Goal: Information Seeking & Learning: Learn about a topic

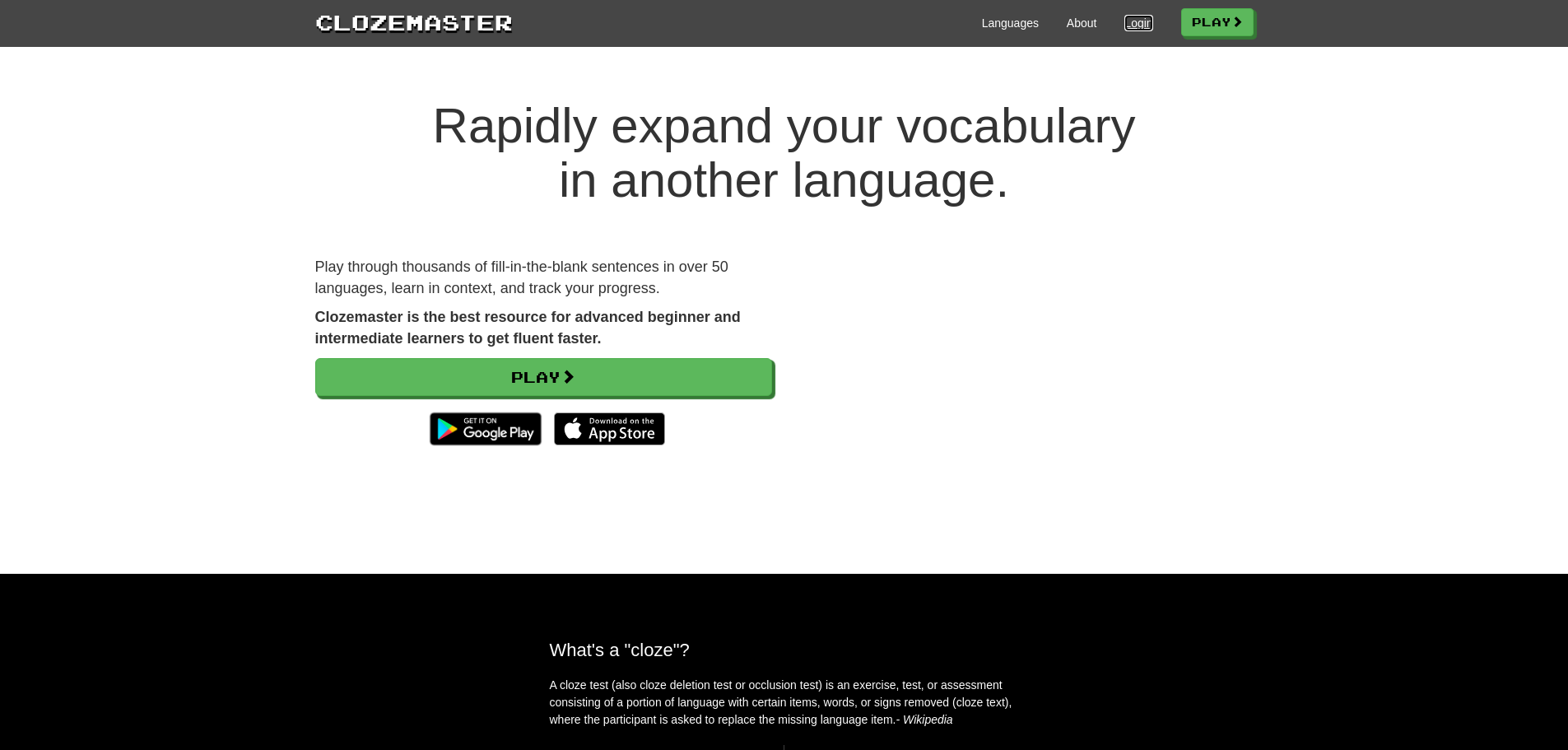
click at [1125, 21] on link "Login" at bounding box center [1139, 23] width 28 height 17
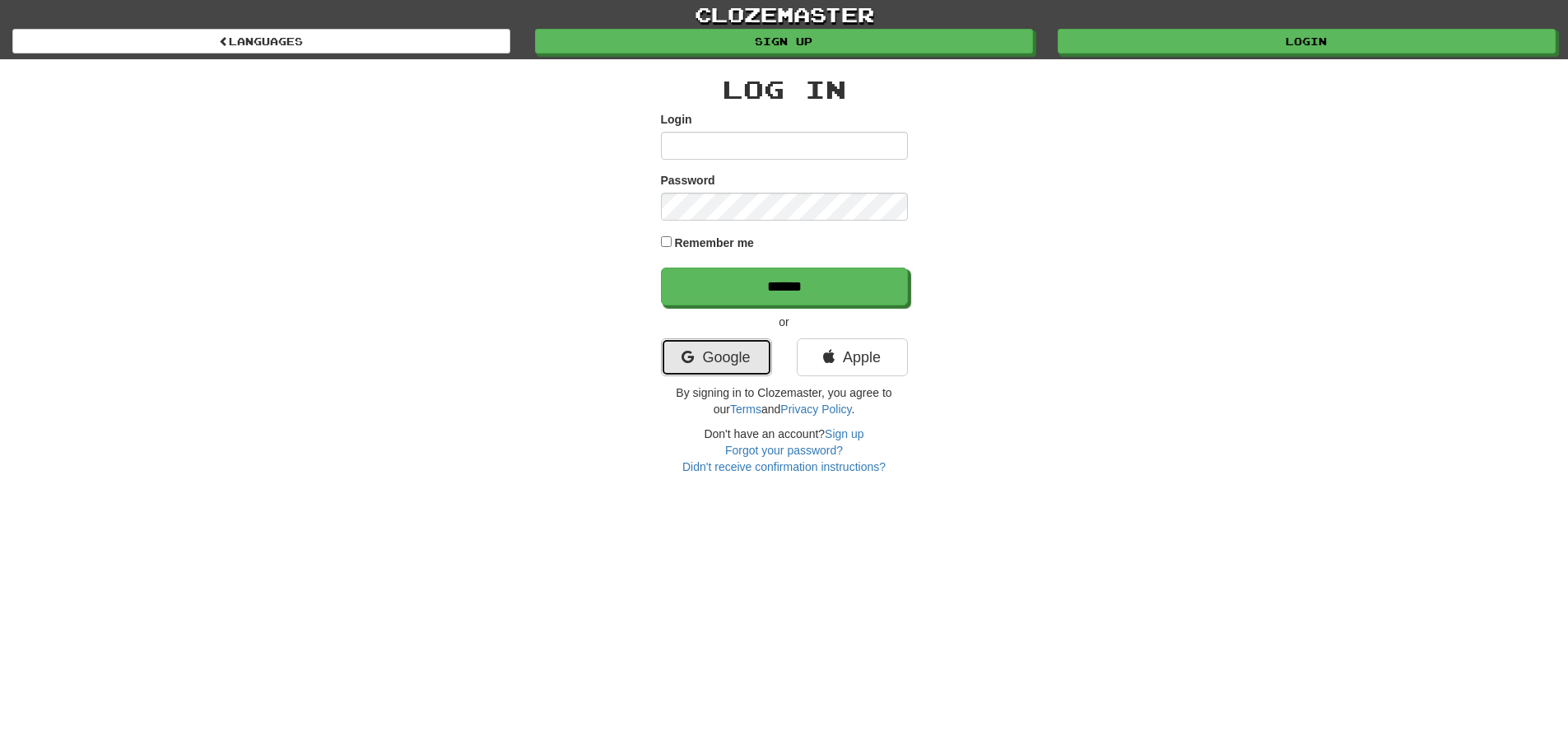
click at [706, 357] on link "Google" at bounding box center [716, 357] width 111 height 38
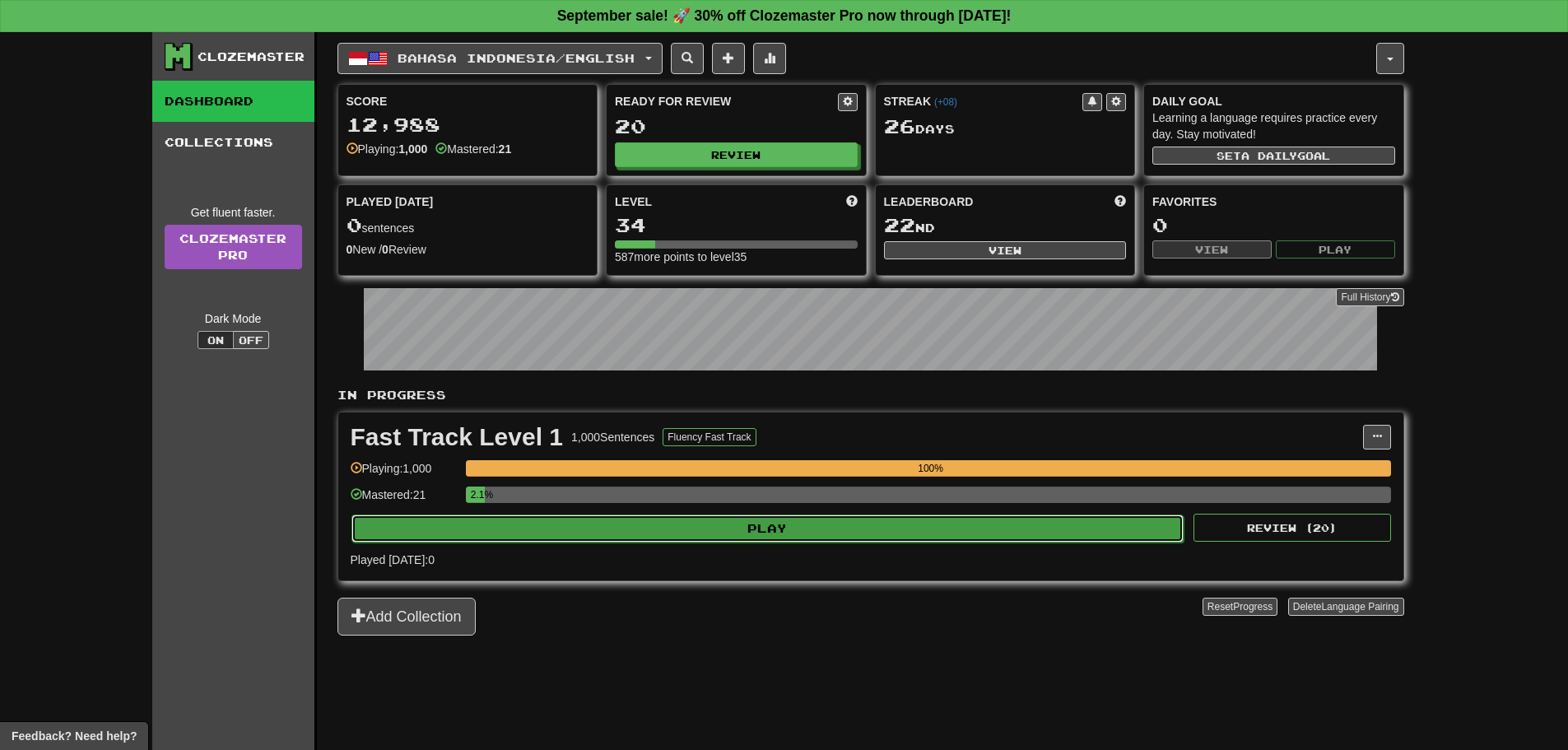
click at [611, 532] on button "Play" at bounding box center [768, 529] width 833 height 28
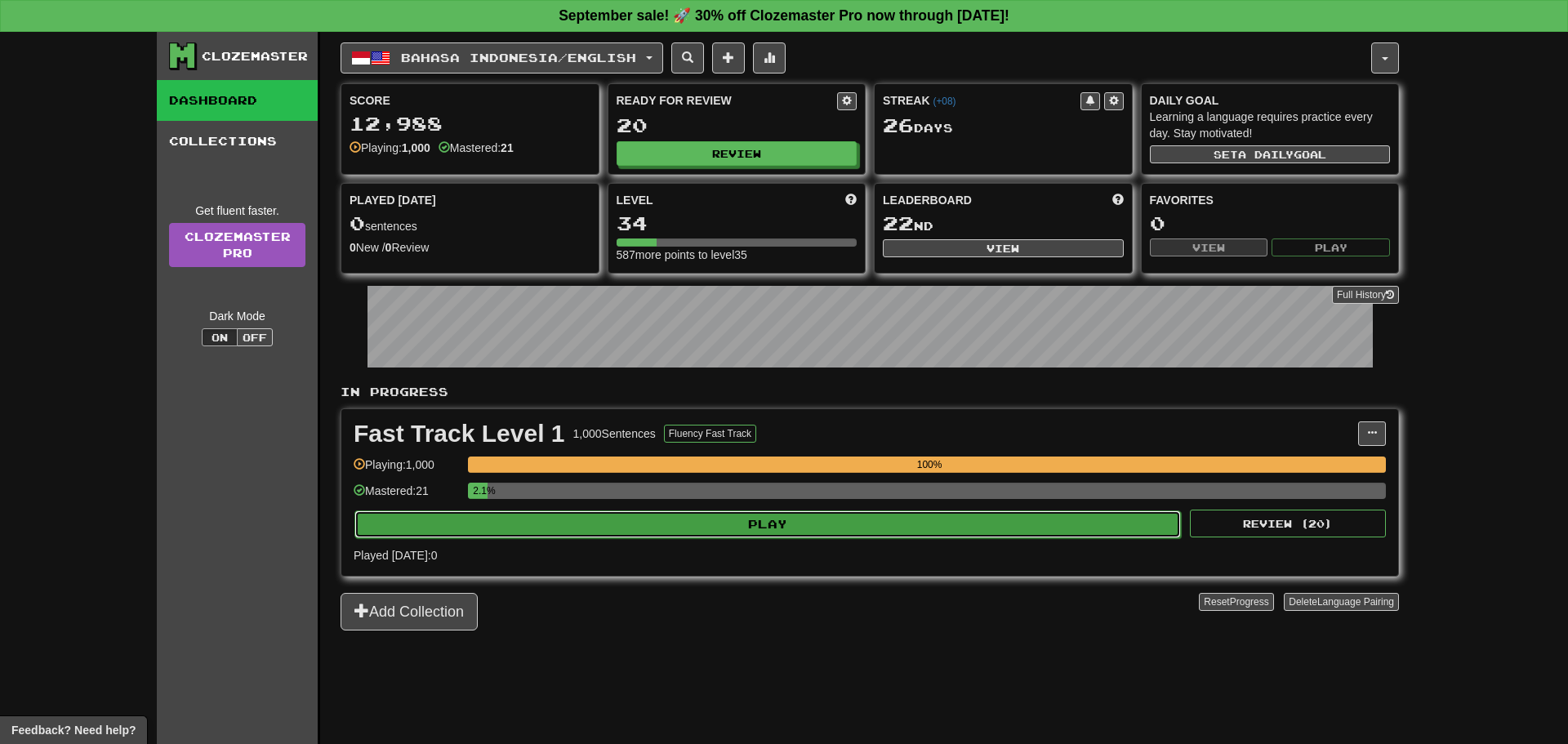
select select "**"
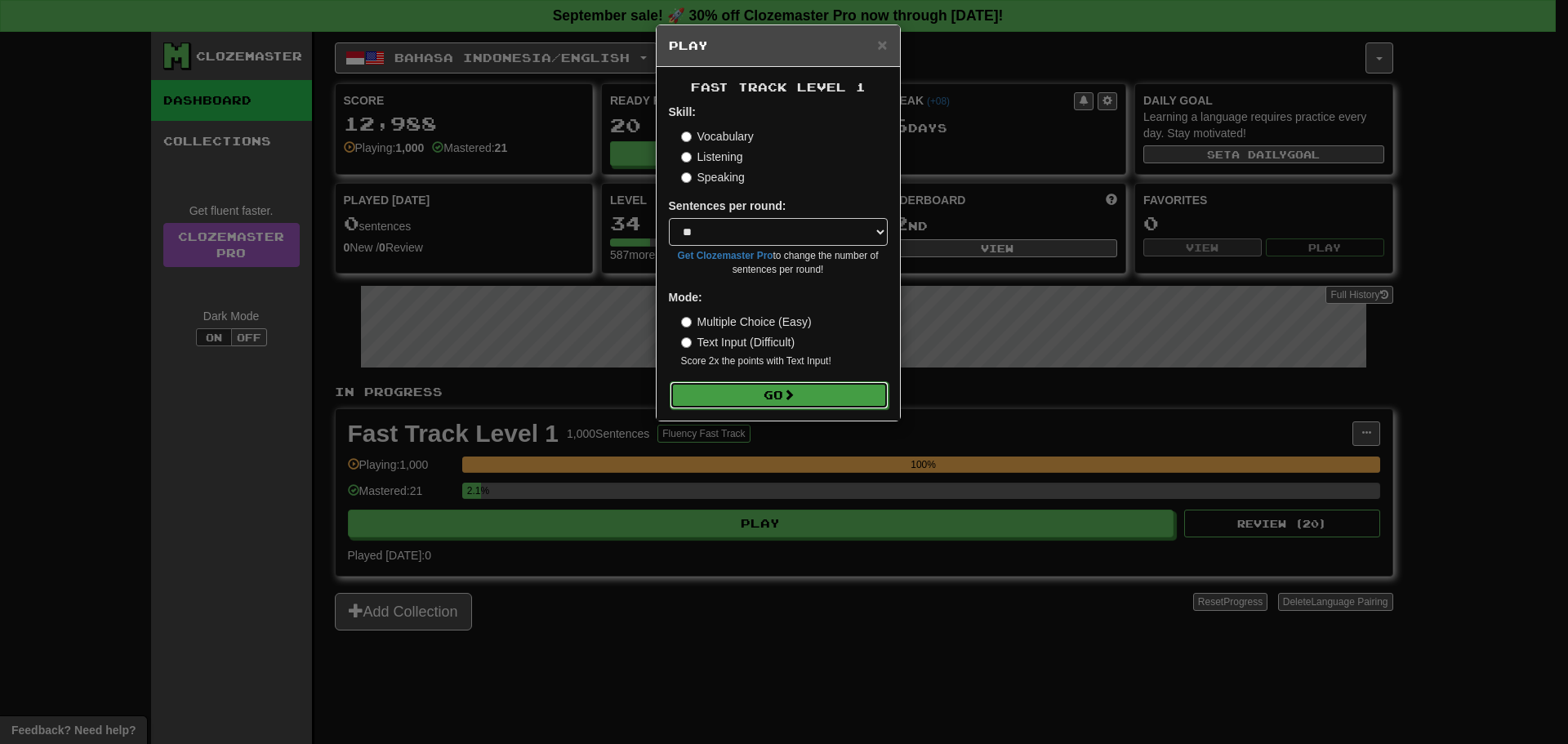
click at [830, 392] on button "Go" at bounding box center [779, 395] width 219 height 28
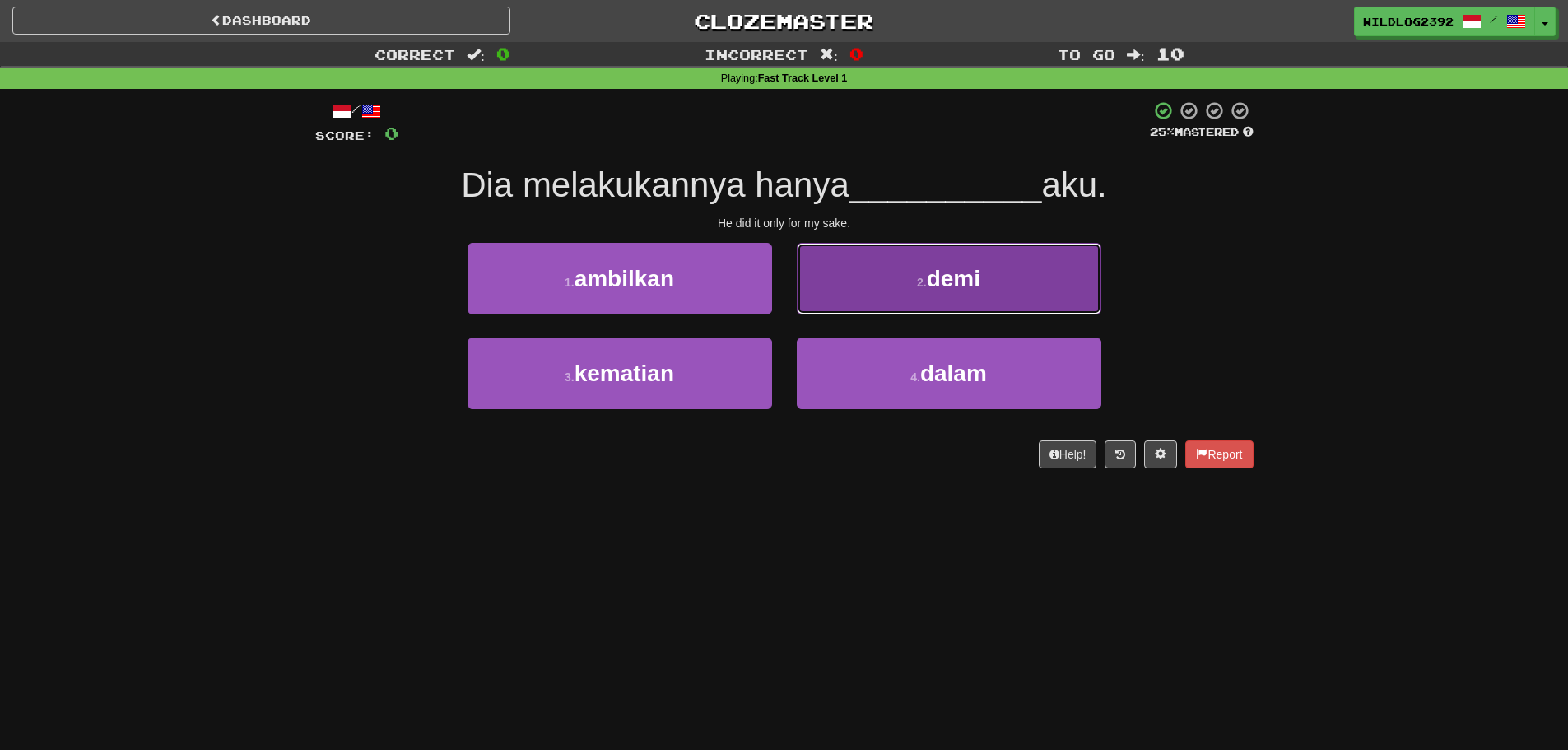
click at [852, 288] on button "2 . demi" at bounding box center [949, 278] width 305 height 72
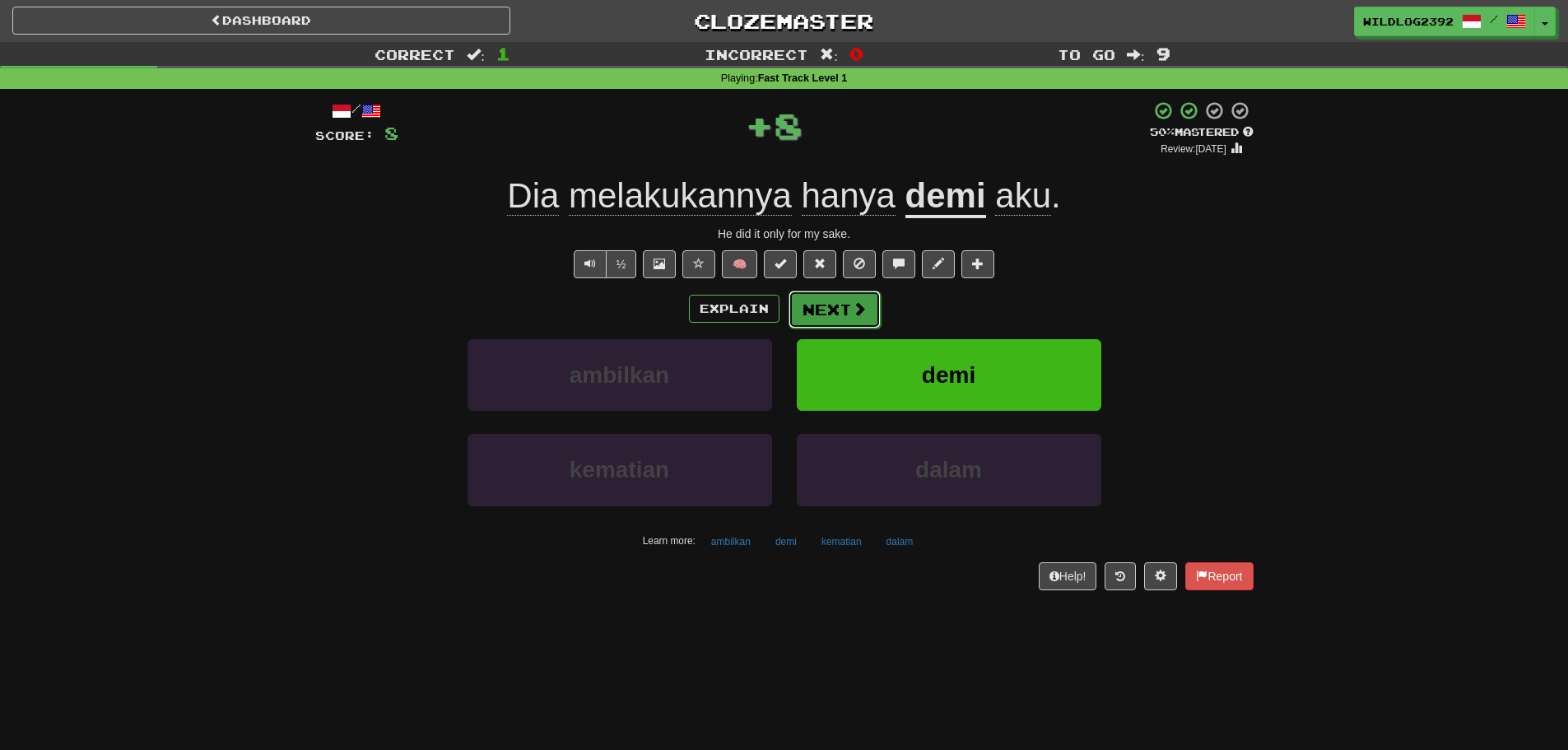
click at [857, 313] on span at bounding box center [860, 309] width 15 height 15
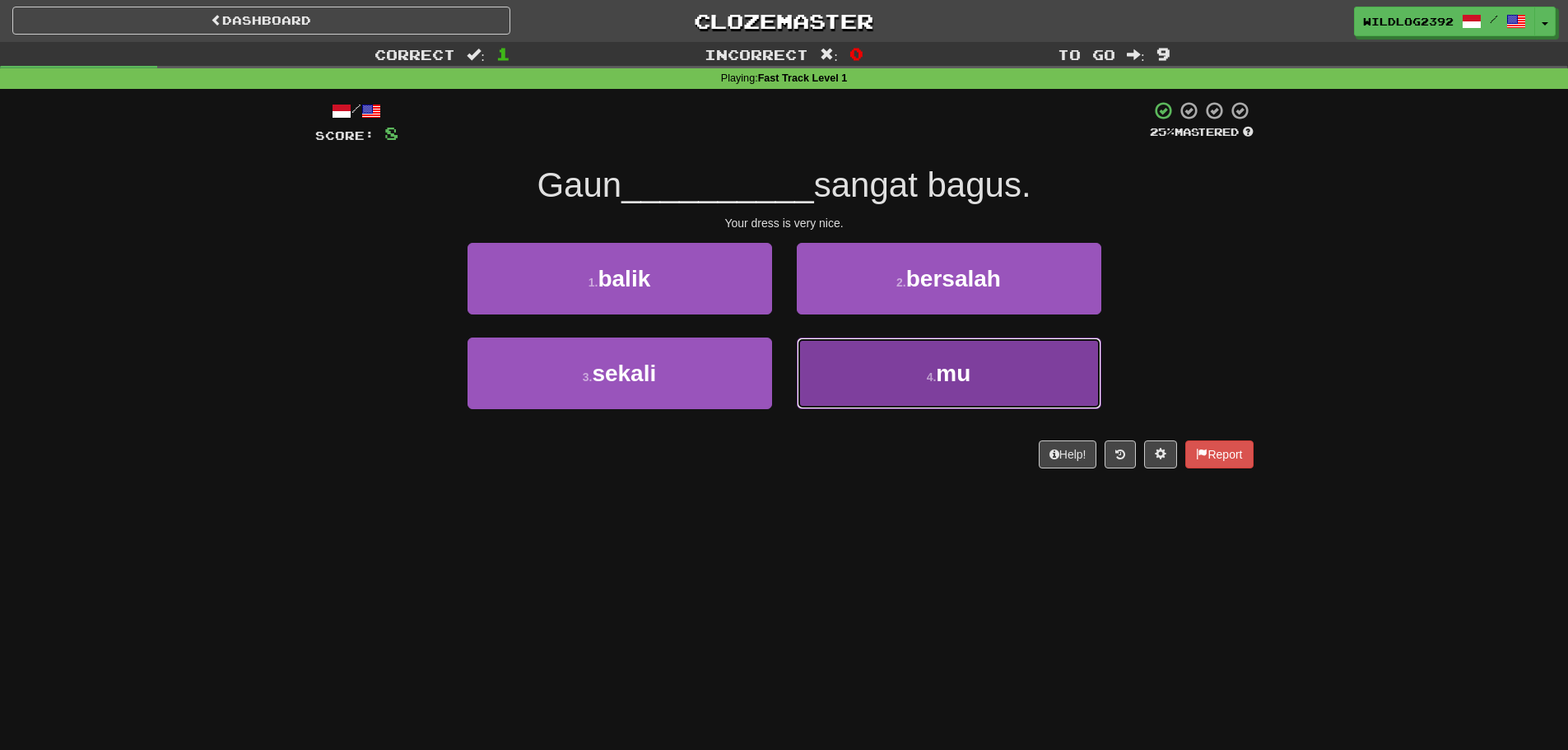
click at [909, 367] on button "4 . mu" at bounding box center [949, 373] width 305 height 72
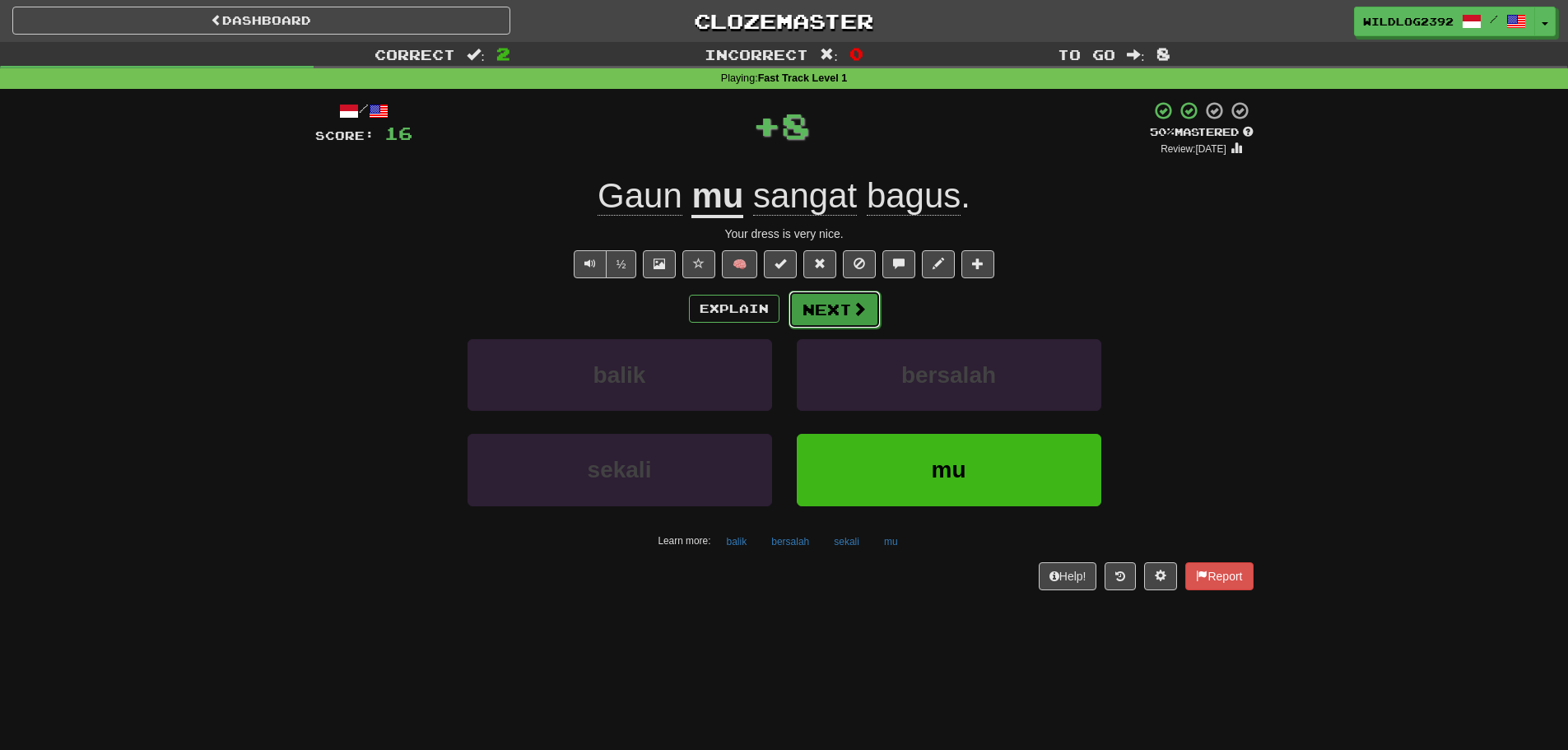
click at [855, 312] on span at bounding box center [860, 309] width 15 height 15
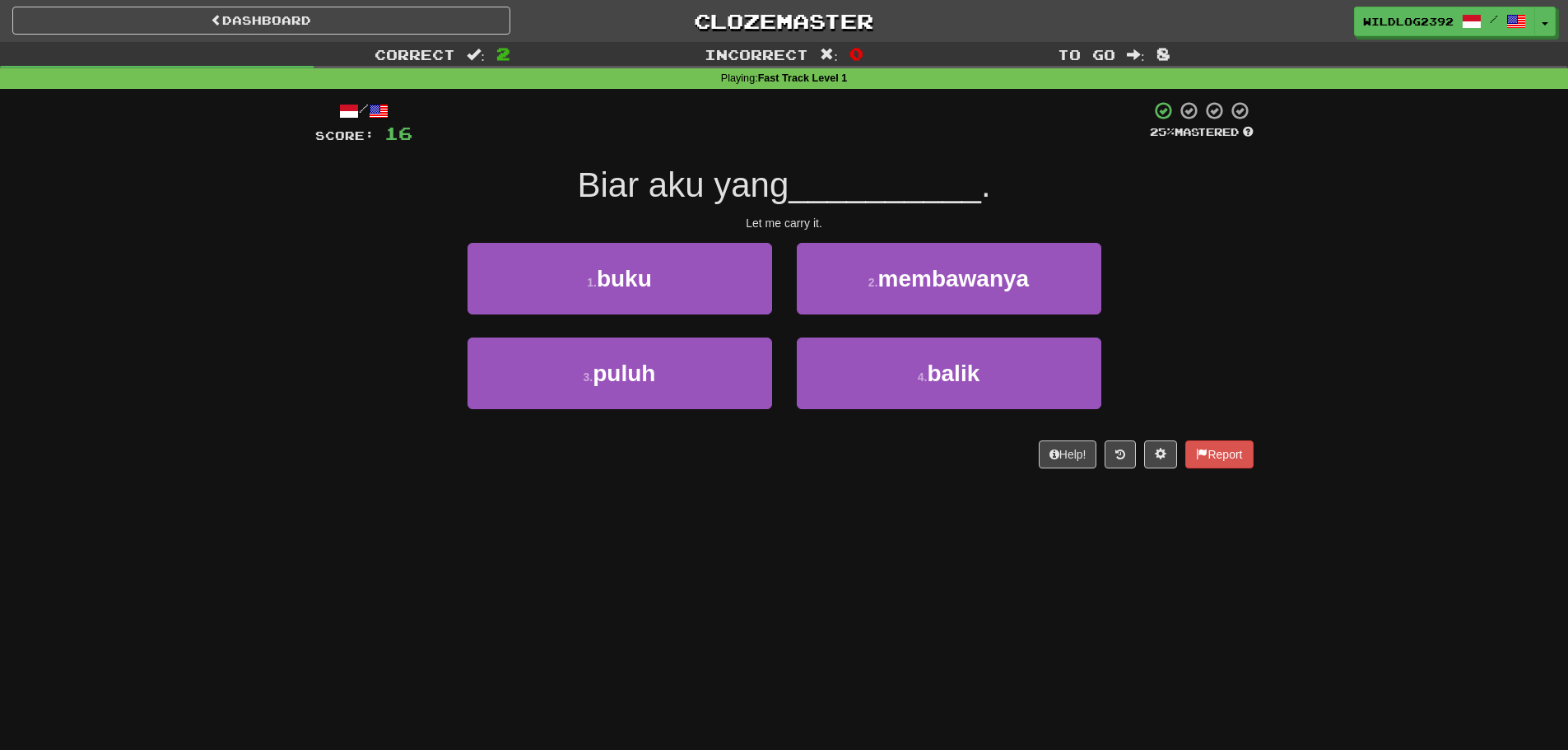
click at [305, 304] on div "/ Score: 16 25 % Mastered Biar aku yang __________ . Let me carry it. 1 . buku …" at bounding box center [785, 290] width 963 height 402
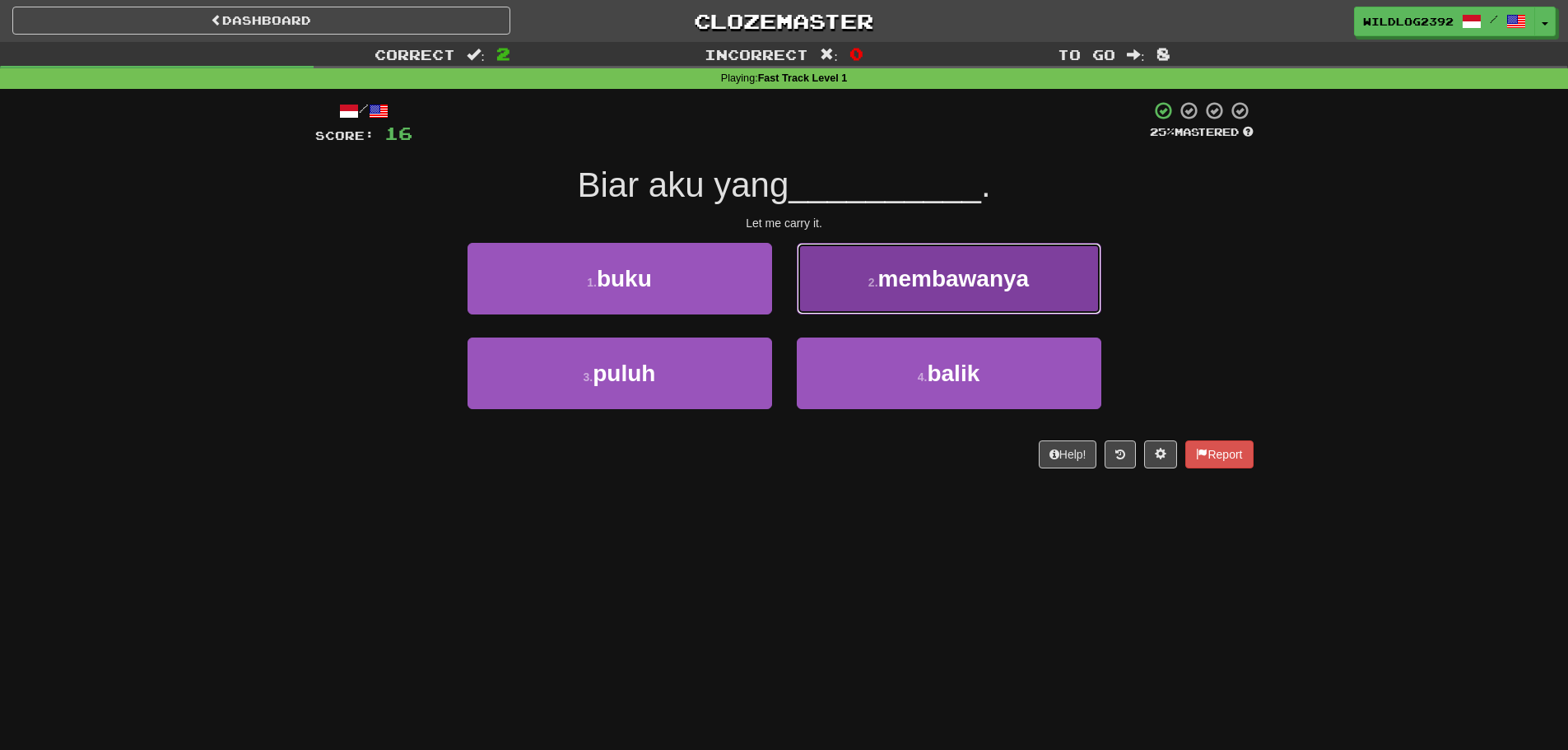
click at [913, 301] on button "2 . membawanya" at bounding box center [949, 278] width 305 height 72
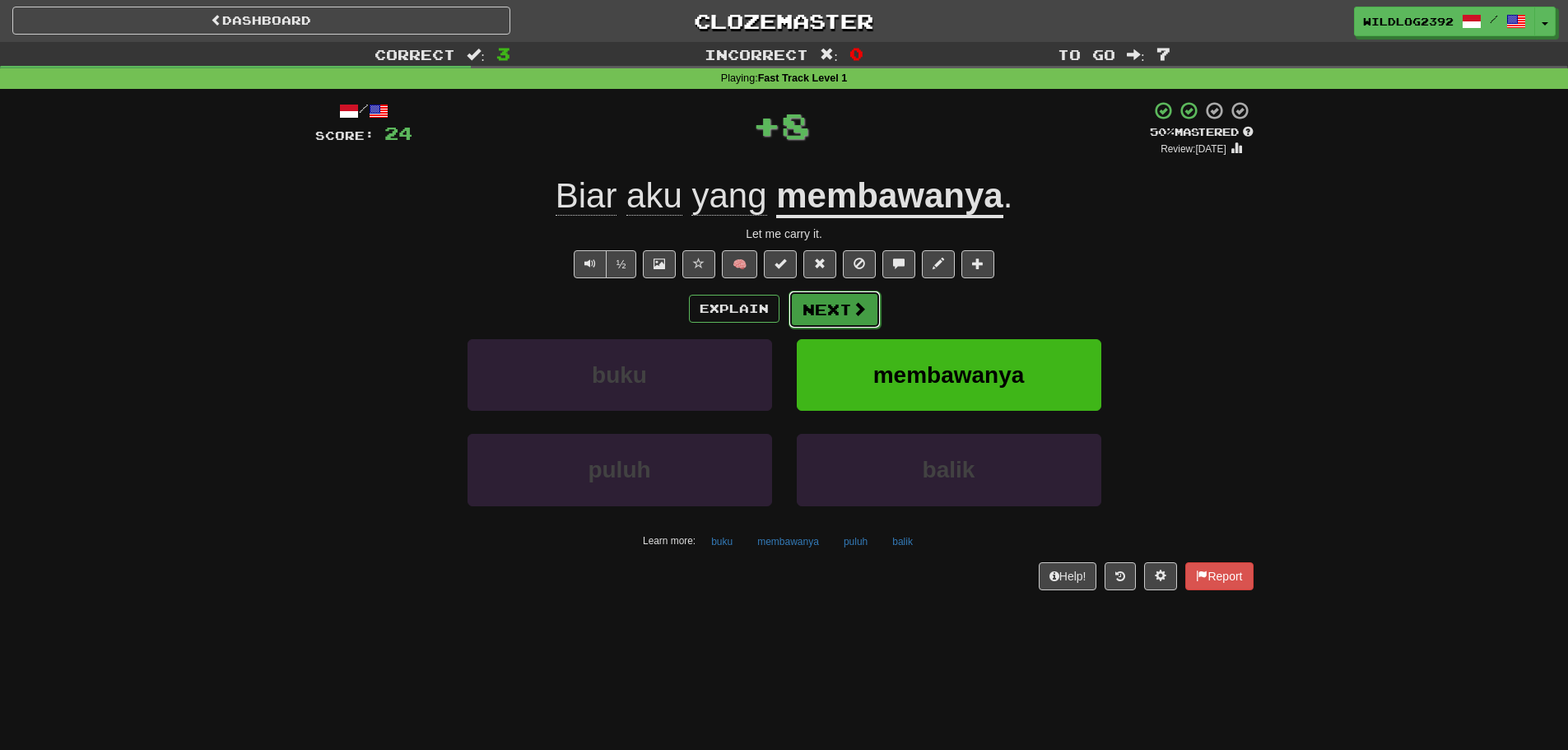
click at [861, 307] on span at bounding box center [860, 309] width 15 height 15
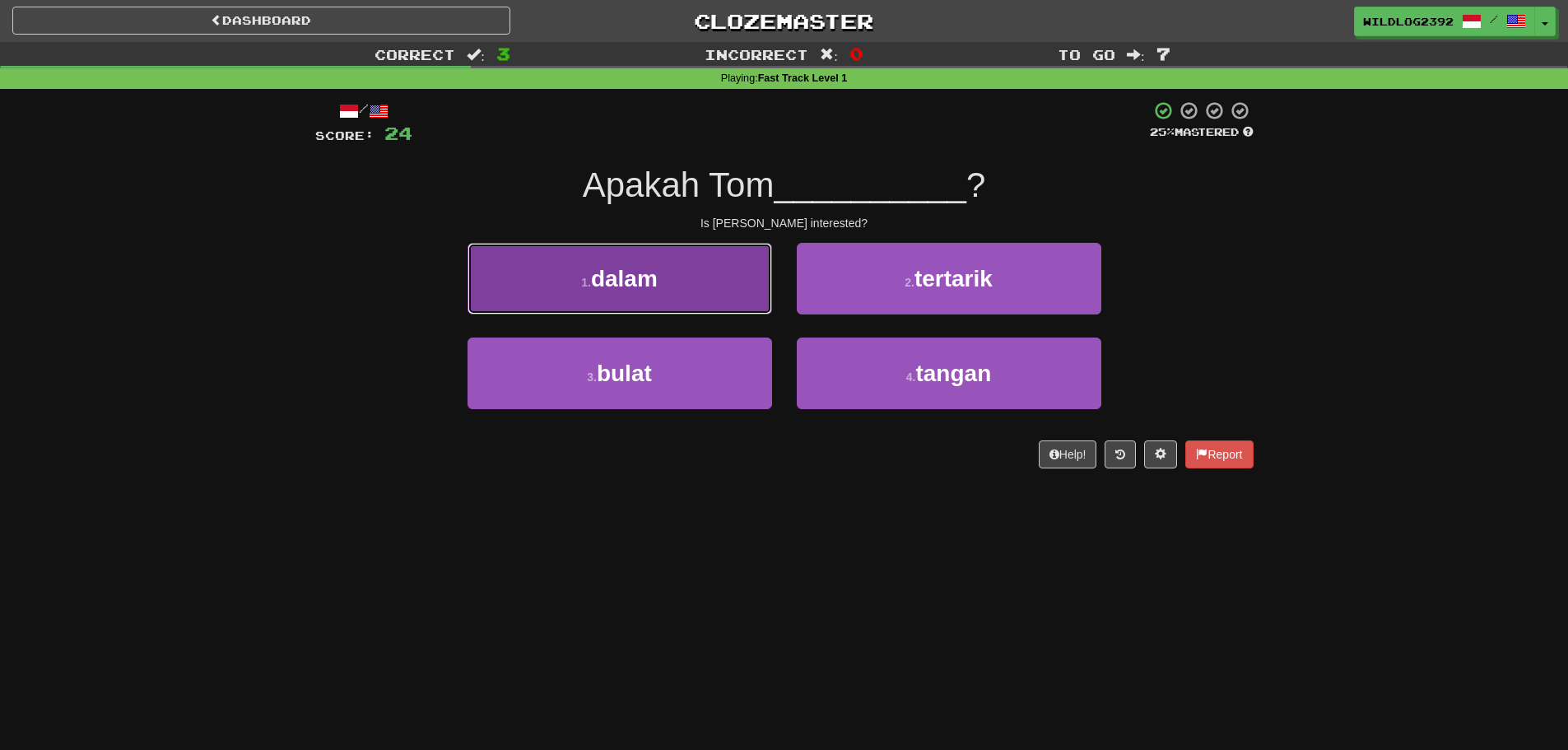
click at [631, 297] on button "1 . dalam" at bounding box center [620, 278] width 305 height 72
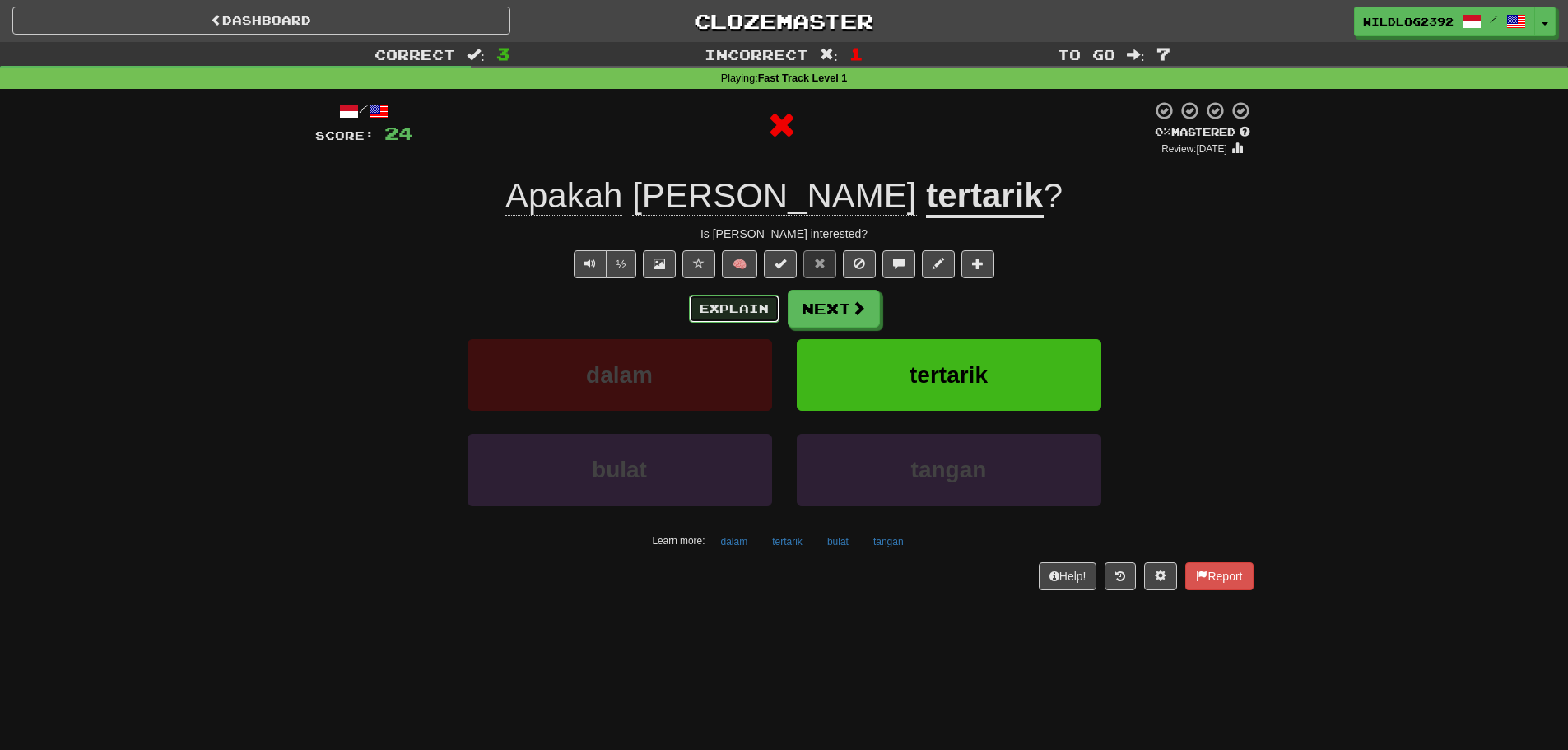
click at [754, 299] on button "Explain" at bounding box center [734, 309] width 91 height 28
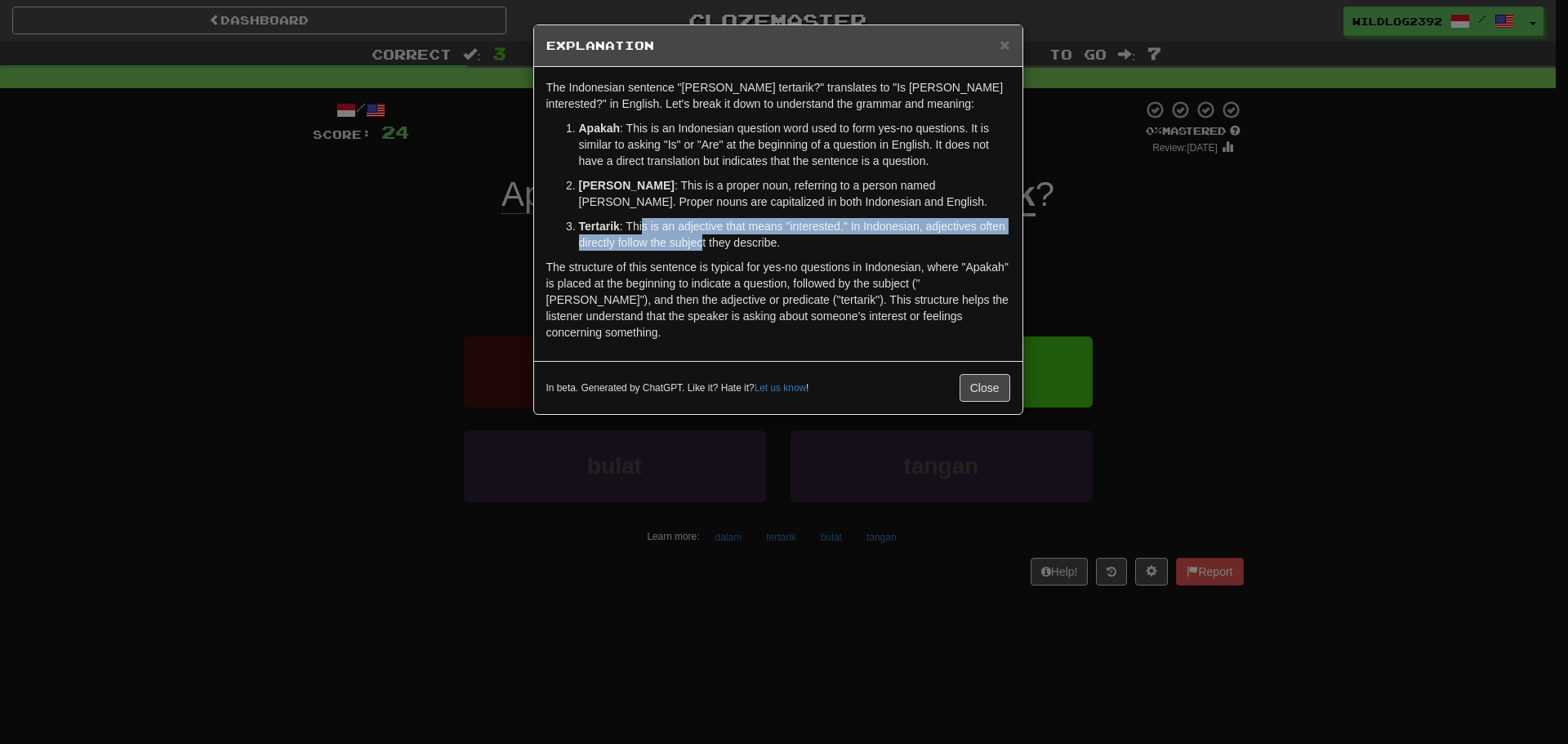
drag, startPoint x: 643, startPoint y: 228, endPoint x: 702, endPoint y: 247, distance: 62.0
click at [702, 247] on p "Tertarik : This is an adjective that means "interested." In Indonesian, adjecti…" at bounding box center [794, 235] width 431 height 33
click at [986, 374] on button "Close" at bounding box center [984, 389] width 50 height 28
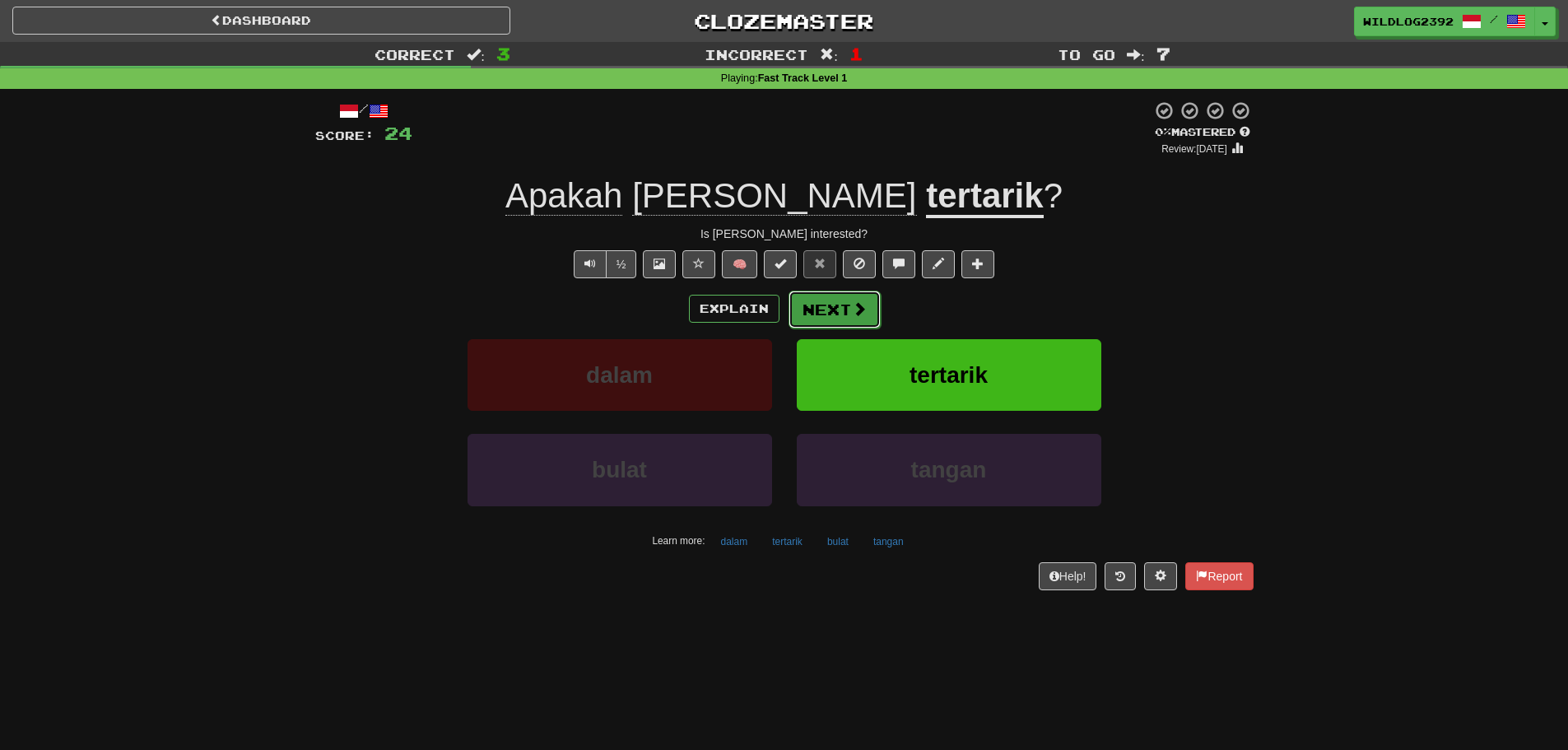
click at [859, 306] on span at bounding box center [860, 309] width 15 height 15
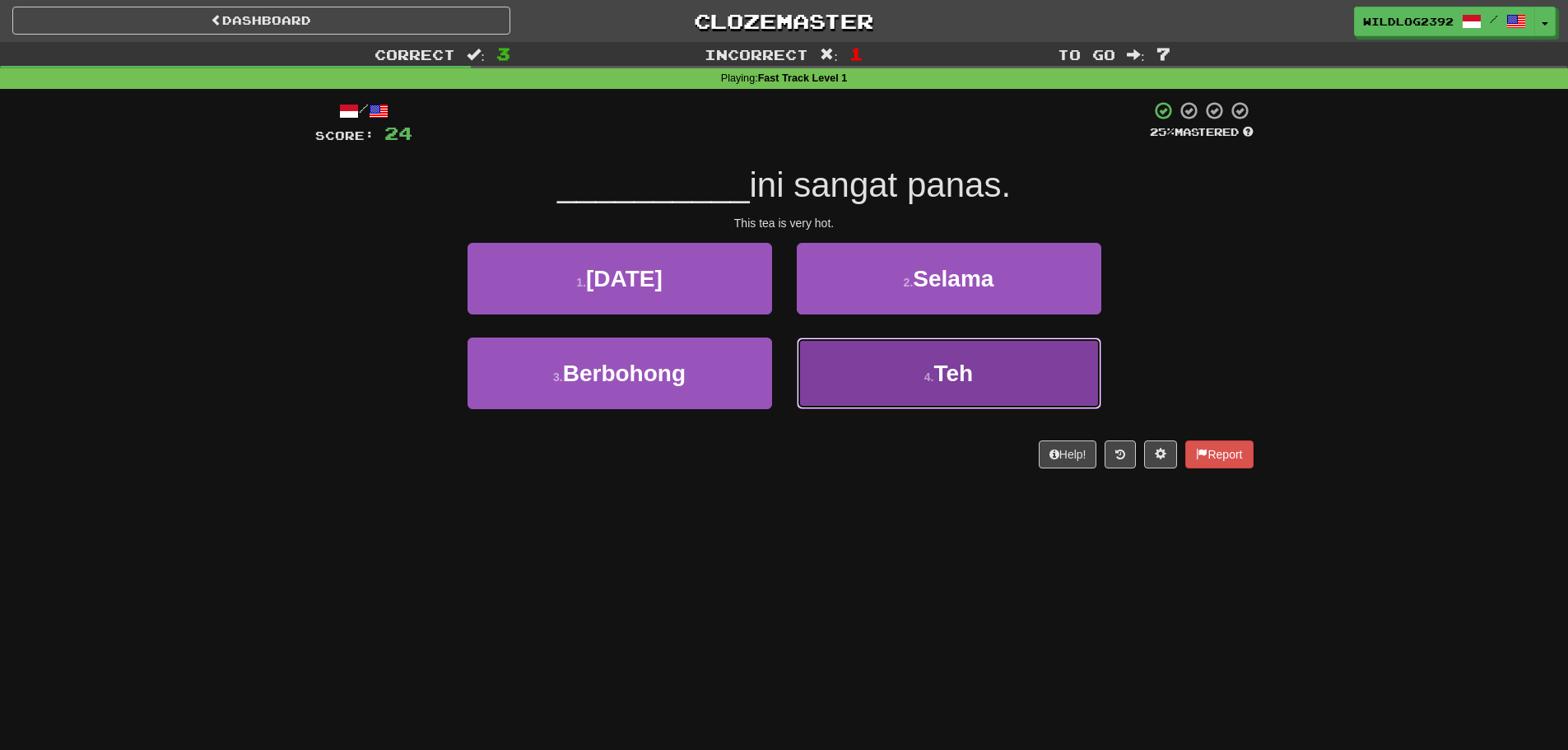
click at [861, 393] on button "4 . Teh" at bounding box center [949, 373] width 305 height 72
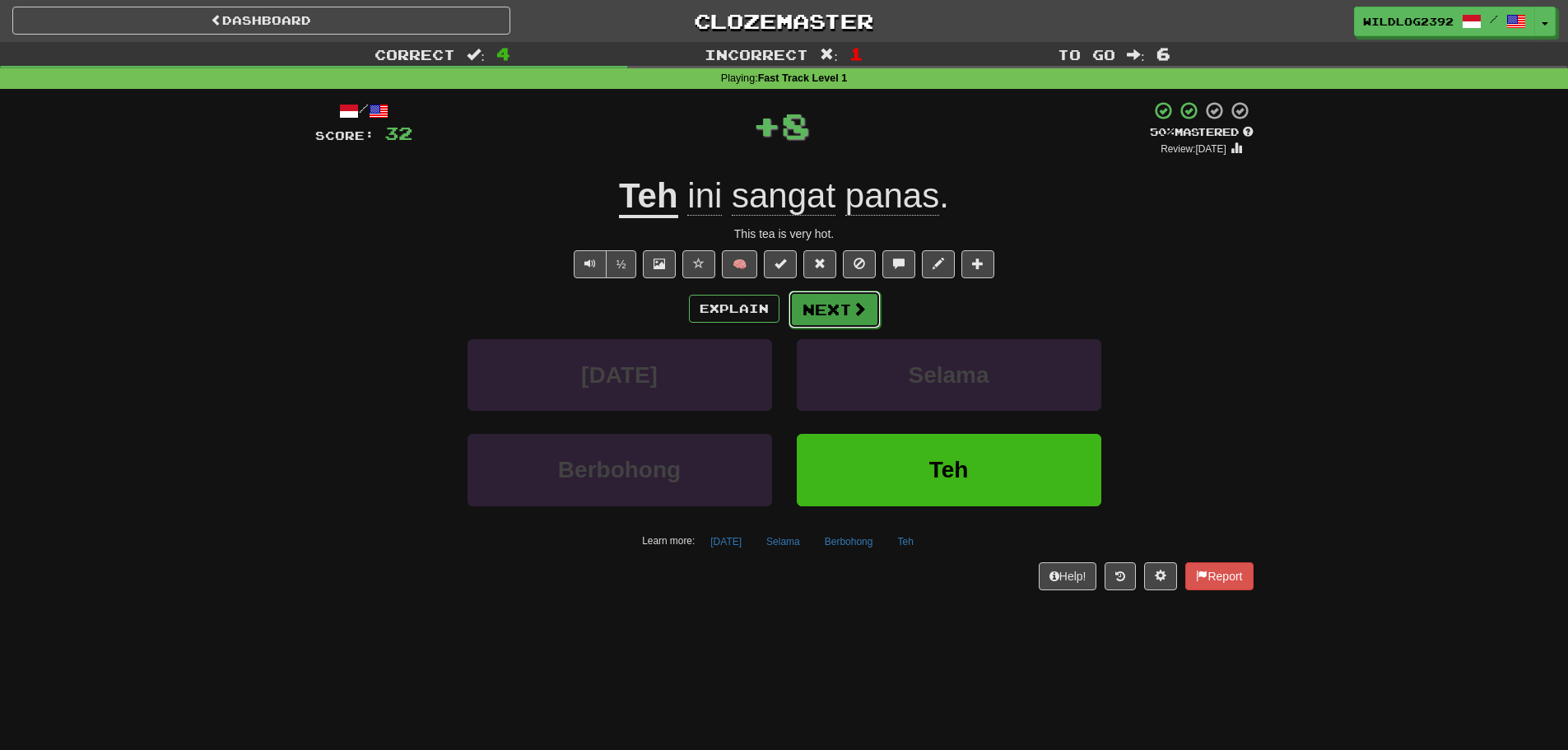
click at [832, 309] on button "Next" at bounding box center [835, 309] width 92 height 38
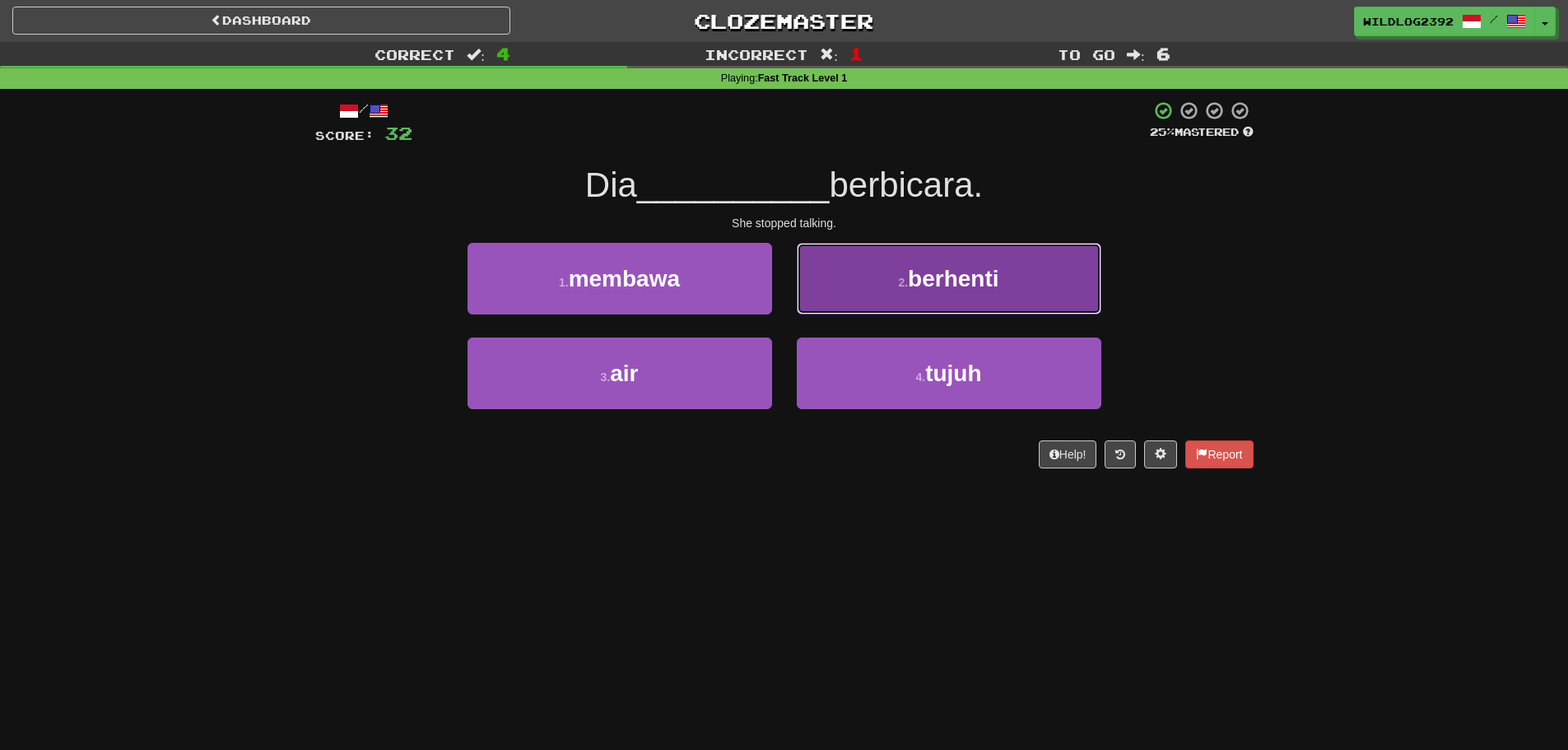
click at [933, 275] on span "berhenti" at bounding box center [953, 278] width 91 height 26
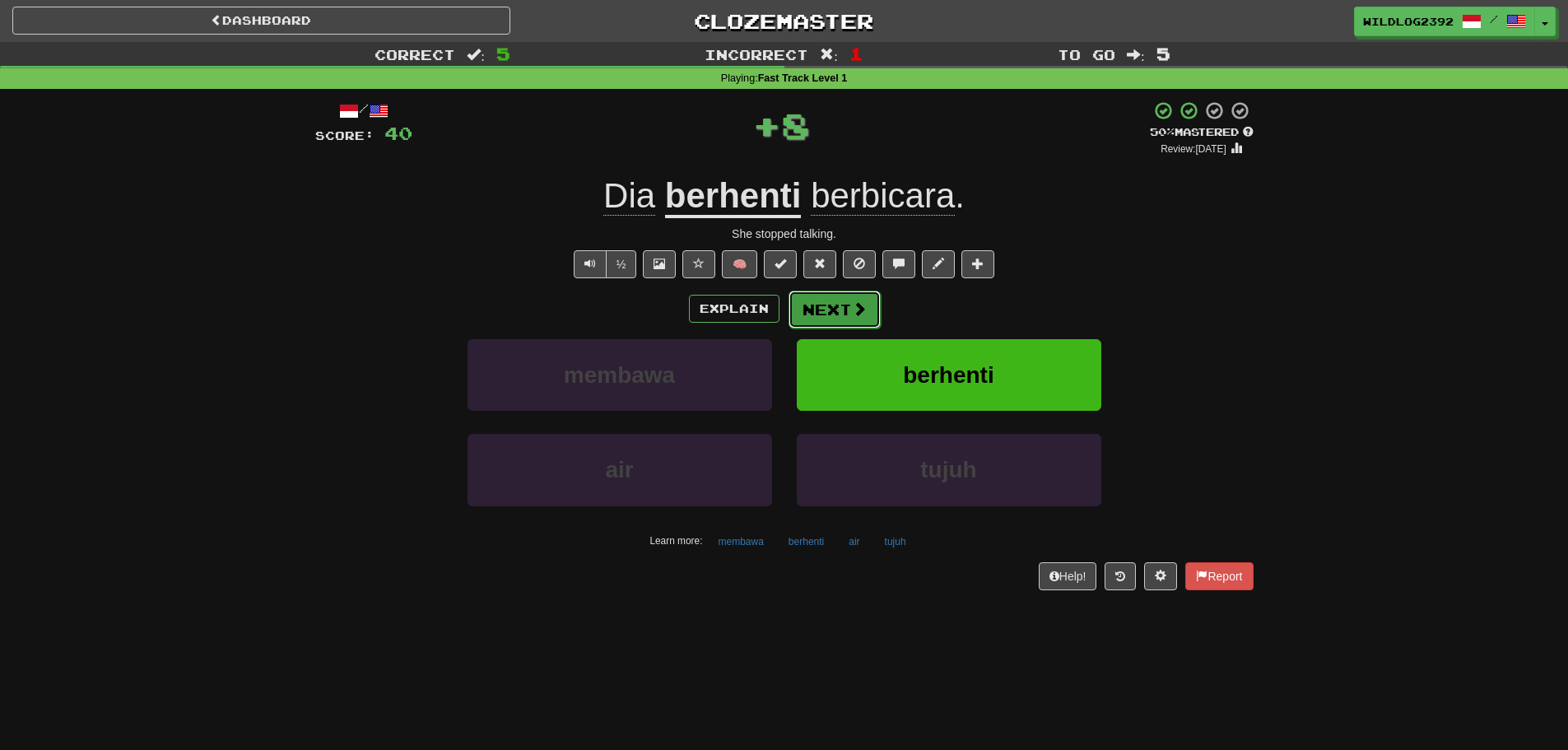
click at [842, 302] on button "Next" at bounding box center [835, 309] width 92 height 38
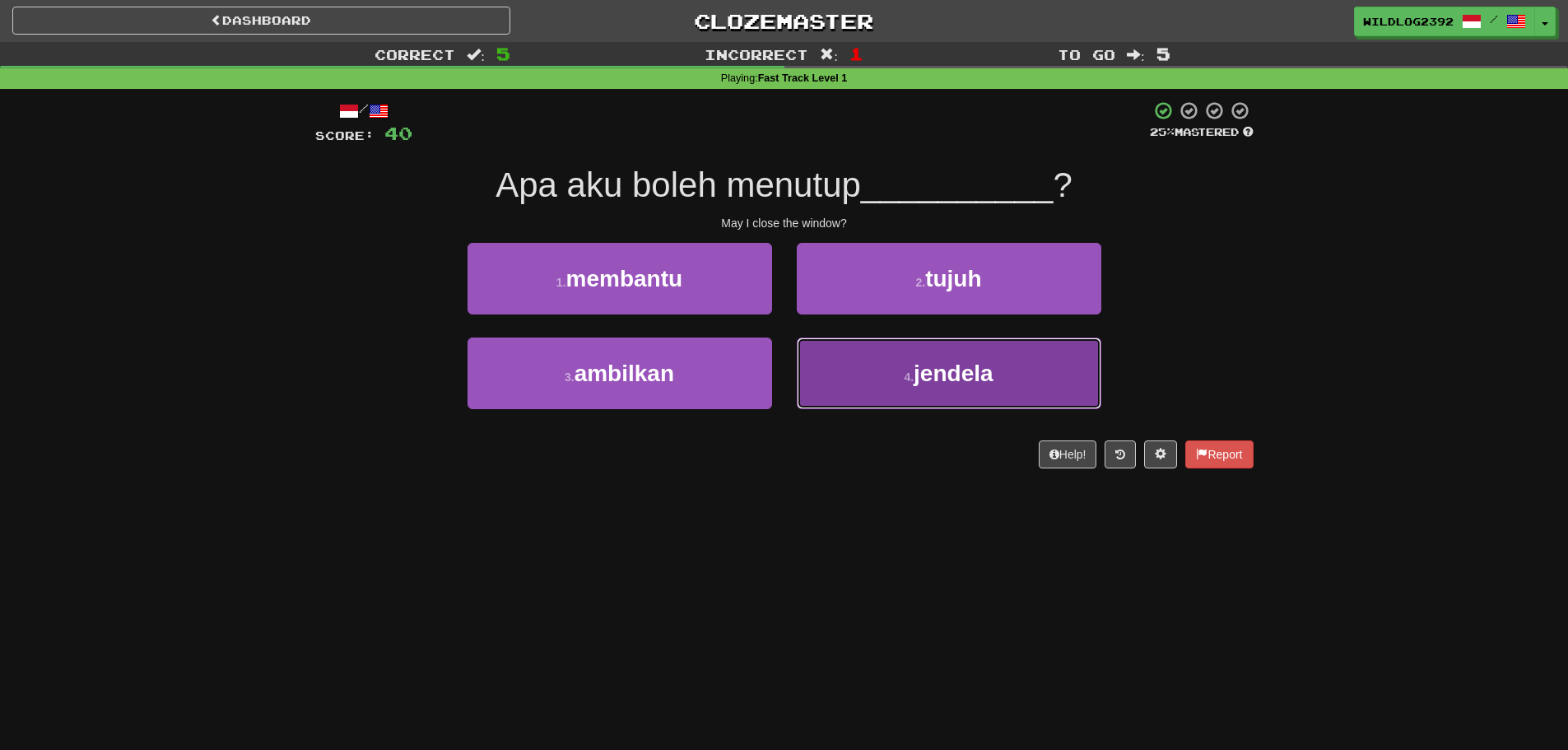
click at [953, 372] on span "jendela" at bounding box center [953, 373] width 79 height 26
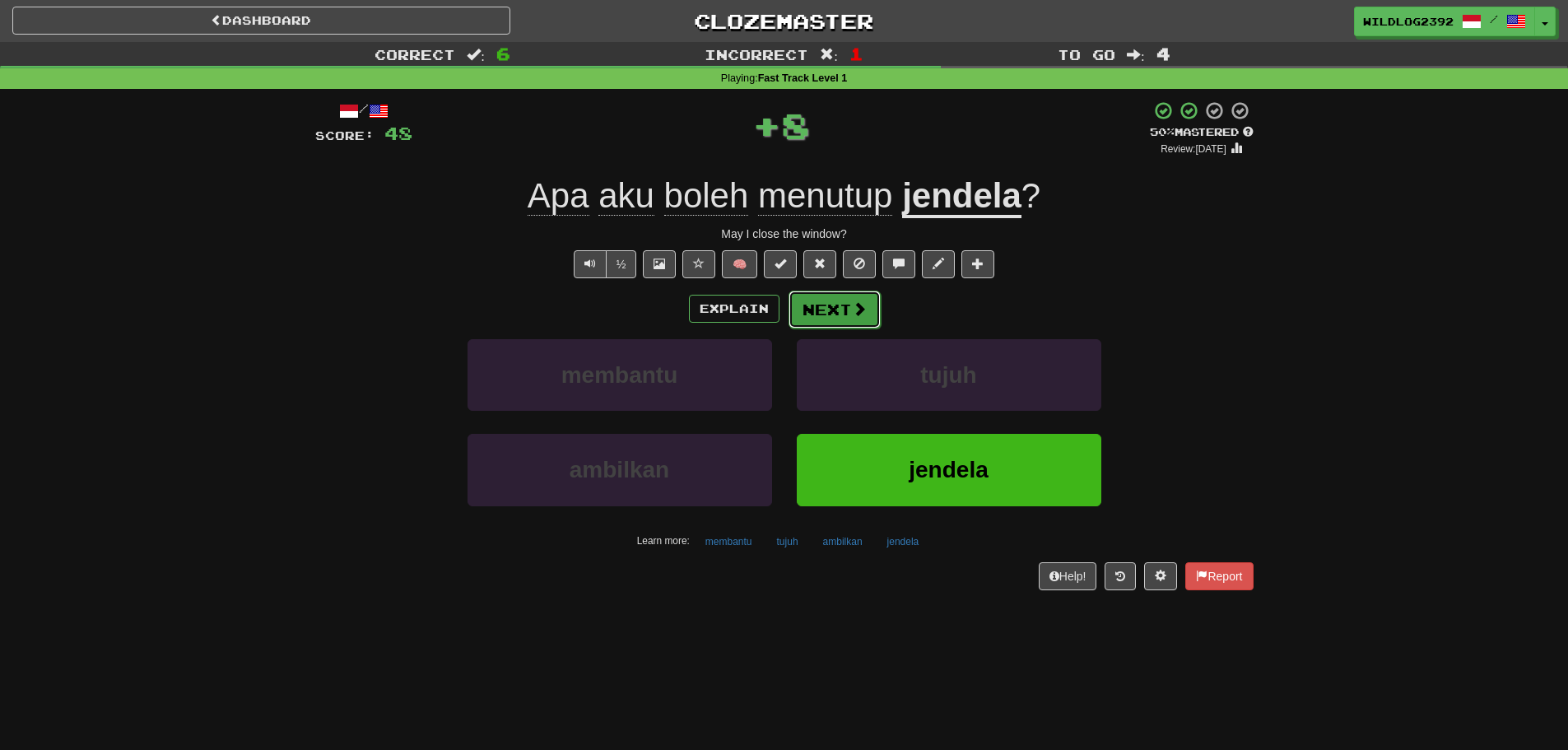
click at [848, 311] on button "Next" at bounding box center [835, 309] width 92 height 38
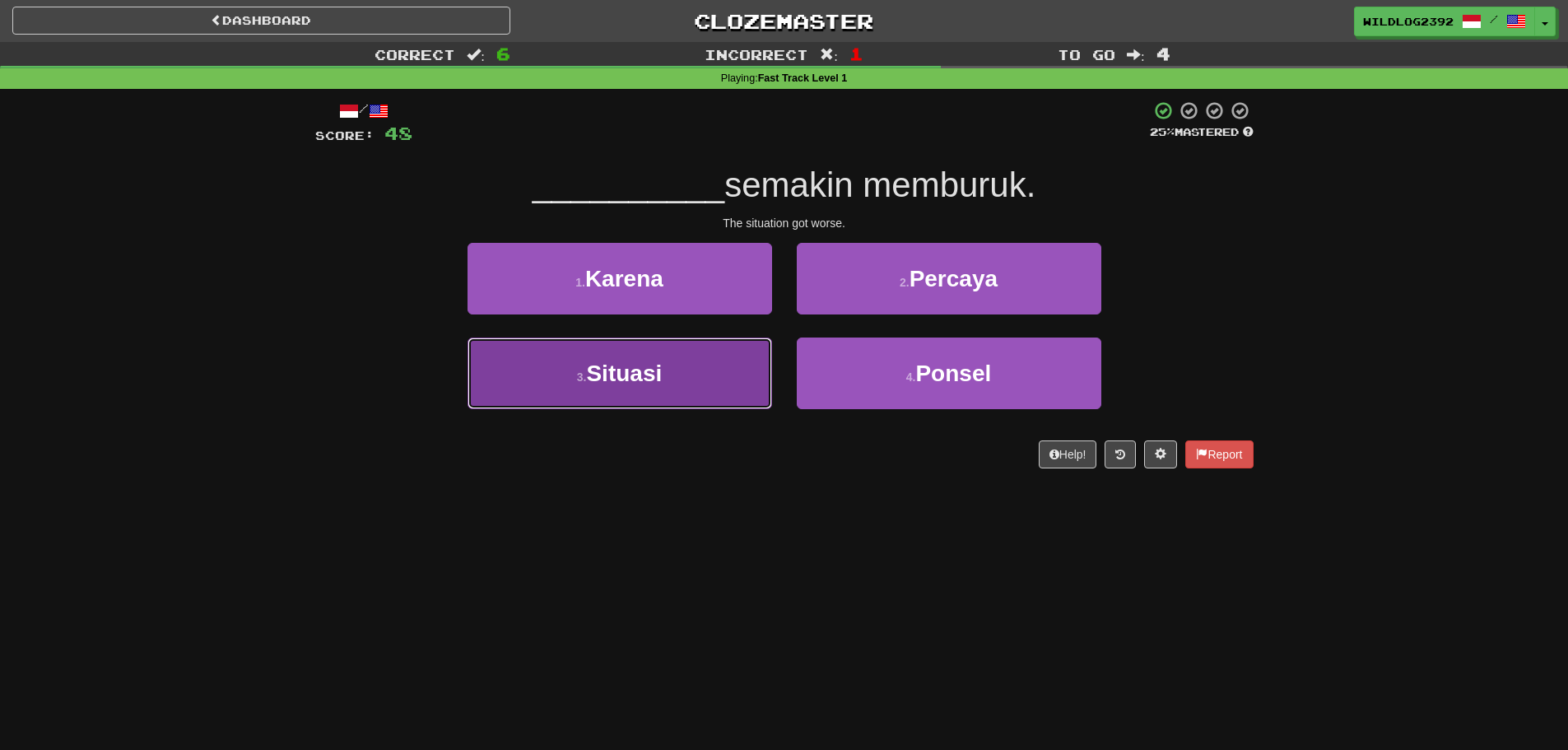
click at [600, 358] on button "3 . Situasi" at bounding box center [620, 373] width 305 height 72
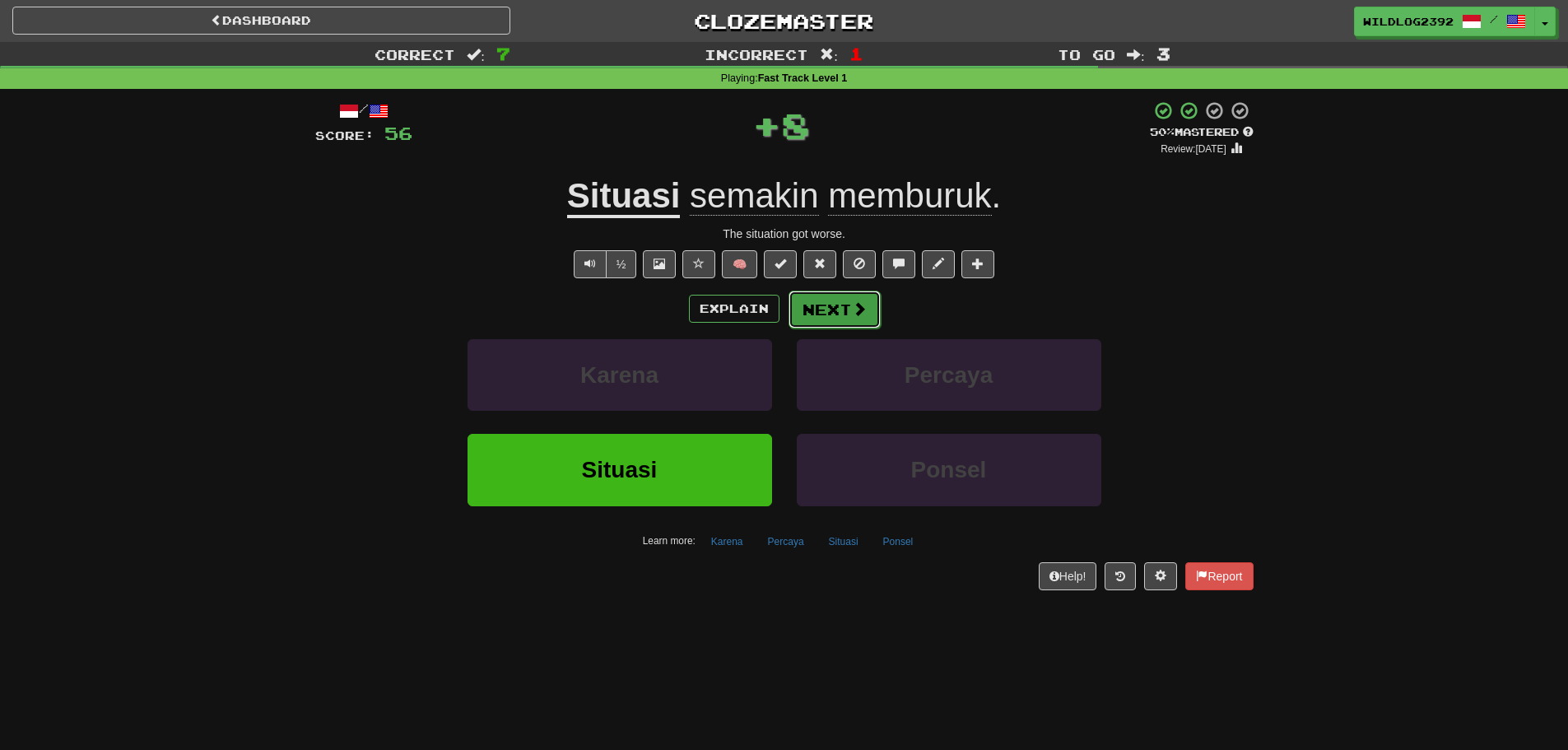
click at [846, 301] on button "Next" at bounding box center [835, 309] width 92 height 38
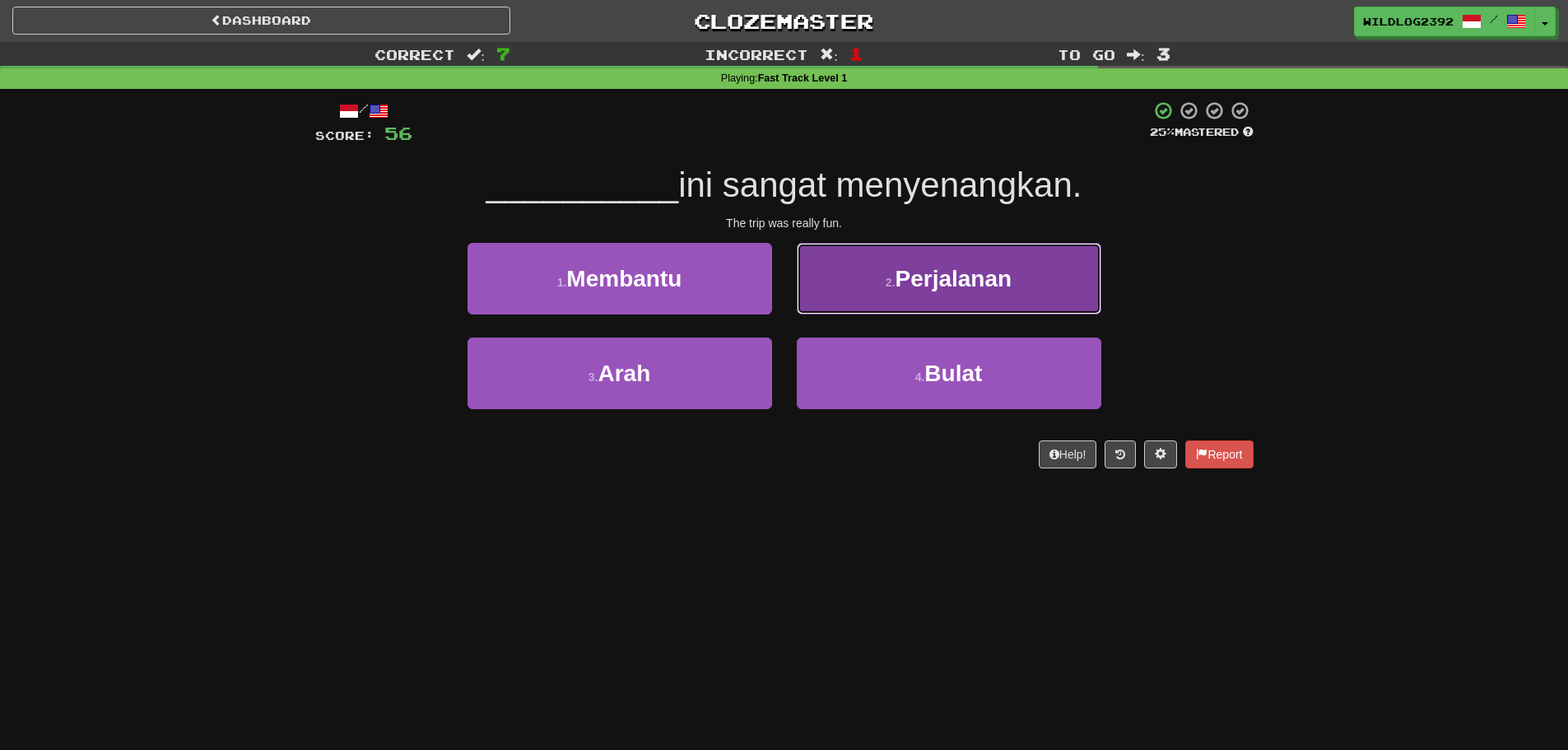
click at [871, 308] on button "2 . Perjalanan" at bounding box center [949, 278] width 305 height 72
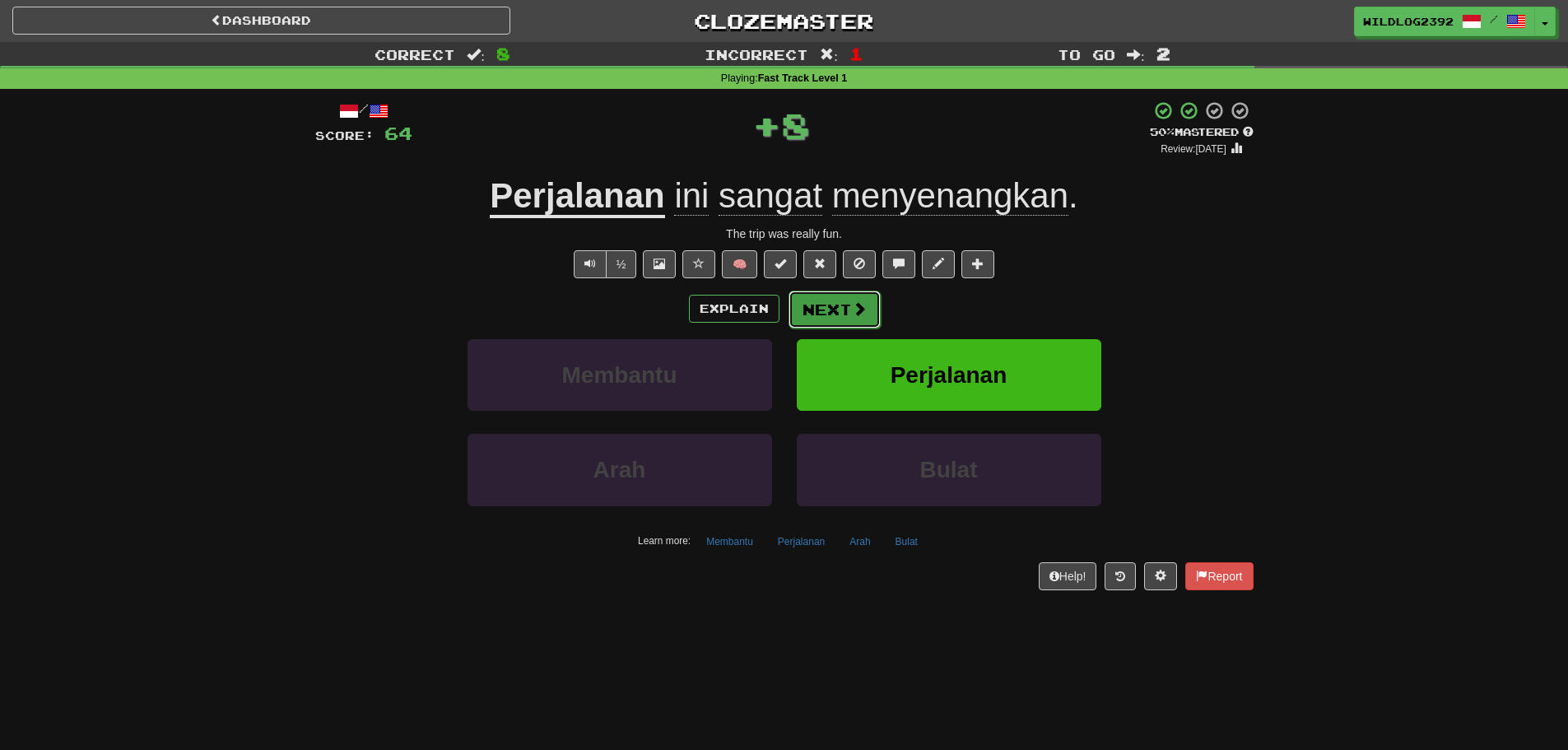
click at [860, 306] on span at bounding box center [860, 309] width 15 height 15
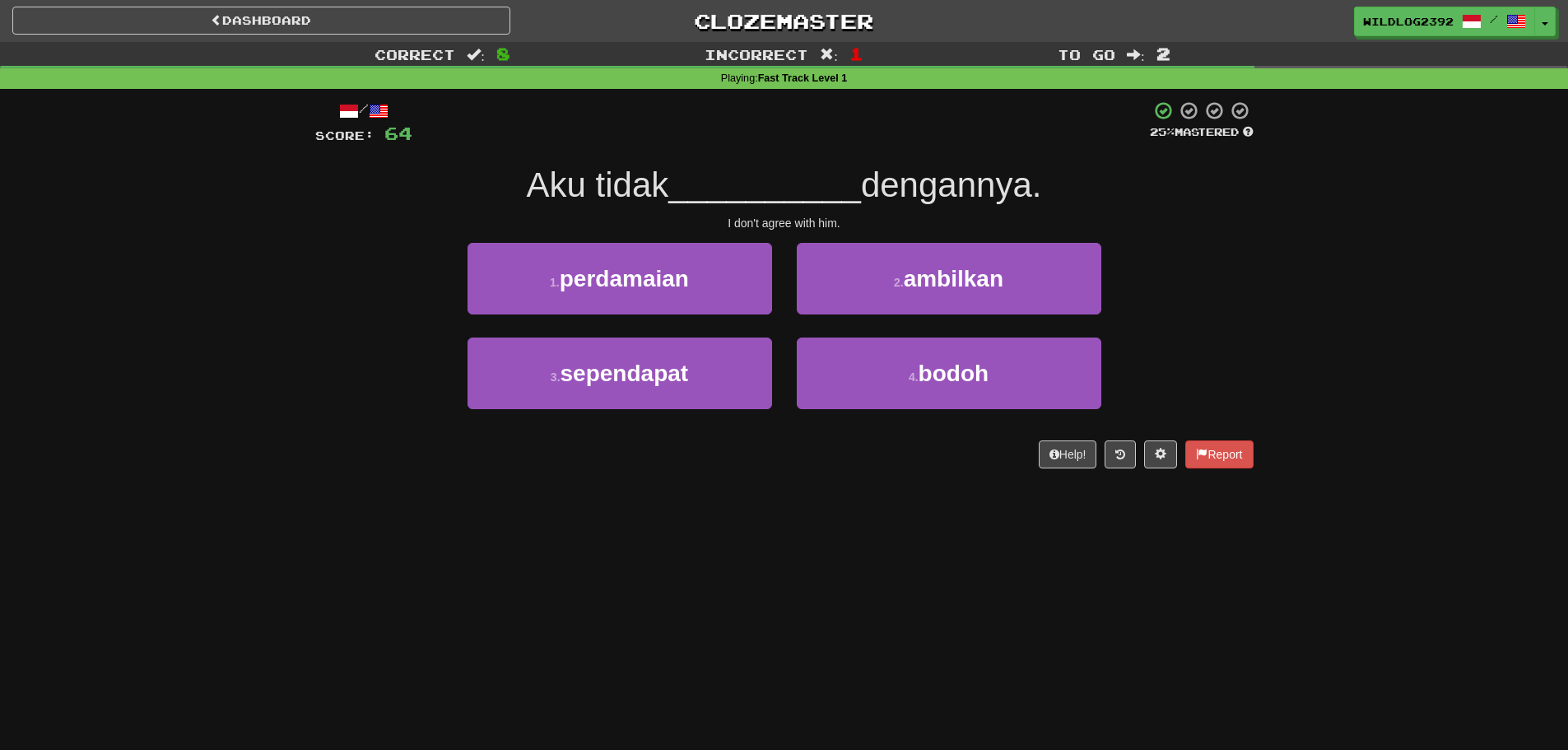
click at [84, 454] on div "Correct : 8 Incorrect : 1 To go : 2 Playing : Fast Track Level 1 / Score: 64 25…" at bounding box center [784, 266] width 1568 height 449
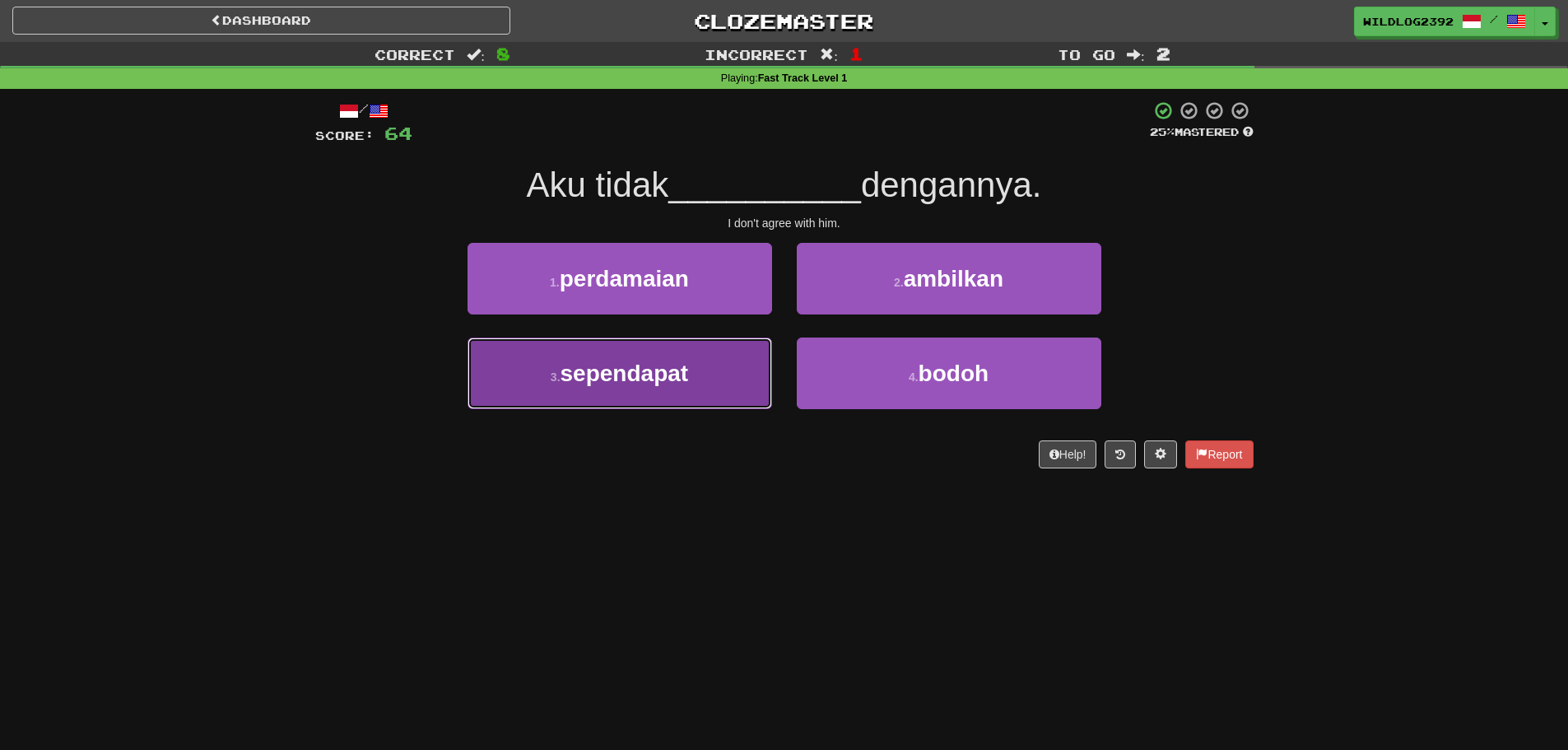
click at [675, 398] on button "3 . sependapat" at bounding box center [620, 373] width 305 height 72
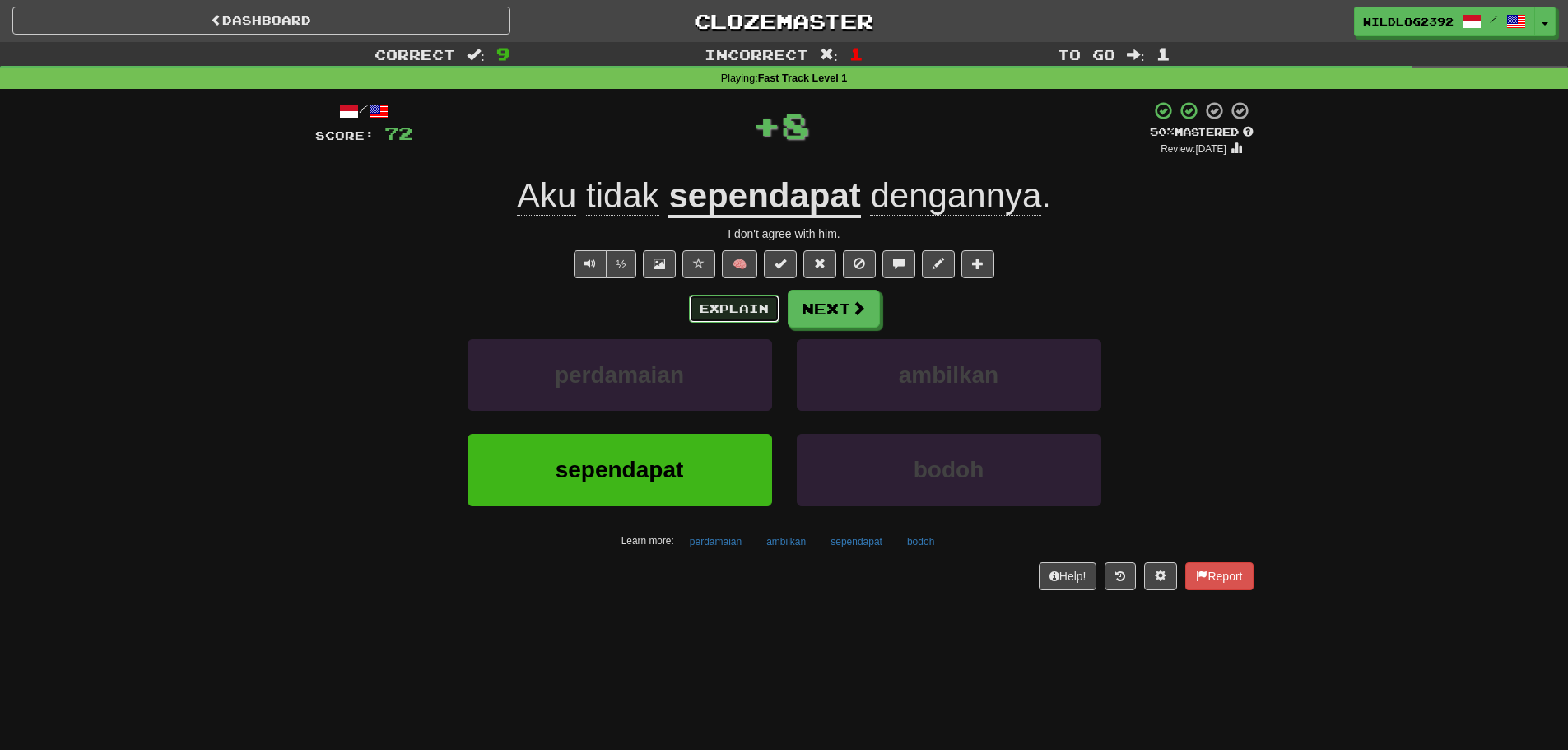
click at [724, 314] on button "Explain" at bounding box center [734, 309] width 91 height 28
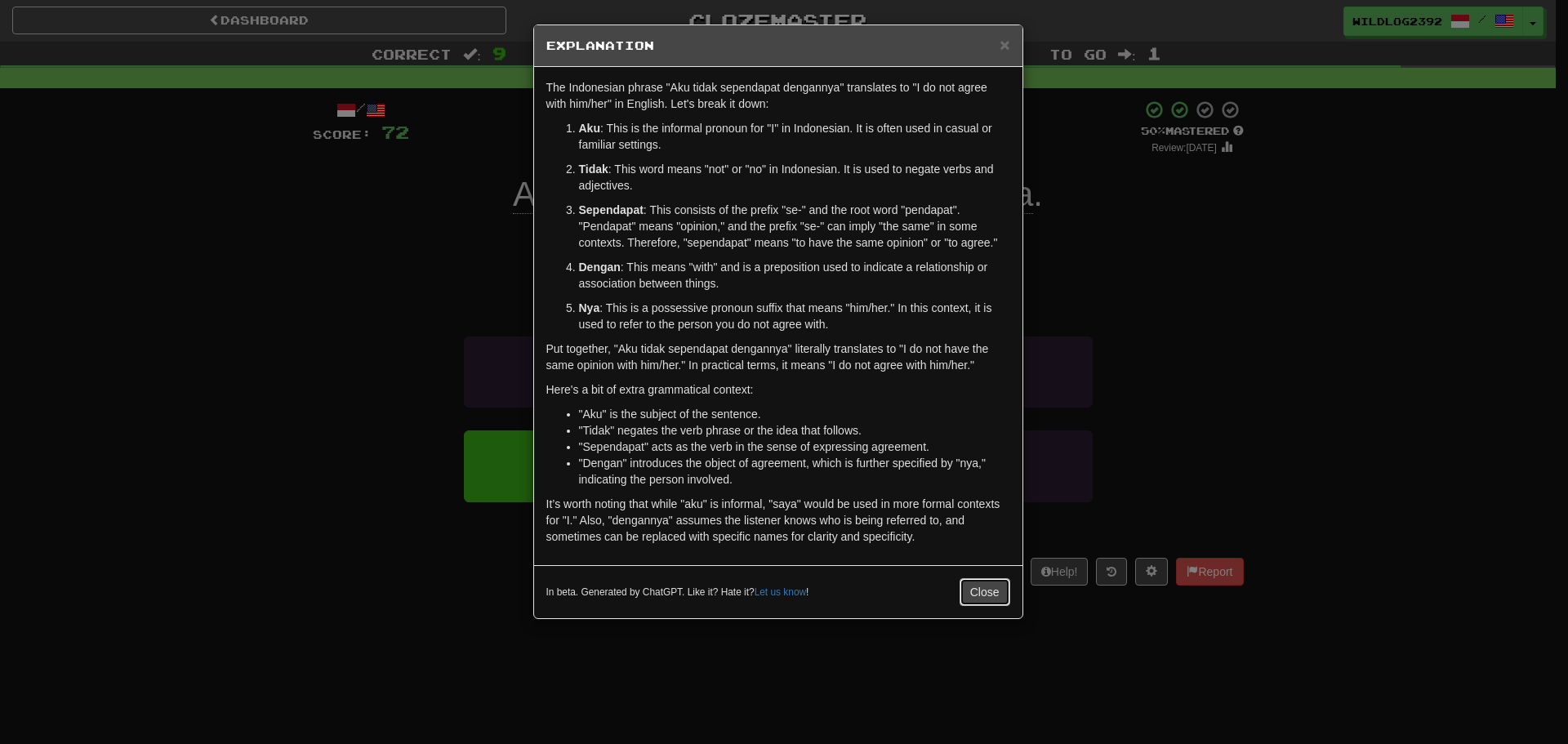
click at [994, 587] on button "Close" at bounding box center [984, 593] width 50 height 28
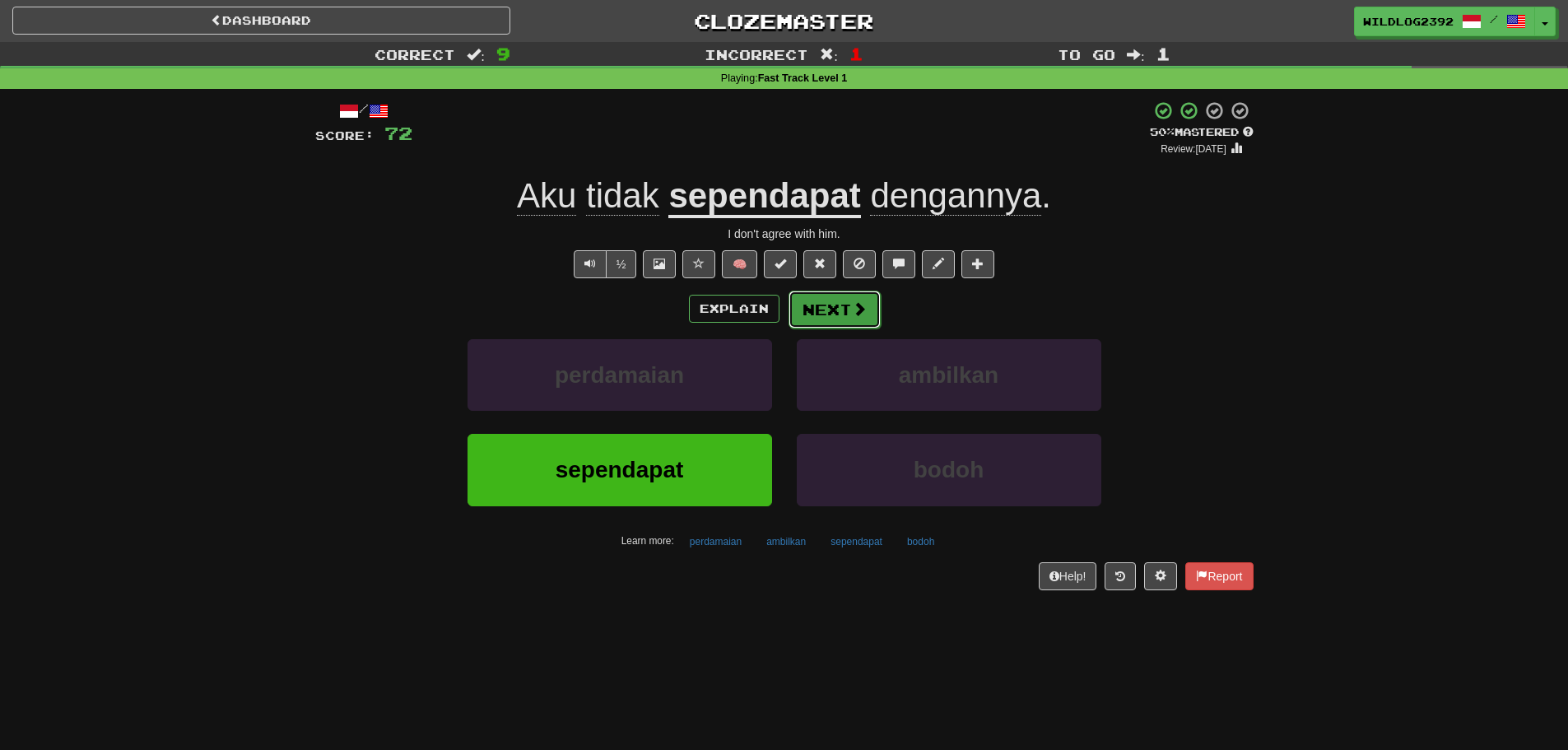
click at [855, 302] on span at bounding box center [860, 309] width 15 height 15
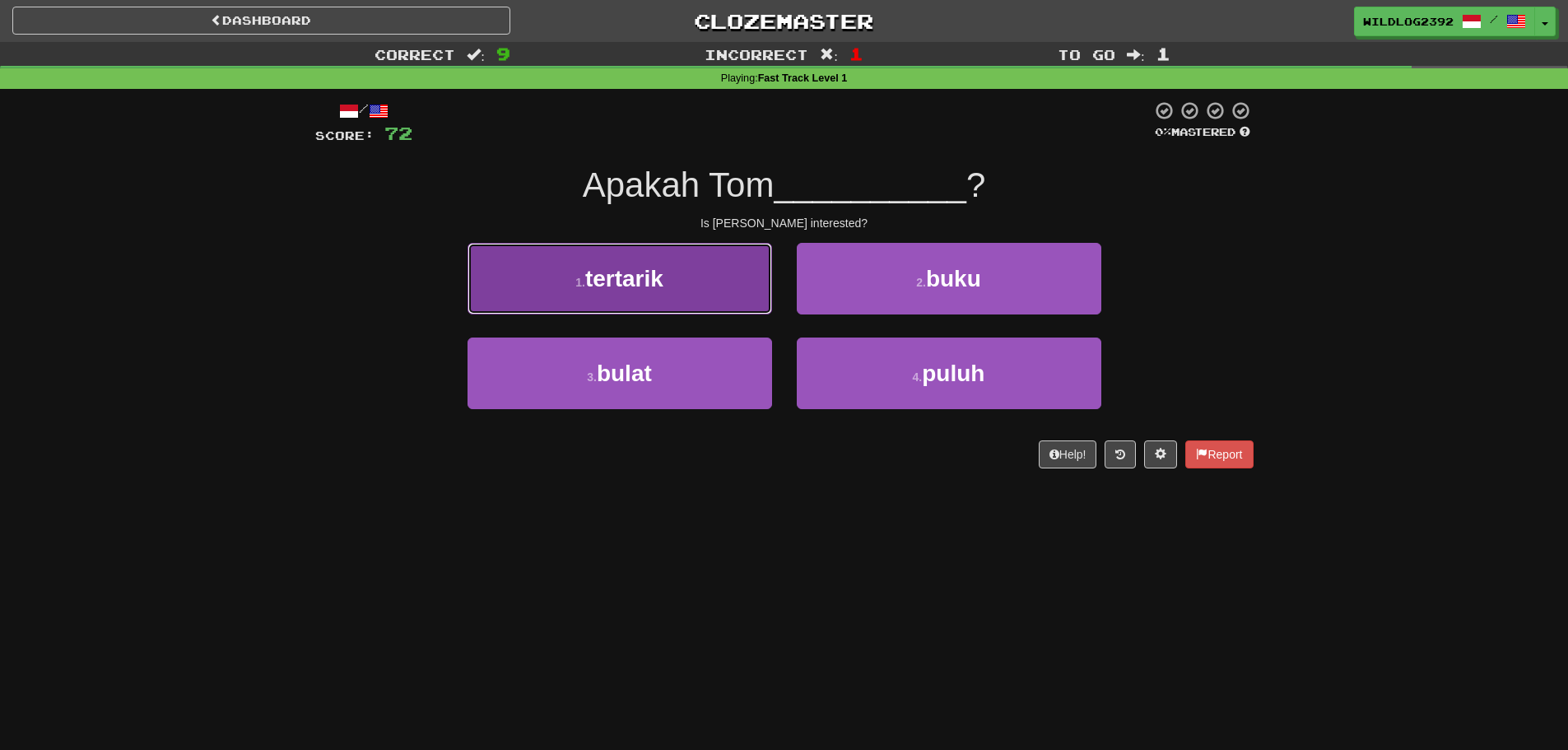
click at [637, 287] on span "tertarik" at bounding box center [624, 278] width 78 height 26
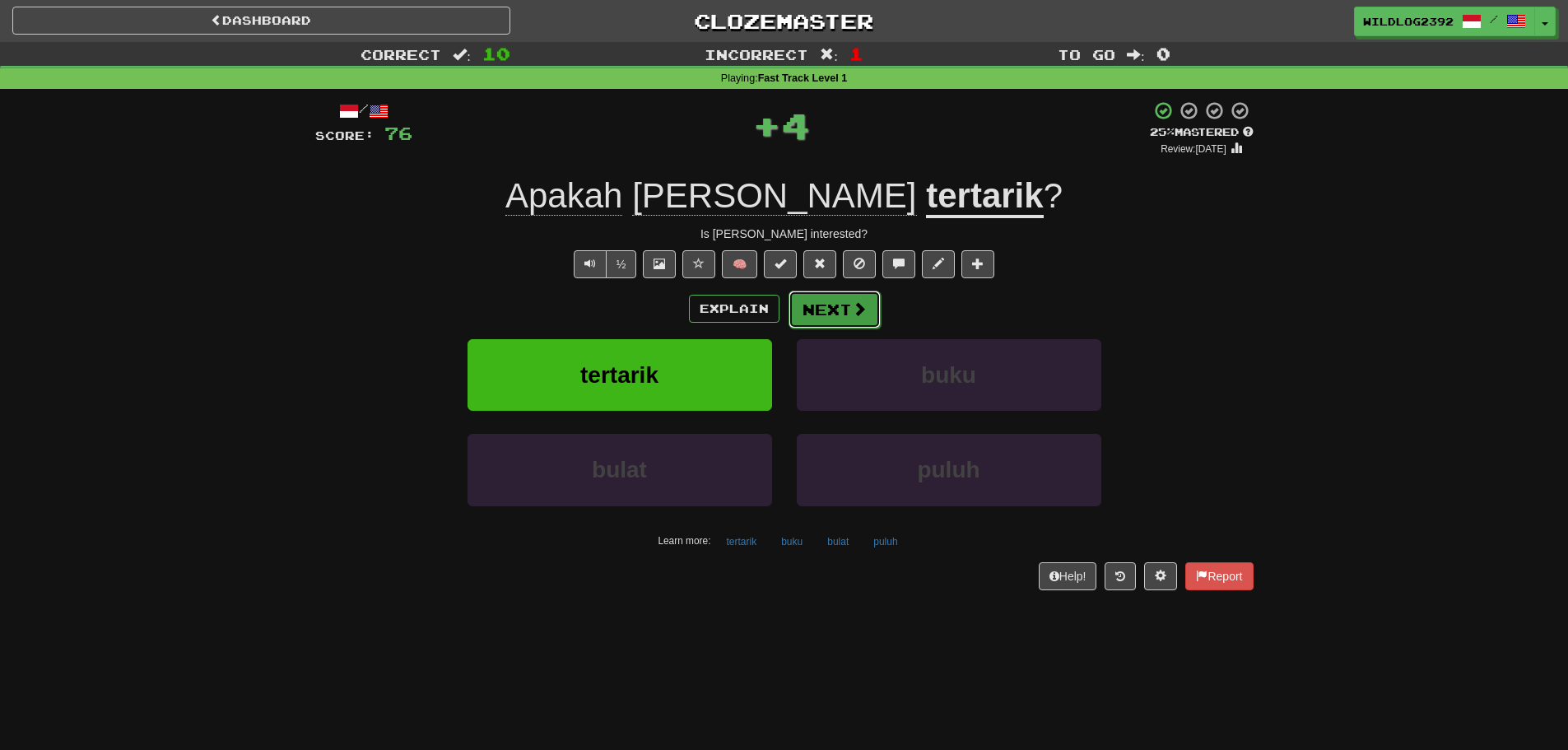
click at [822, 318] on button "Next" at bounding box center [835, 309] width 92 height 38
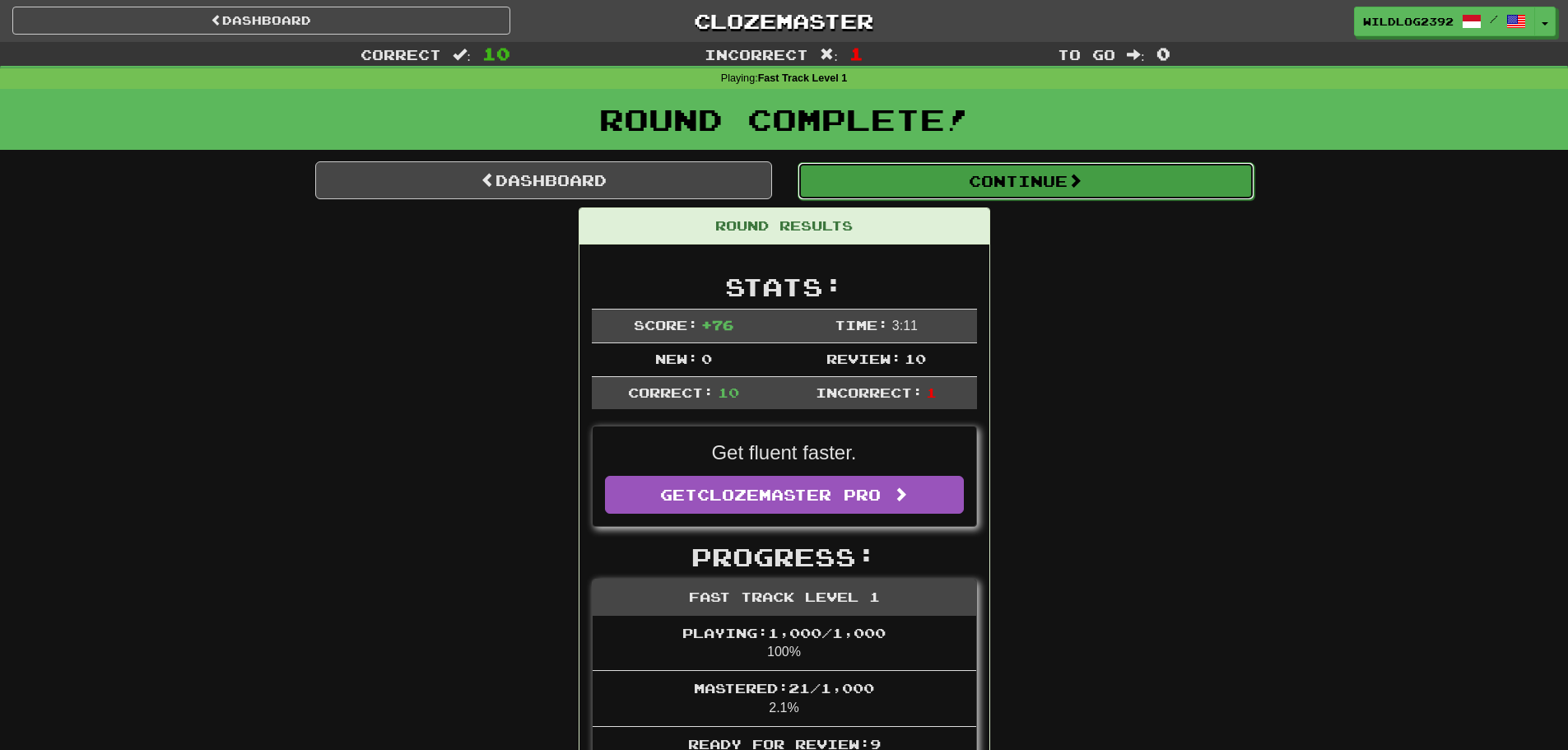
click at [1012, 186] on button "Continue" at bounding box center [1026, 181] width 457 height 38
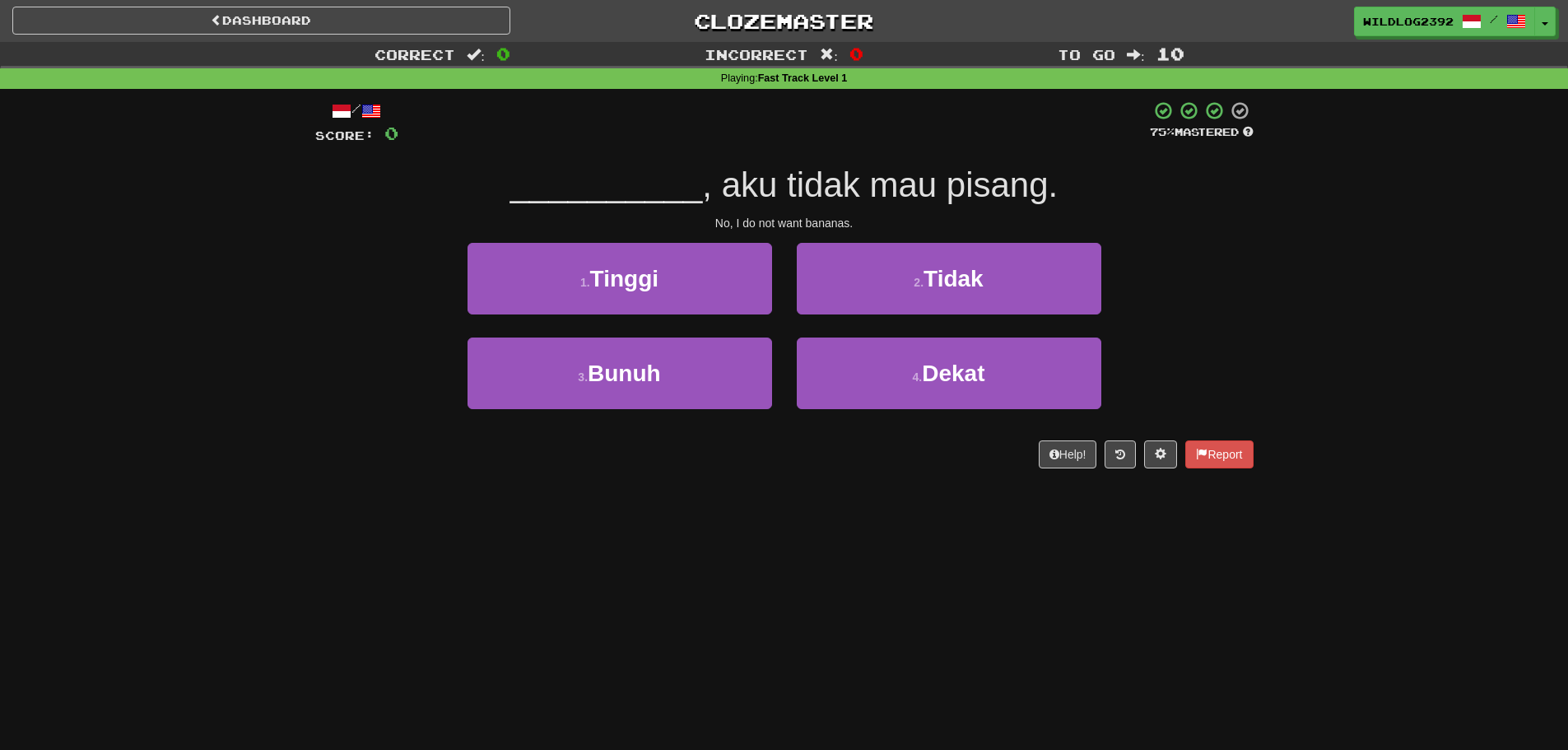
click at [301, 432] on div "Correct : 0 Incorrect : 0 To go : 10 Playing : Fast Track Level 1 / Score: 0 75…" at bounding box center [784, 266] width 1568 height 449
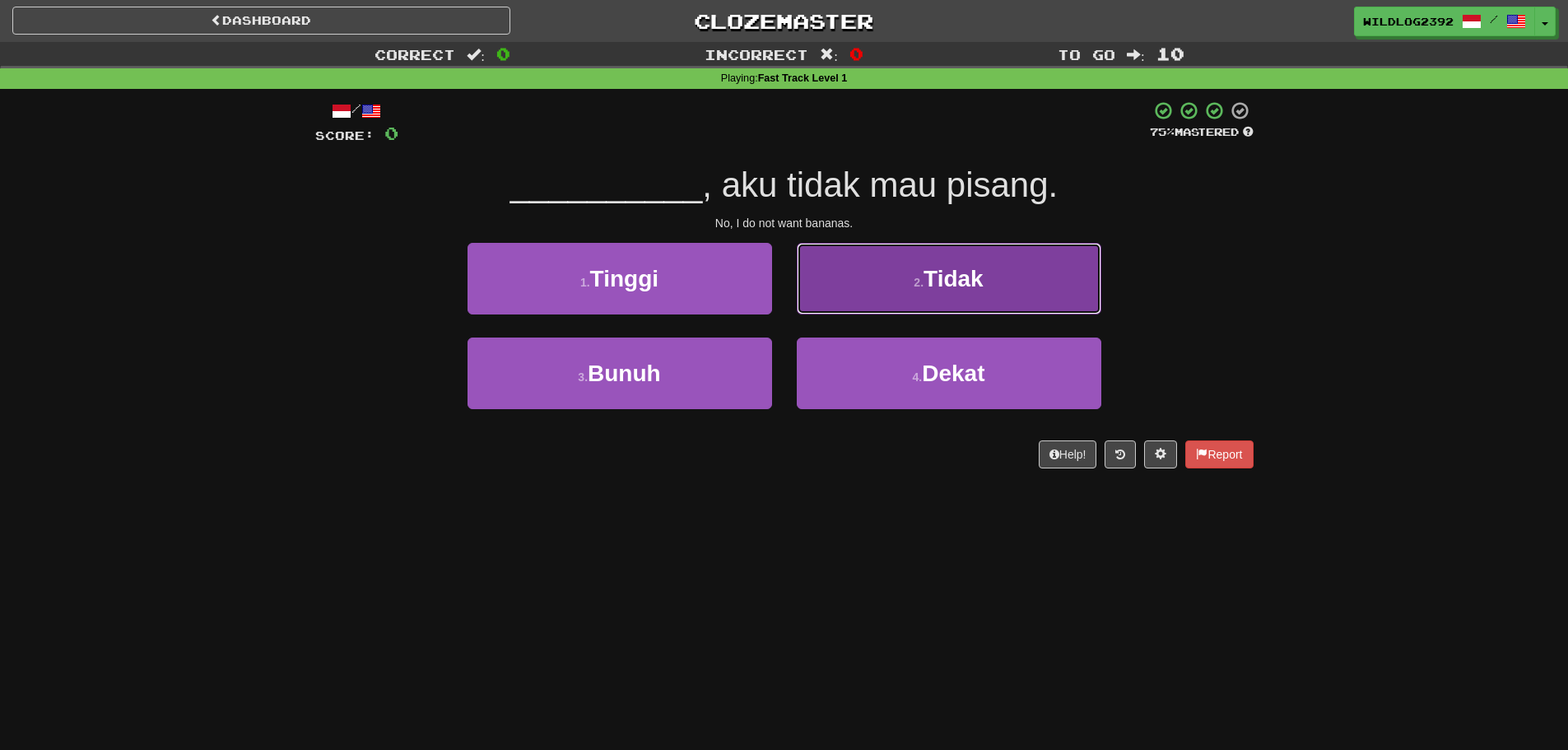
click at [892, 288] on button "2 . Tidak" at bounding box center [949, 278] width 305 height 72
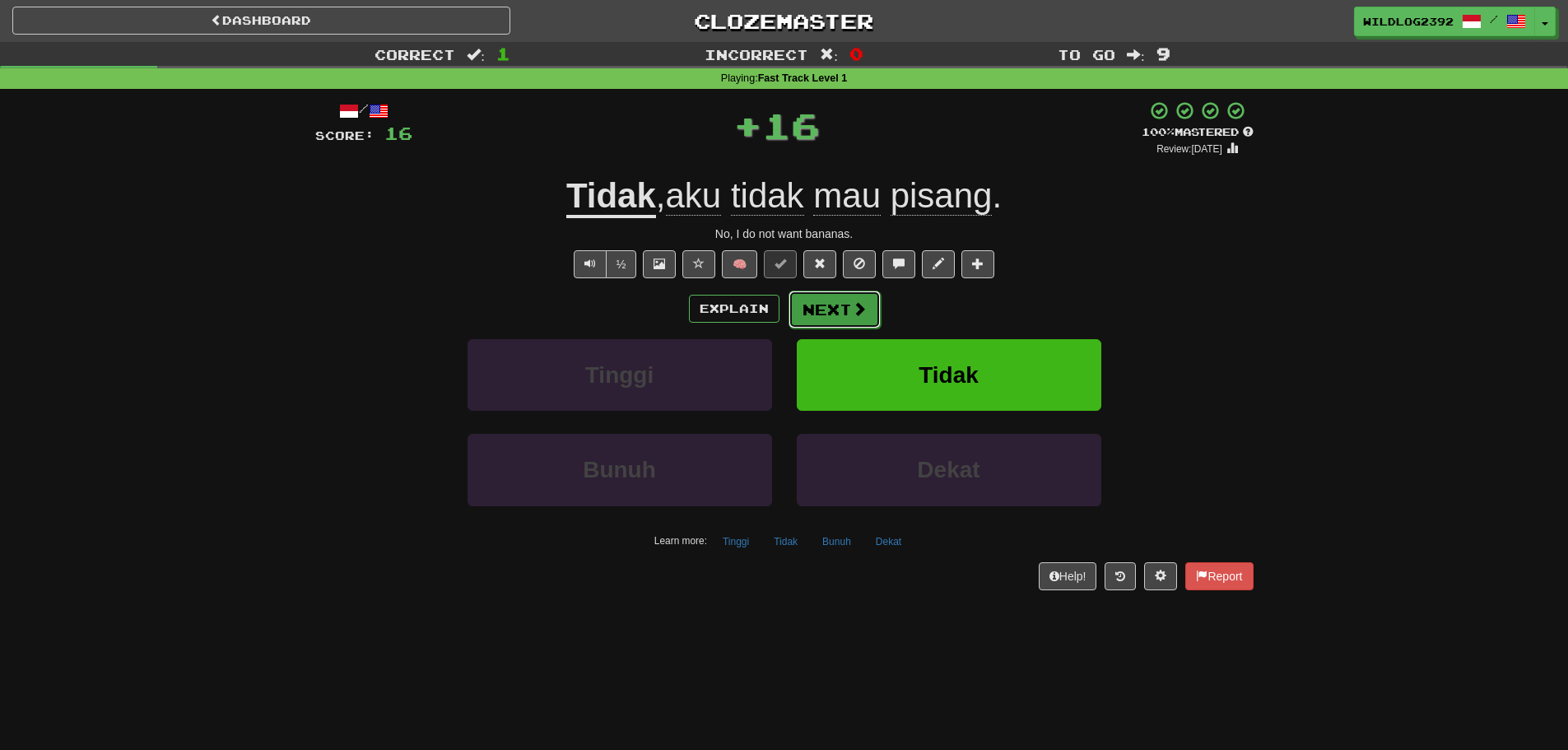
click at [809, 305] on button "Next" at bounding box center [835, 309] width 92 height 38
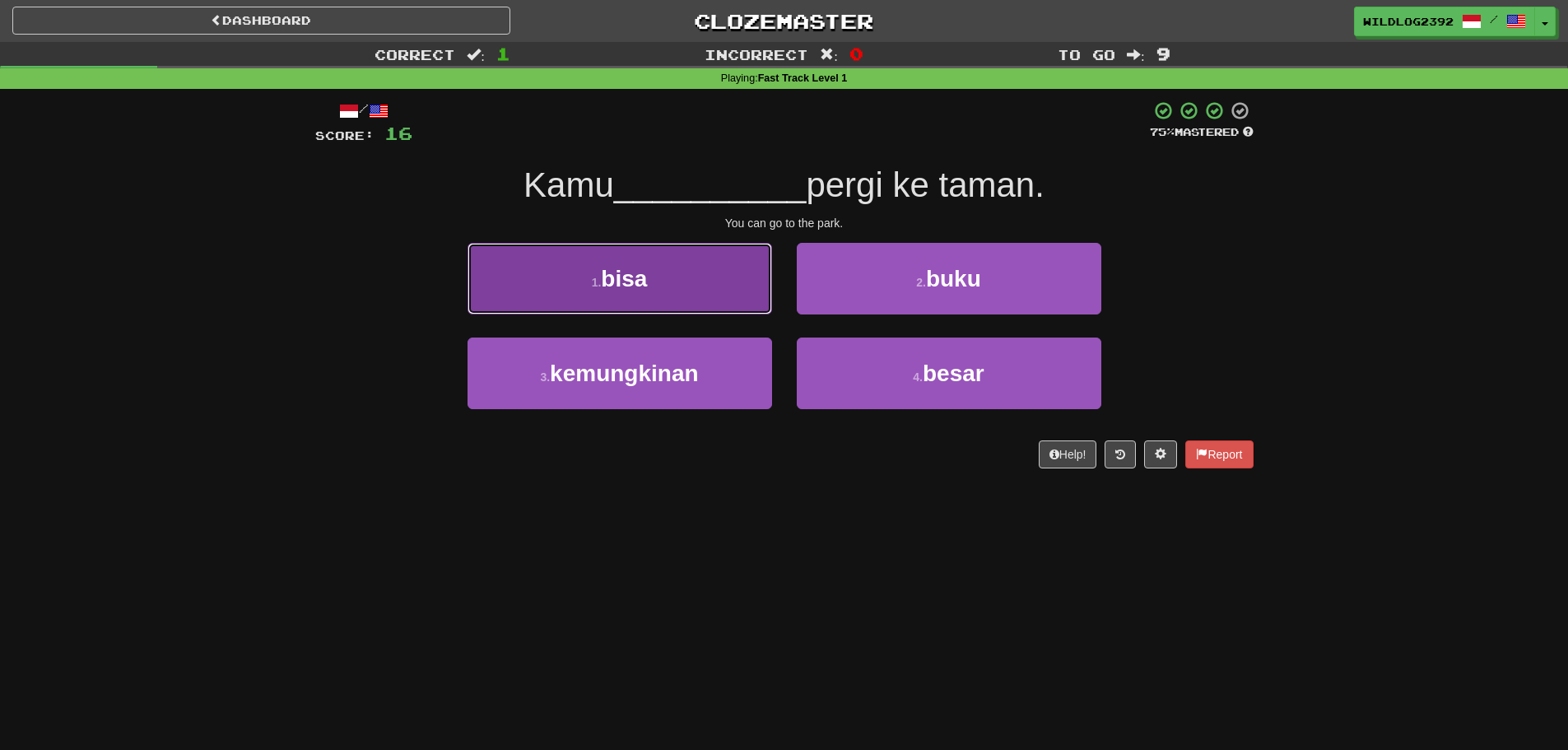
click at [652, 287] on button "1 . bisa" at bounding box center [620, 278] width 305 height 72
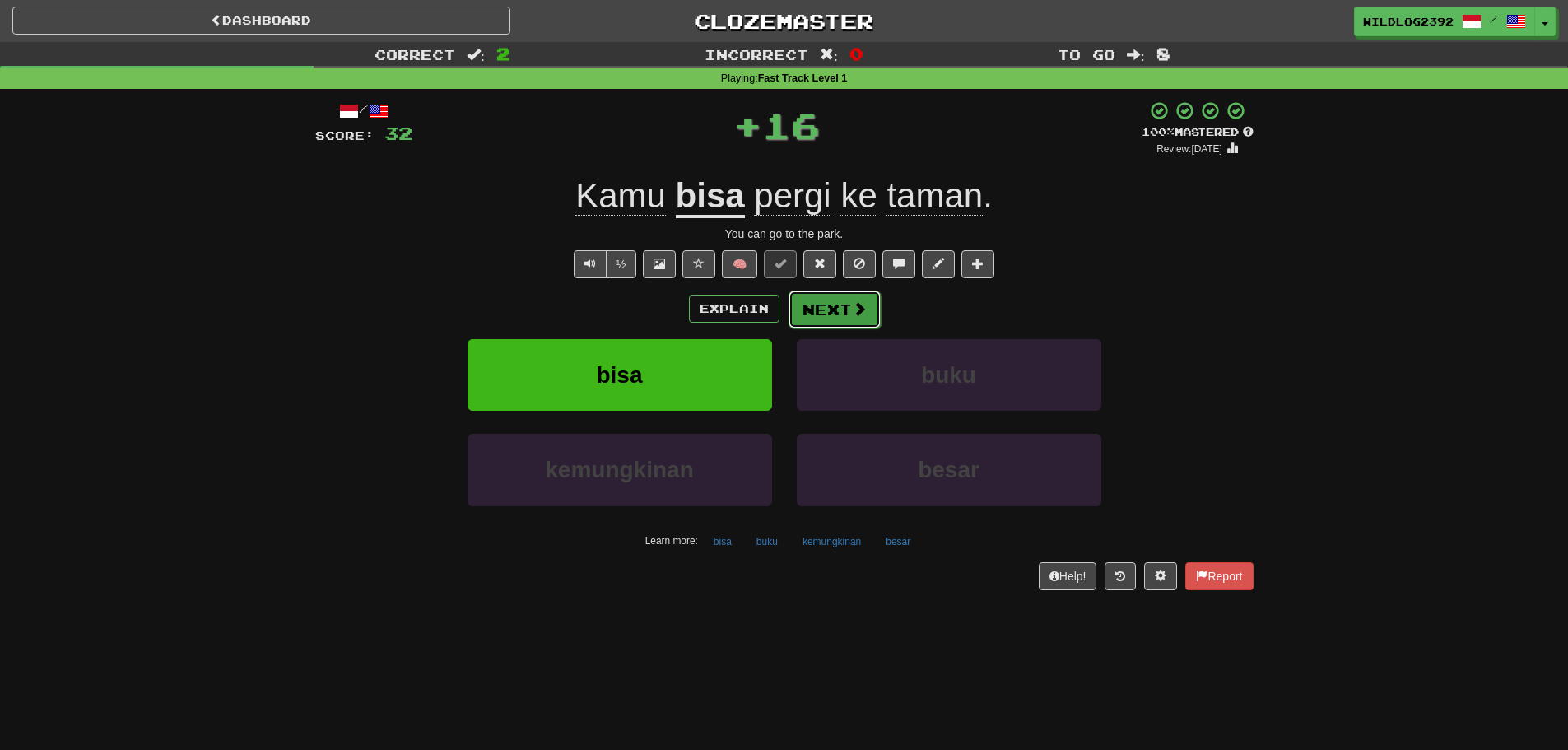
click at [819, 312] on button "Next" at bounding box center [835, 309] width 92 height 38
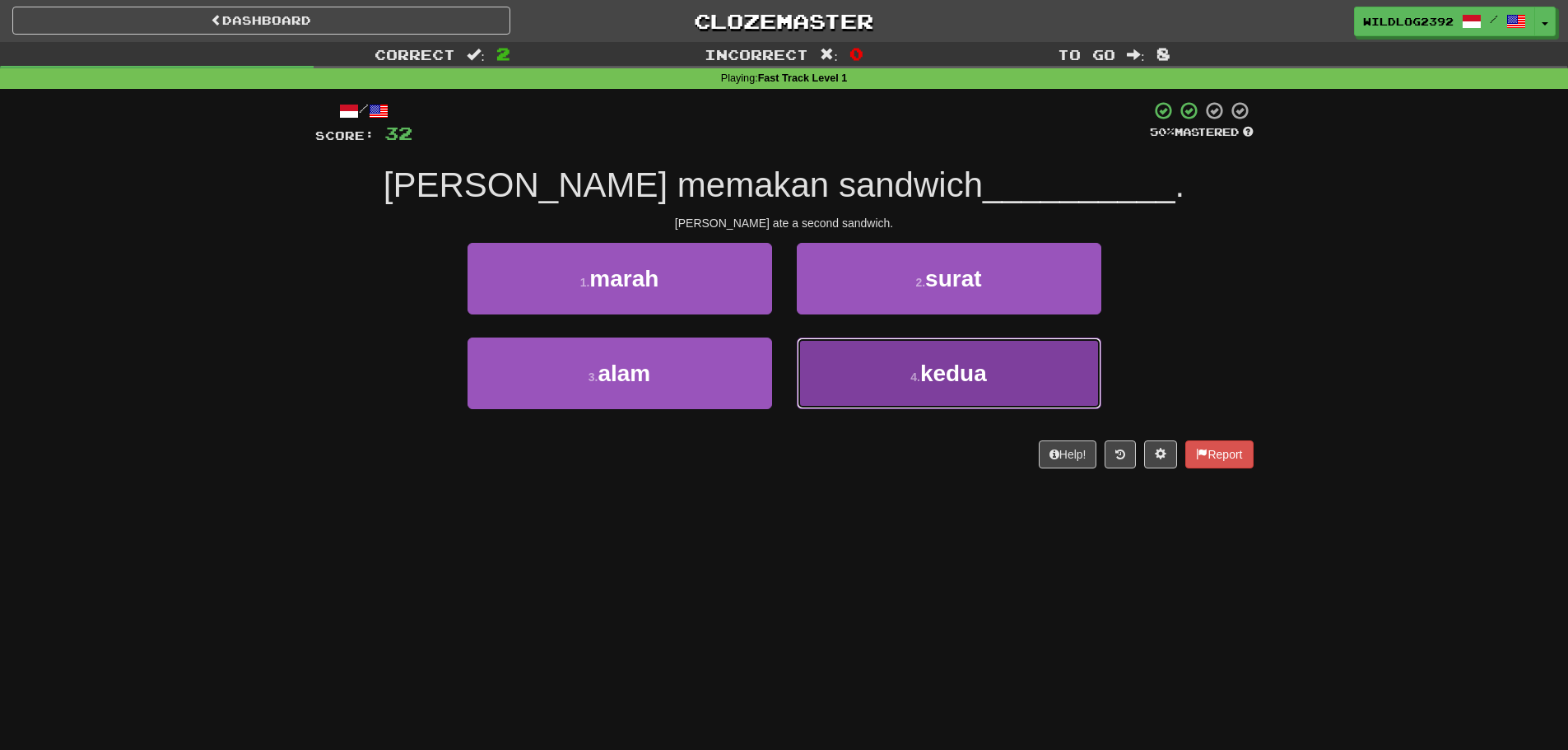
click at [919, 367] on button "4 . kedua" at bounding box center [949, 373] width 305 height 72
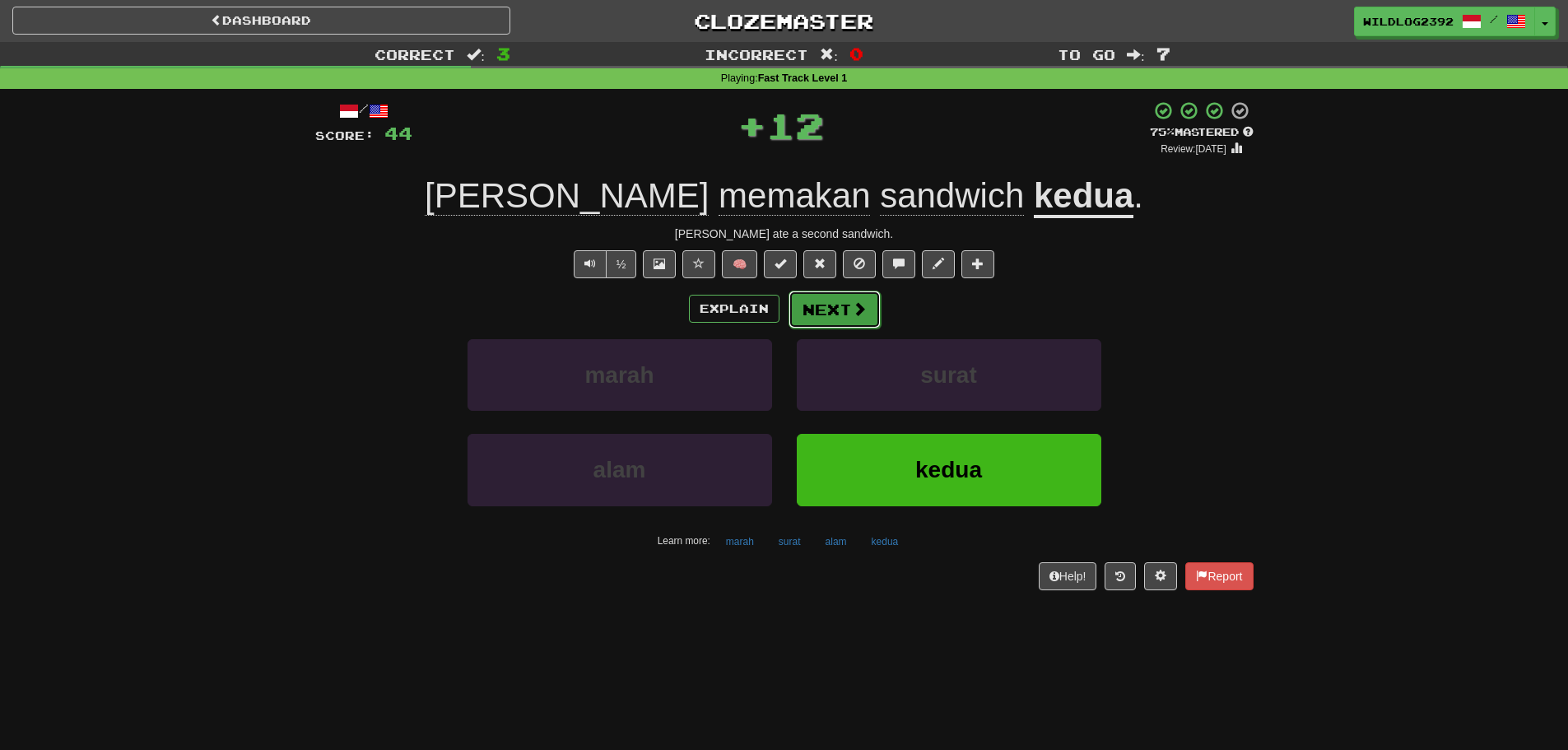
click at [826, 315] on button "Next" at bounding box center [835, 309] width 92 height 38
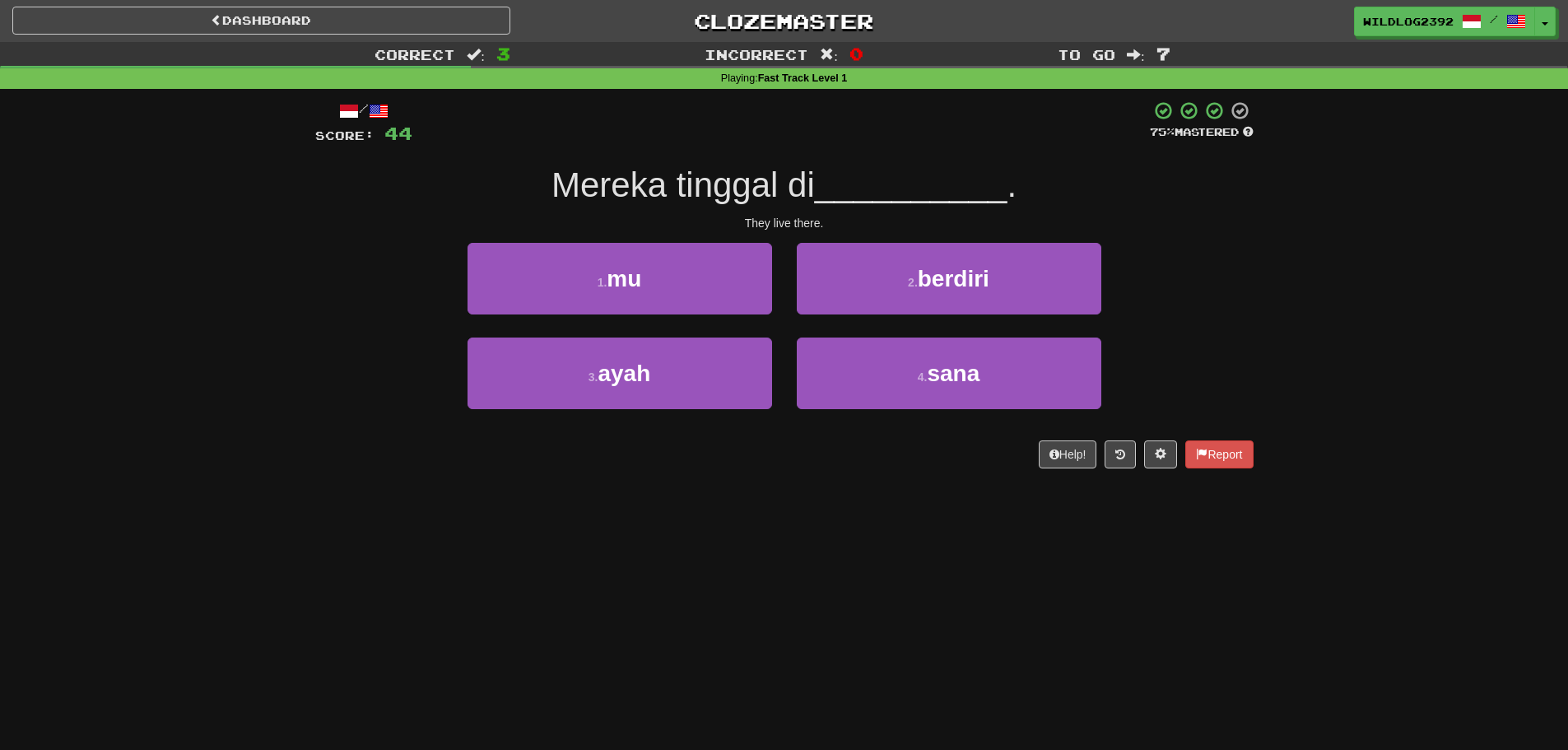
click at [238, 435] on div "Correct : 3 Incorrect : 0 To go : 7 Playing : Fast Track Level 1 / Score: 44 75…" at bounding box center [784, 266] width 1568 height 449
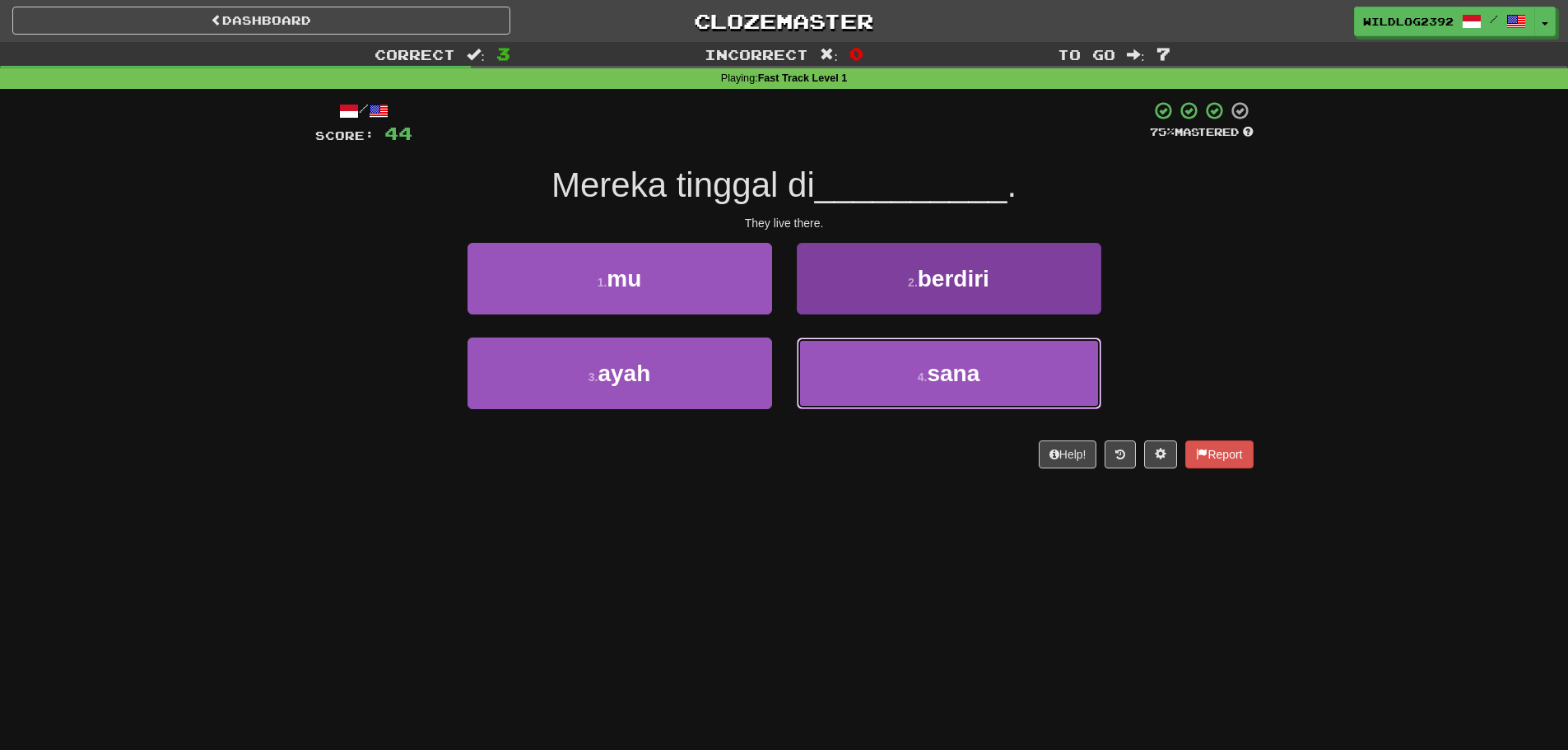
click at [943, 388] on button "4 . sana" at bounding box center [949, 373] width 305 height 72
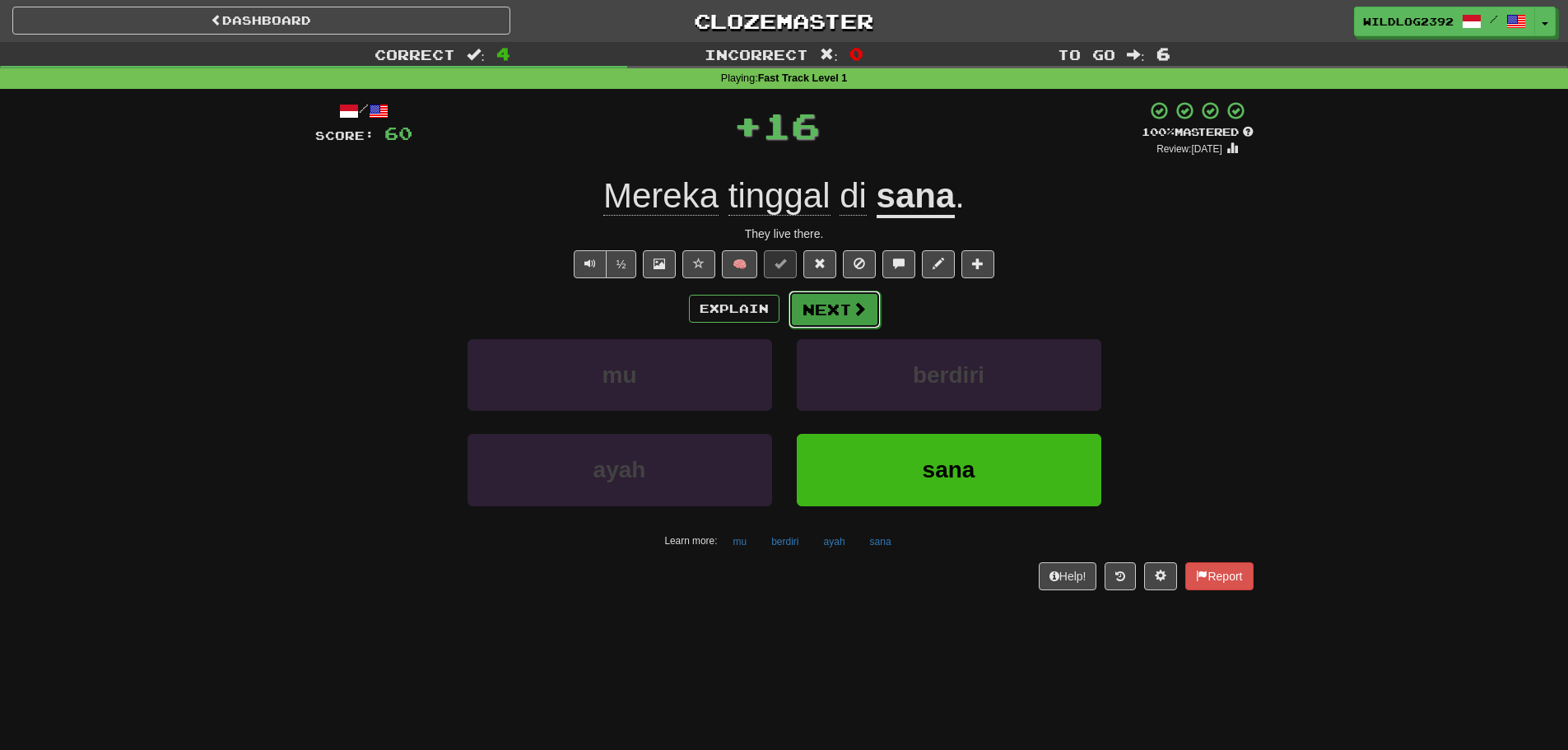
click at [845, 307] on button "Next" at bounding box center [835, 309] width 92 height 38
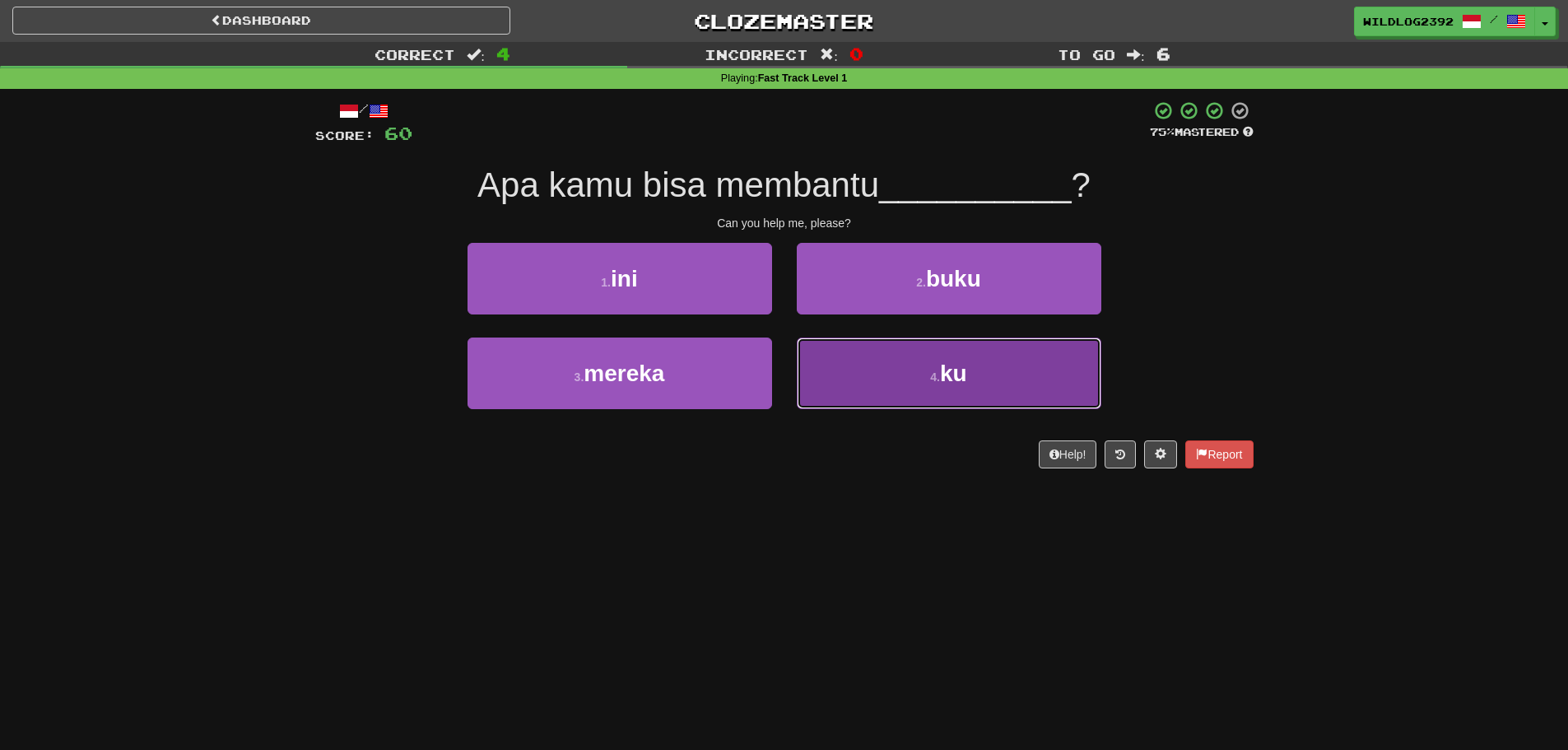
click at [850, 395] on button "4 . ku" at bounding box center [949, 373] width 305 height 72
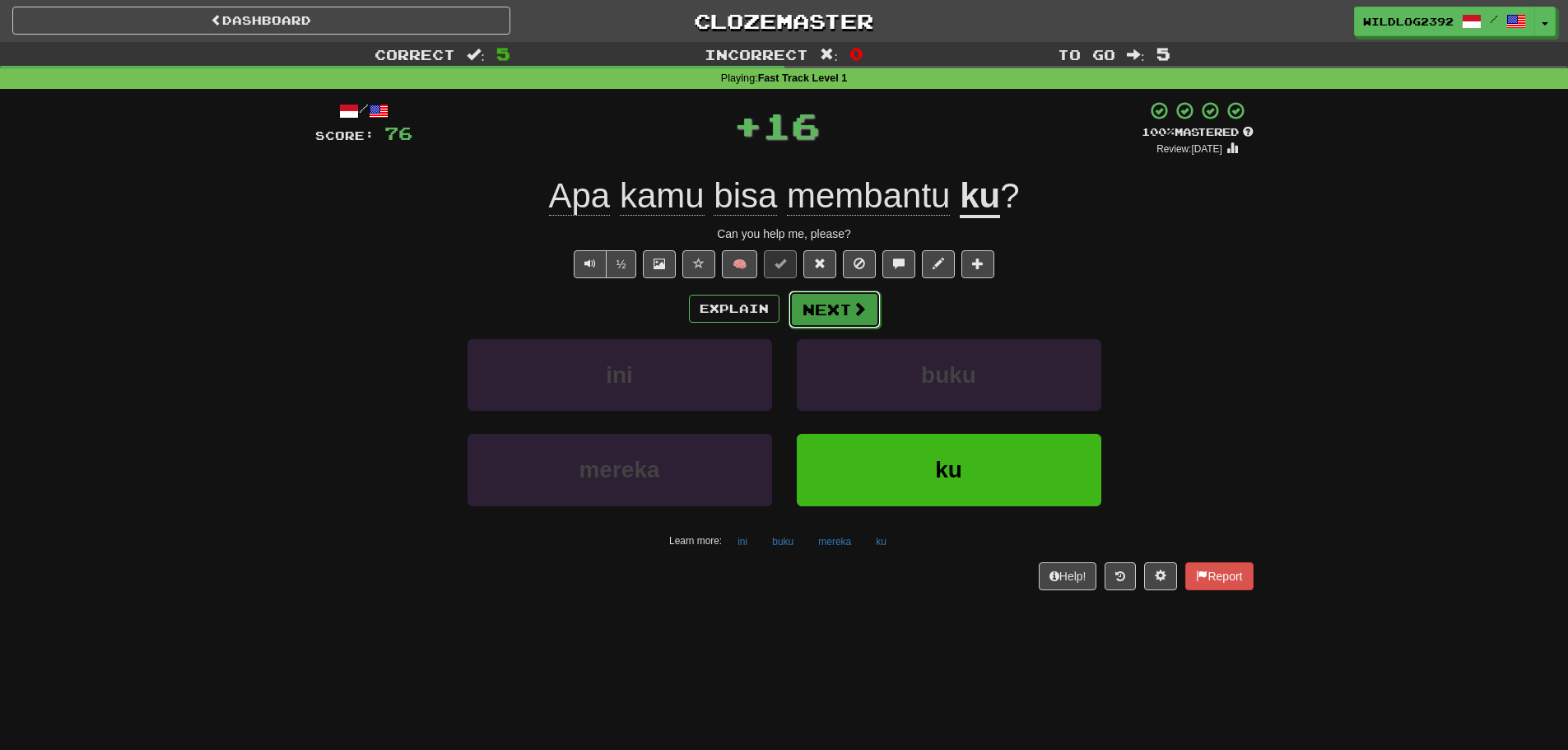
click at [833, 322] on button "Next" at bounding box center [835, 309] width 92 height 38
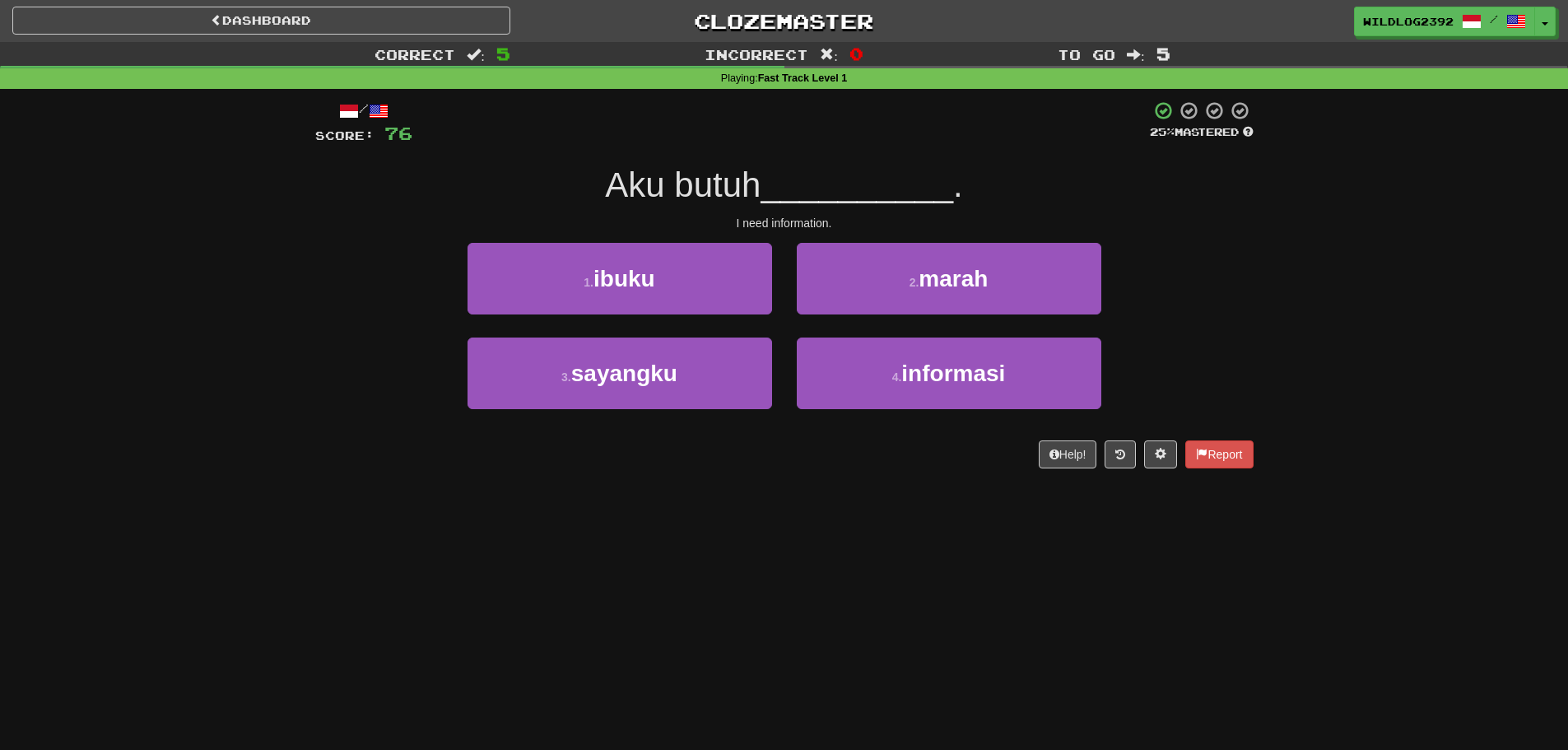
click at [324, 455] on div "Help! Report" at bounding box center [784, 455] width 938 height 28
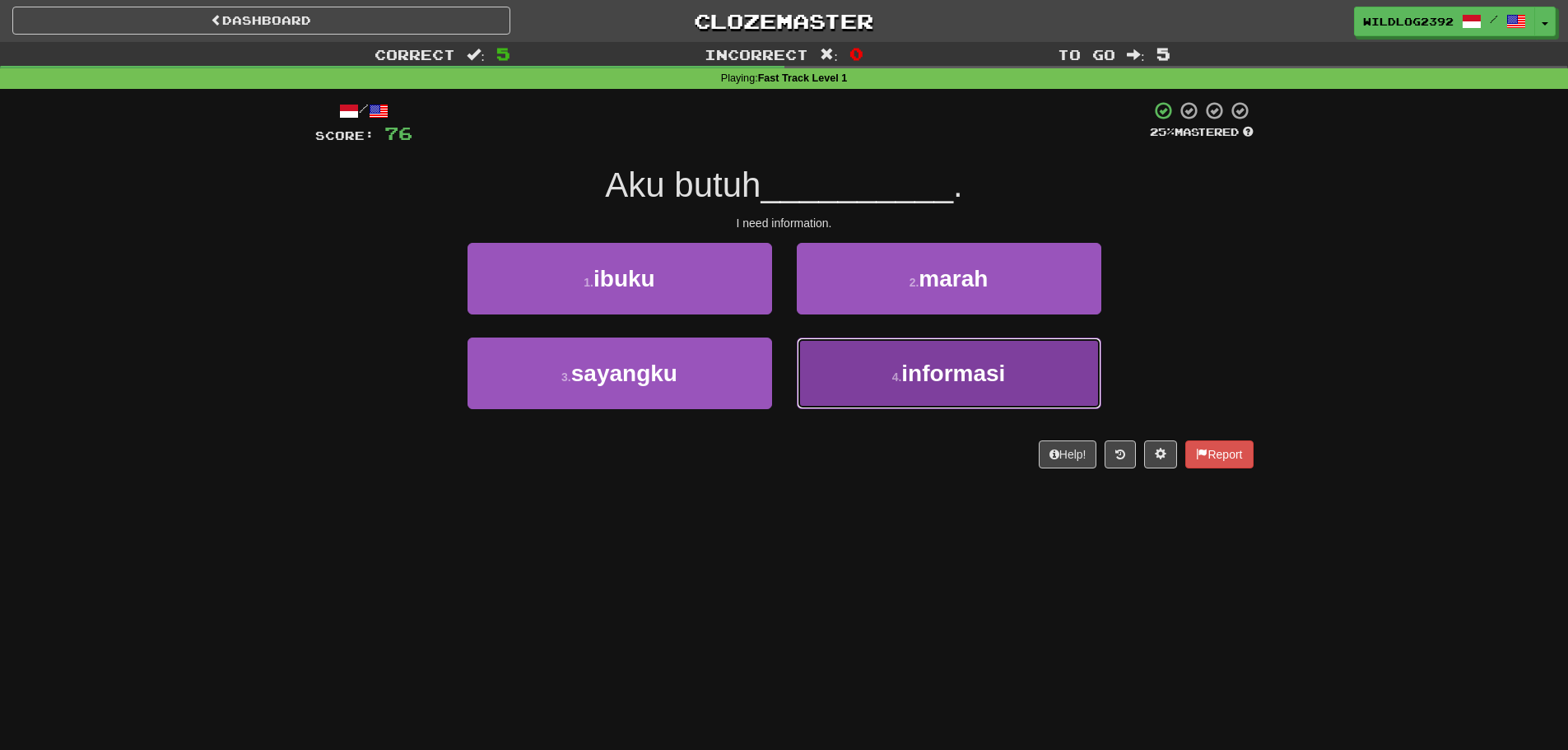
click at [942, 378] on span "informasi" at bounding box center [953, 373] width 103 height 26
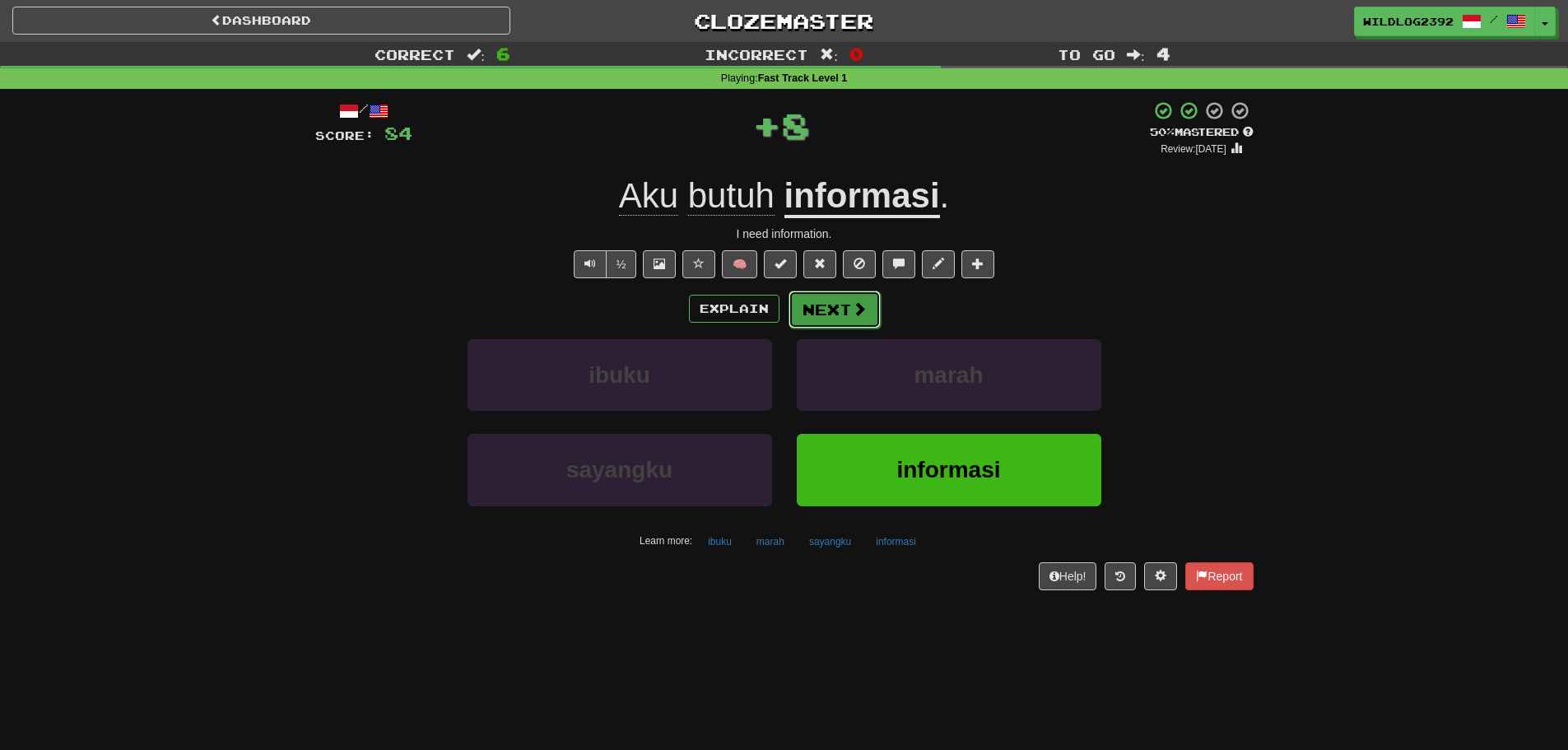
click at [853, 298] on button "Next" at bounding box center [835, 309] width 92 height 38
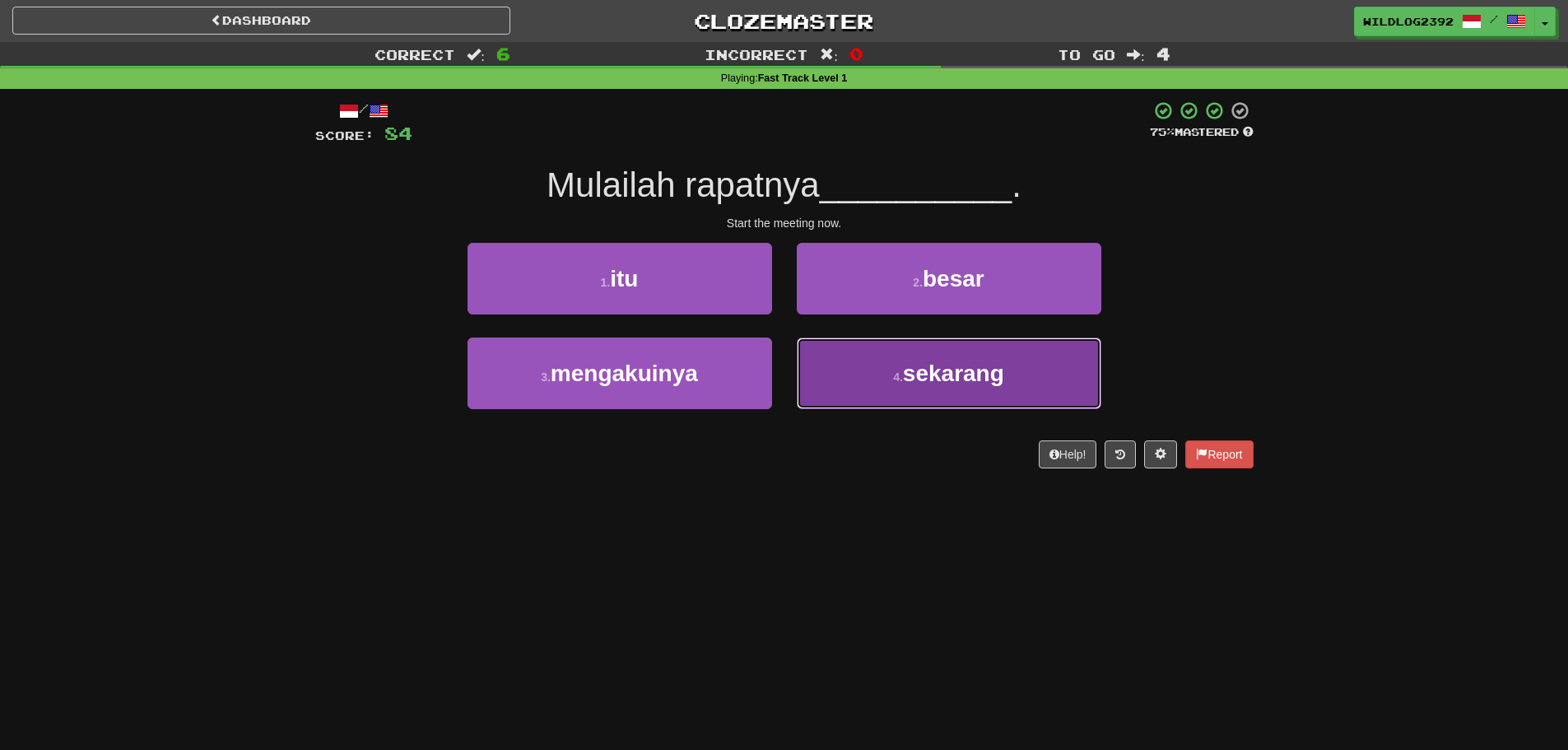
click at [872, 402] on button "4 . sekarang" at bounding box center [949, 373] width 305 height 72
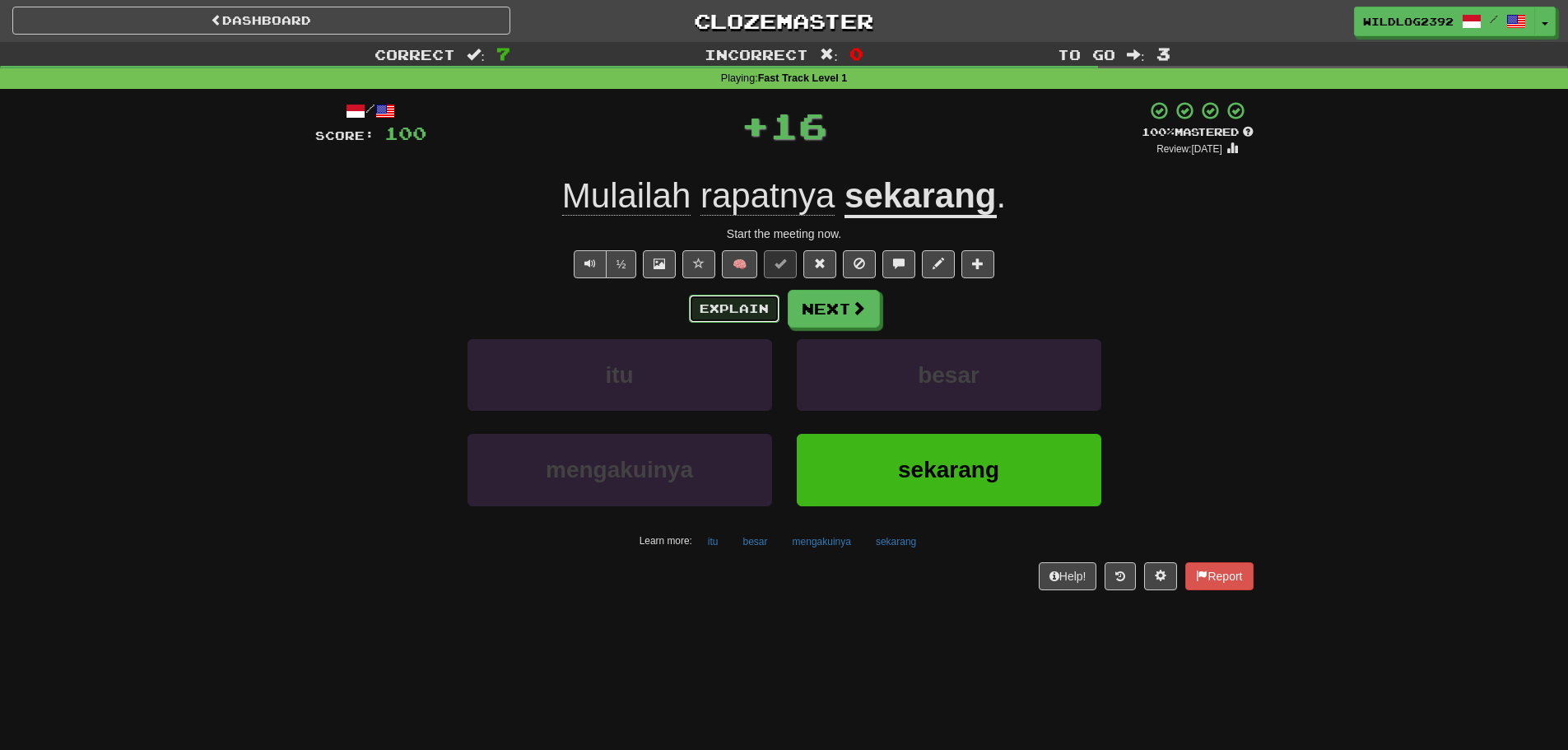
click at [731, 302] on button "Explain" at bounding box center [734, 309] width 91 height 28
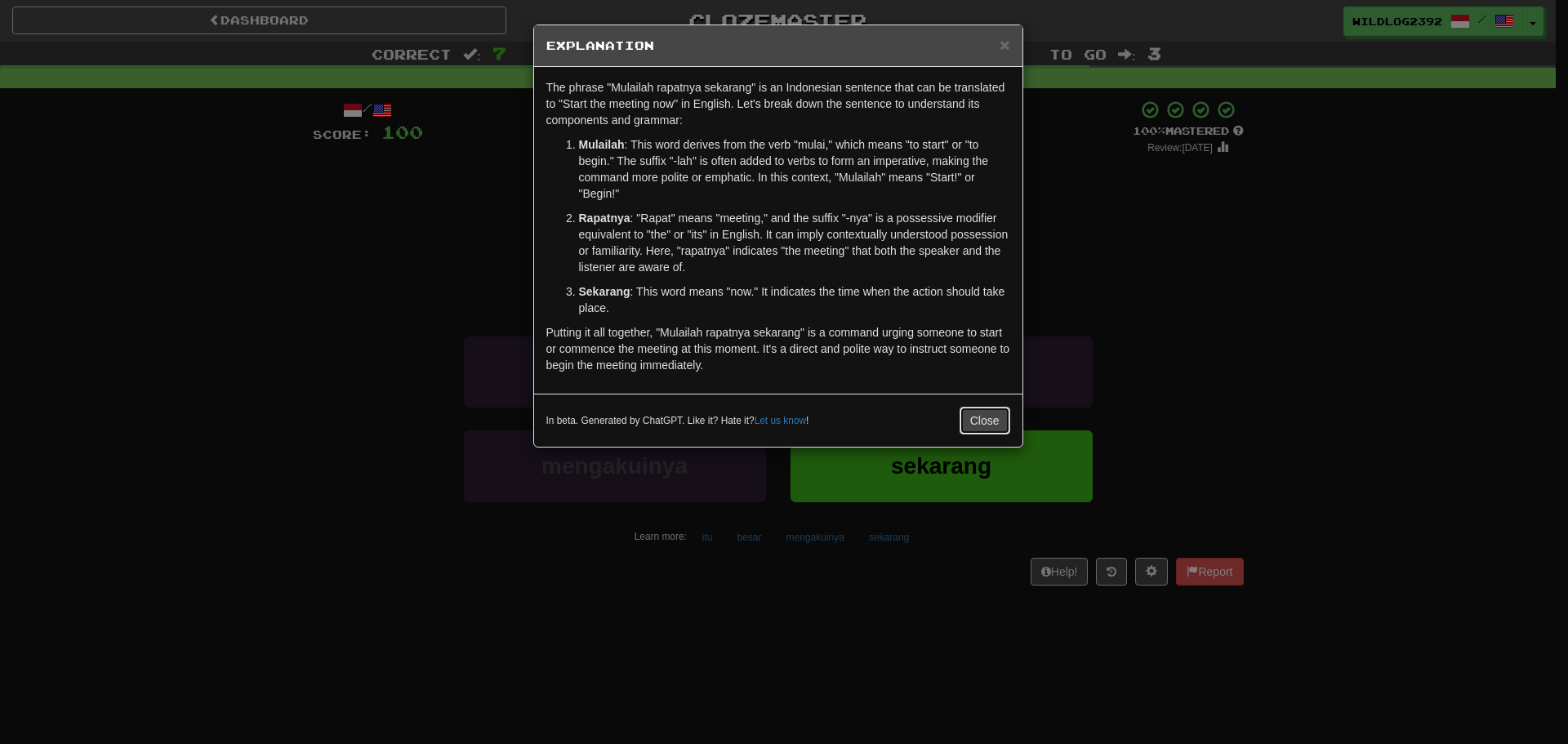
click at [1006, 426] on button "Close" at bounding box center [984, 421] width 50 height 28
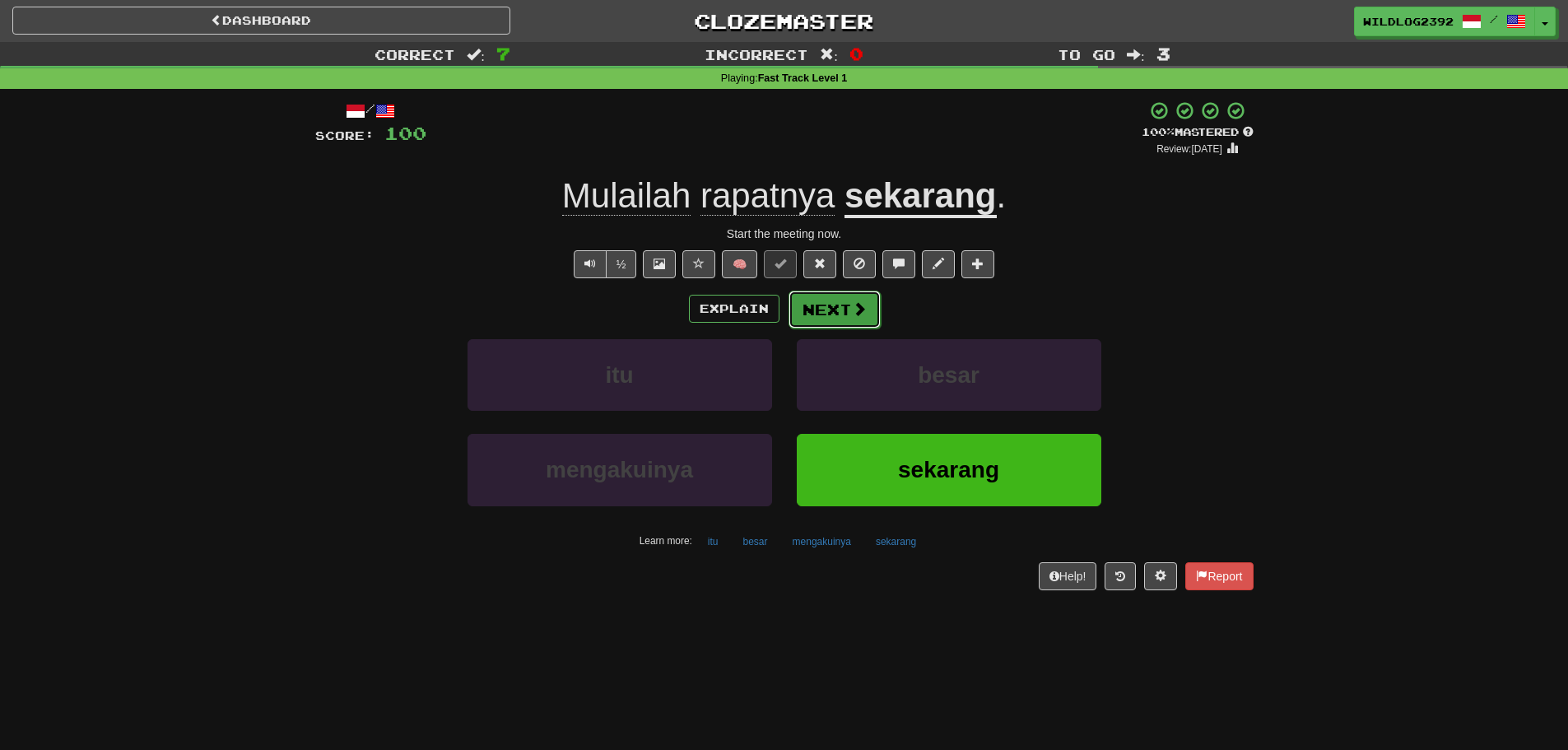
click at [833, 304] on button "Next" at bounding box center [835, 309] width 92 height 38
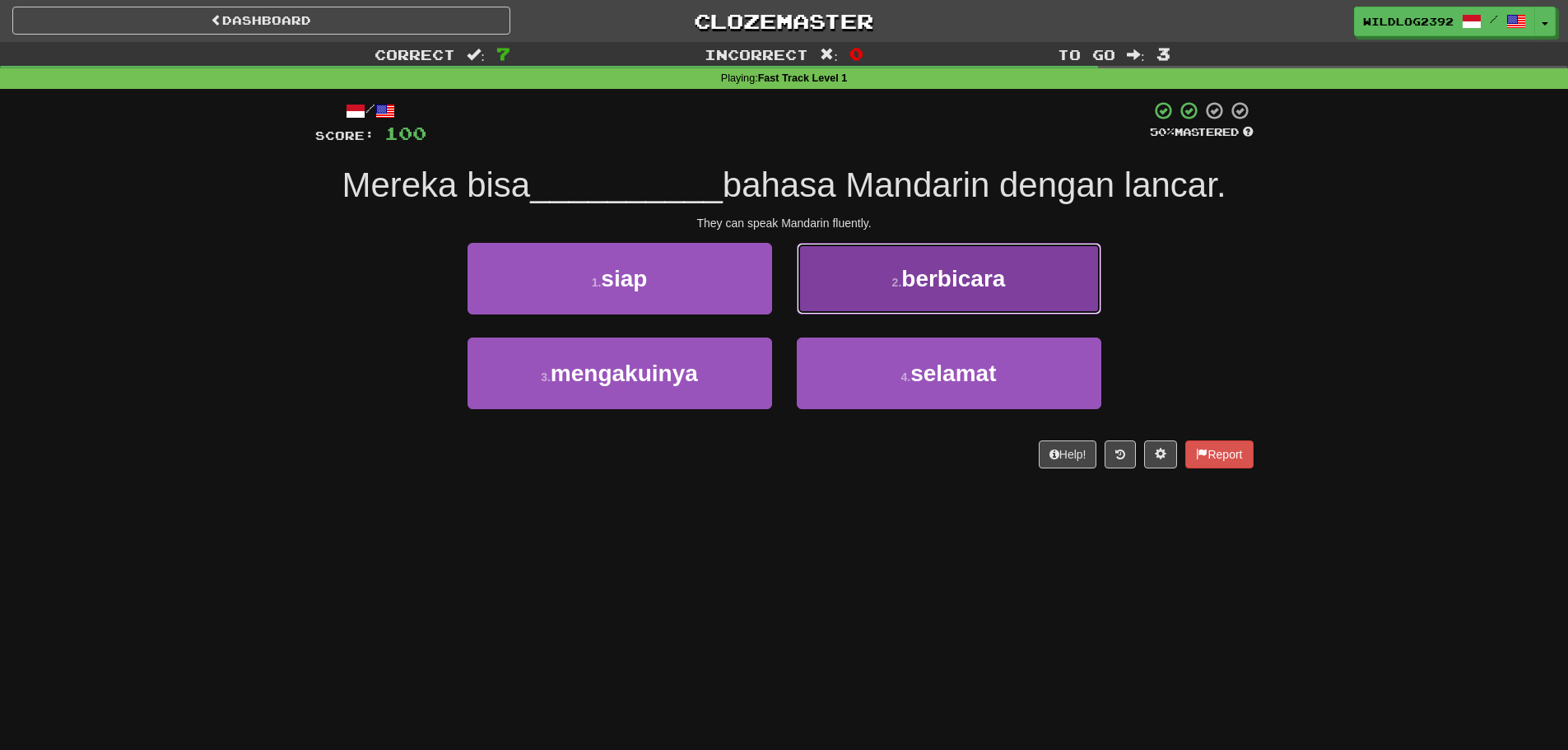
click at [1025, 258] on button "2 . berbicara" at bounding box center [949, 278] width 305 height 72
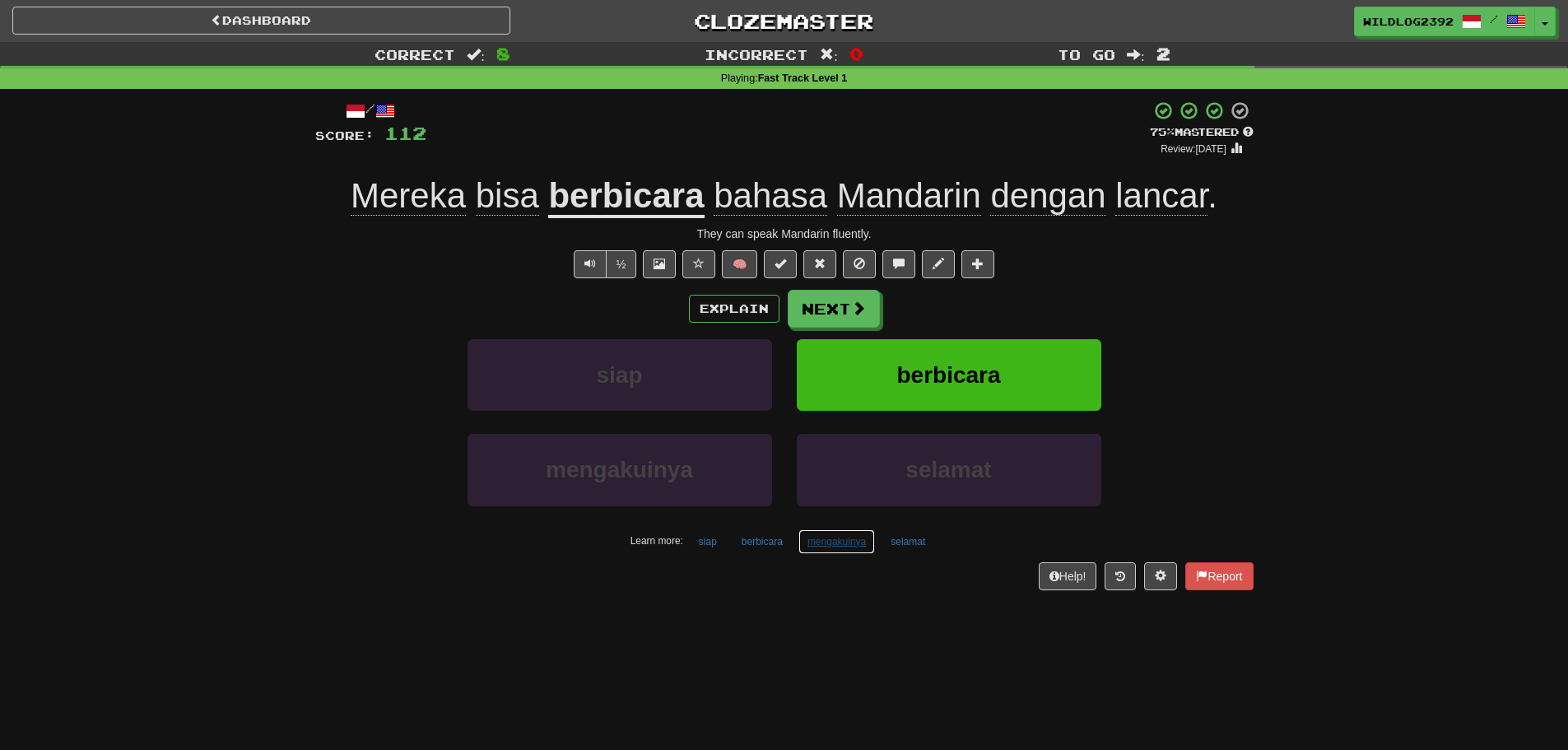
click at [817, 547] on button "mengakuinya" at bounding box center [836, 542] width 77 height 25
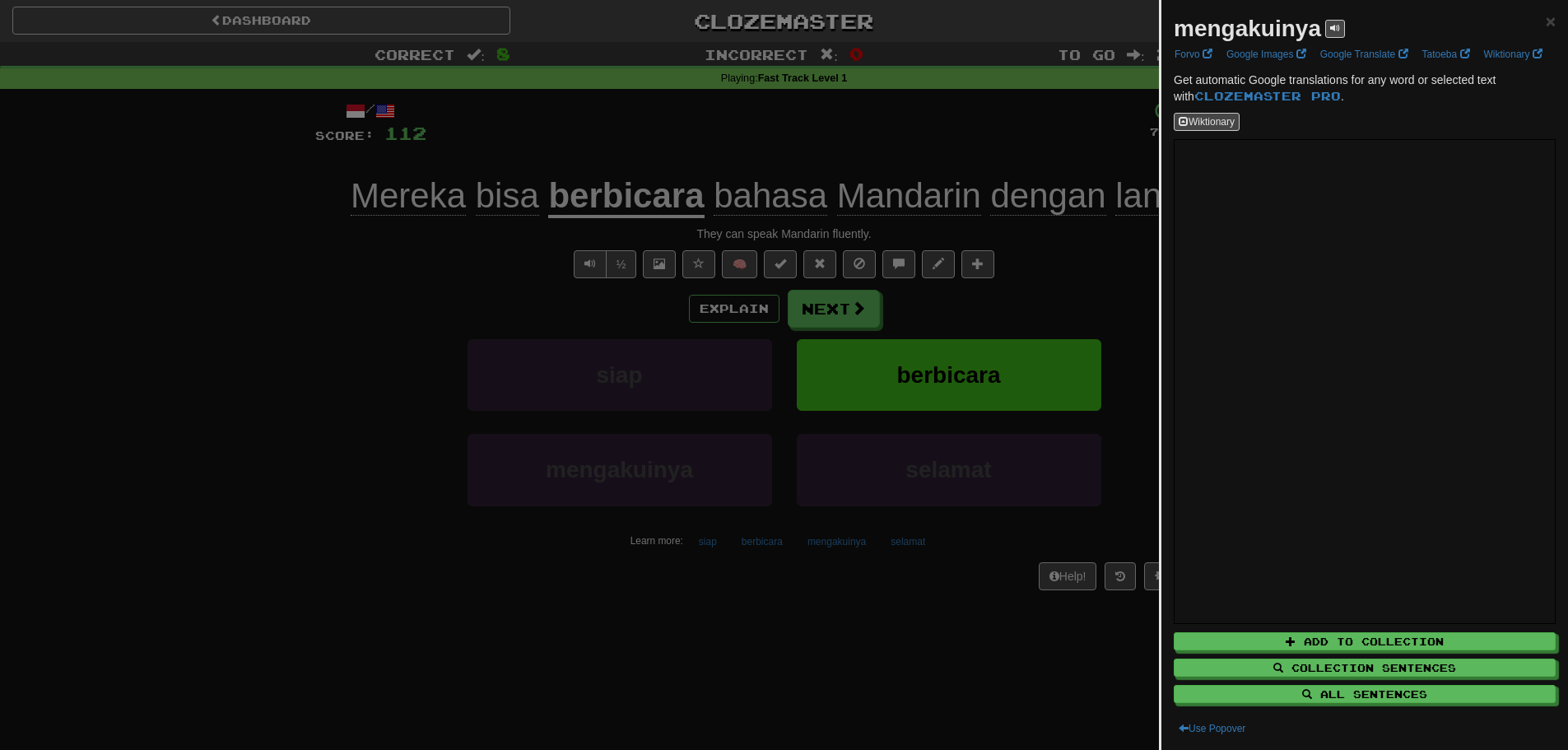
click at [354, 378] on div at bounding box center [784, 375] width 1568 height 750
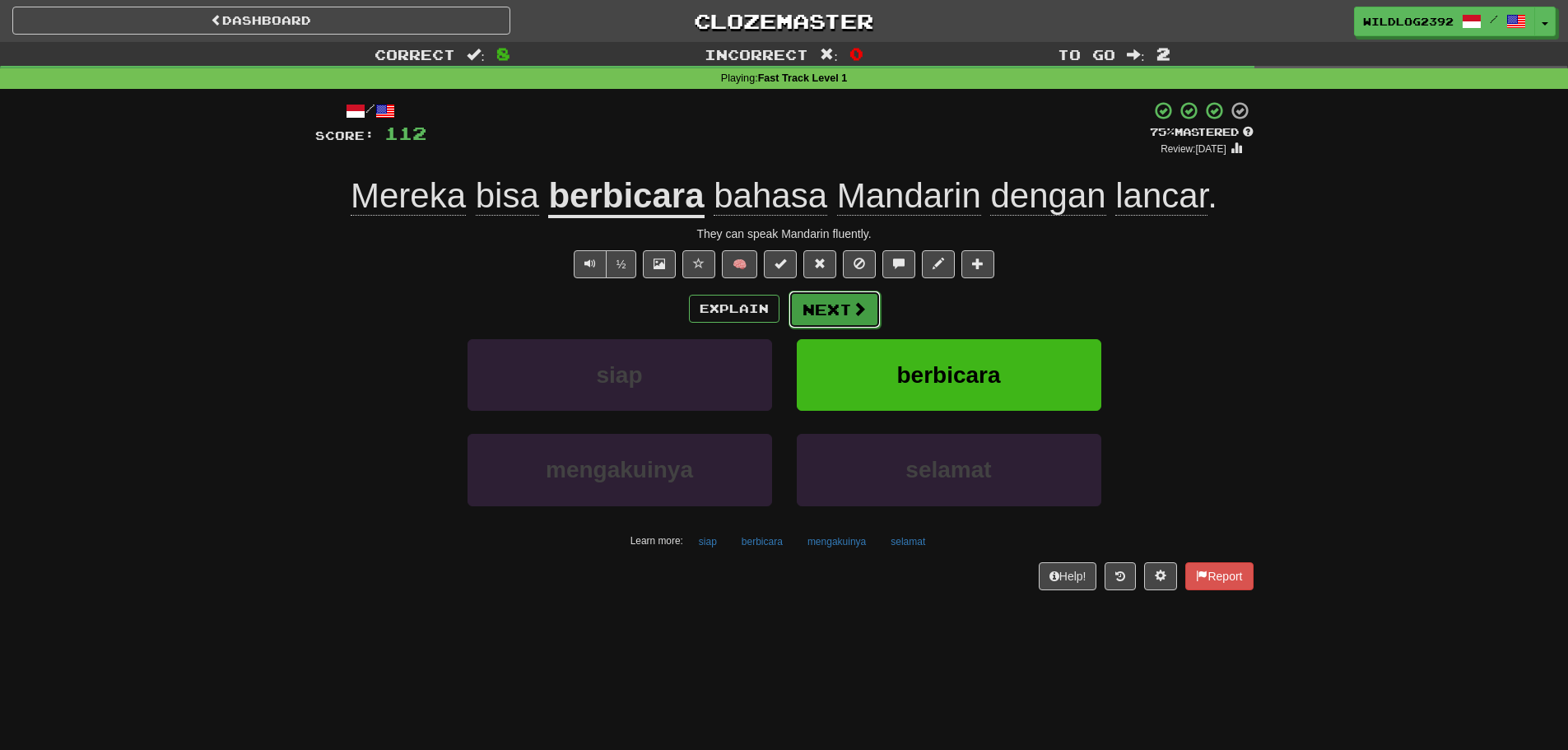
click at [816, 314] on button "Next" at bounding box center [835, 309] width 92 height 38
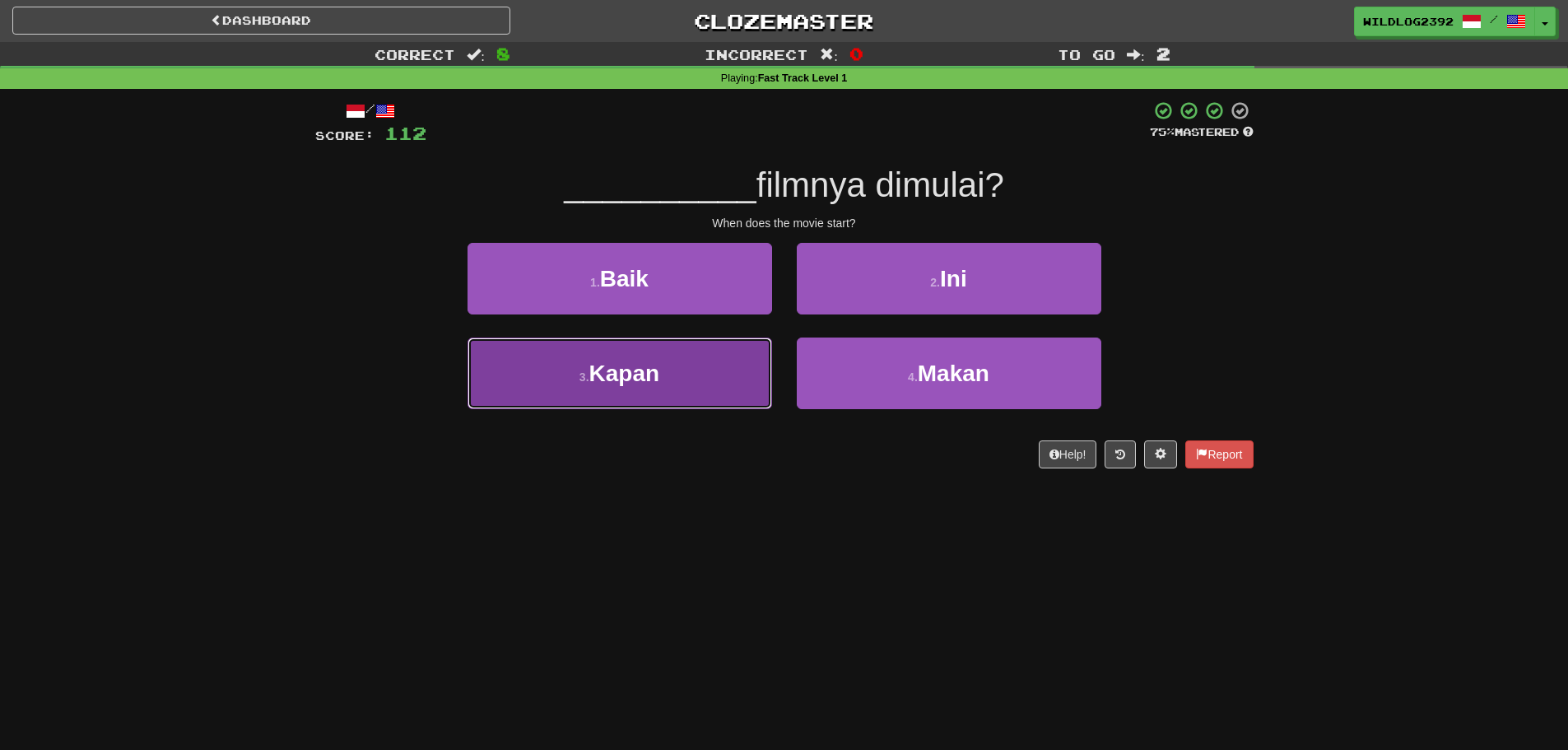
click at [624, 380] on span "Kapan" at bounding box center [624, 373] width 71 height 26
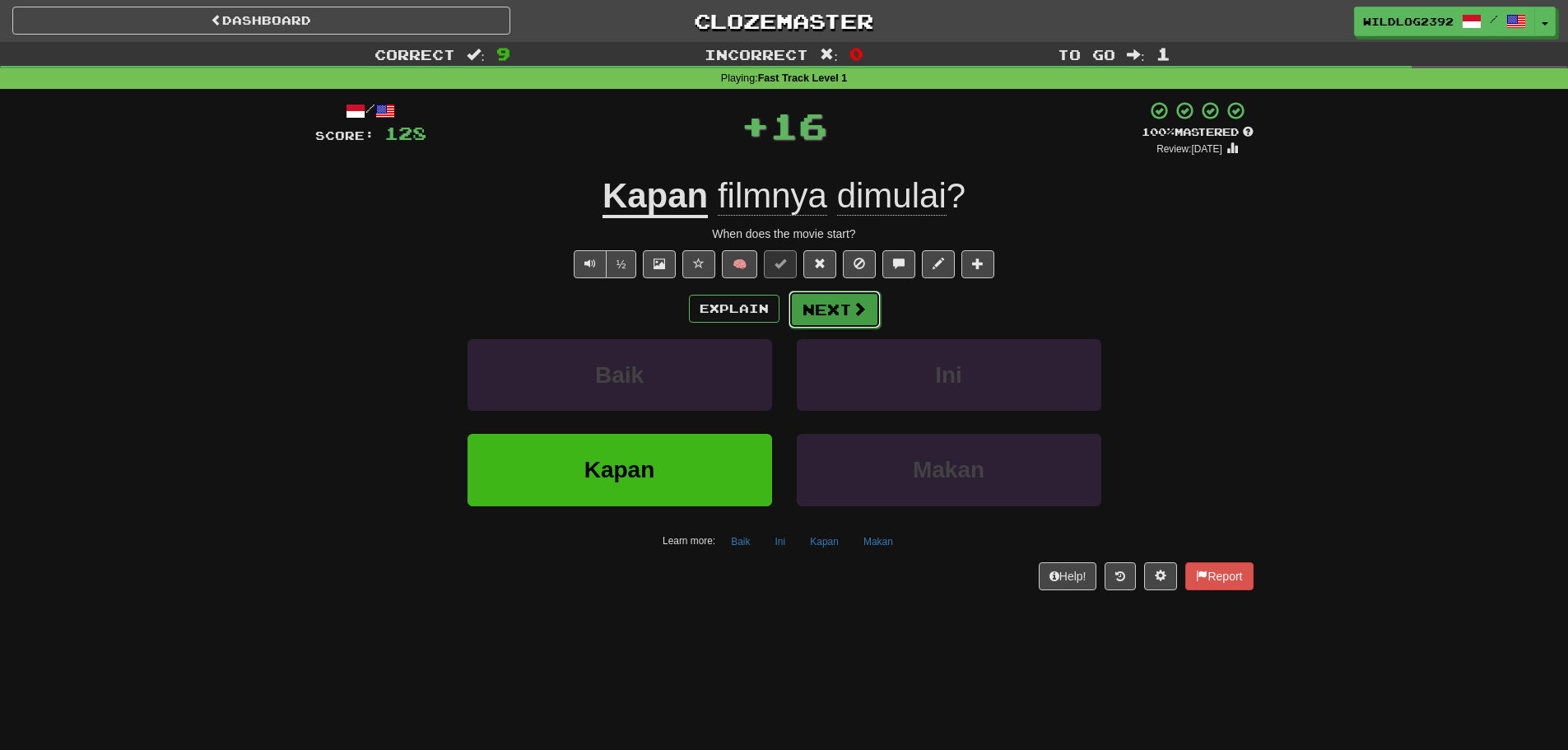
click at [809, 310] on button "Next" at bounding box center [835, 309] width 92 height 38
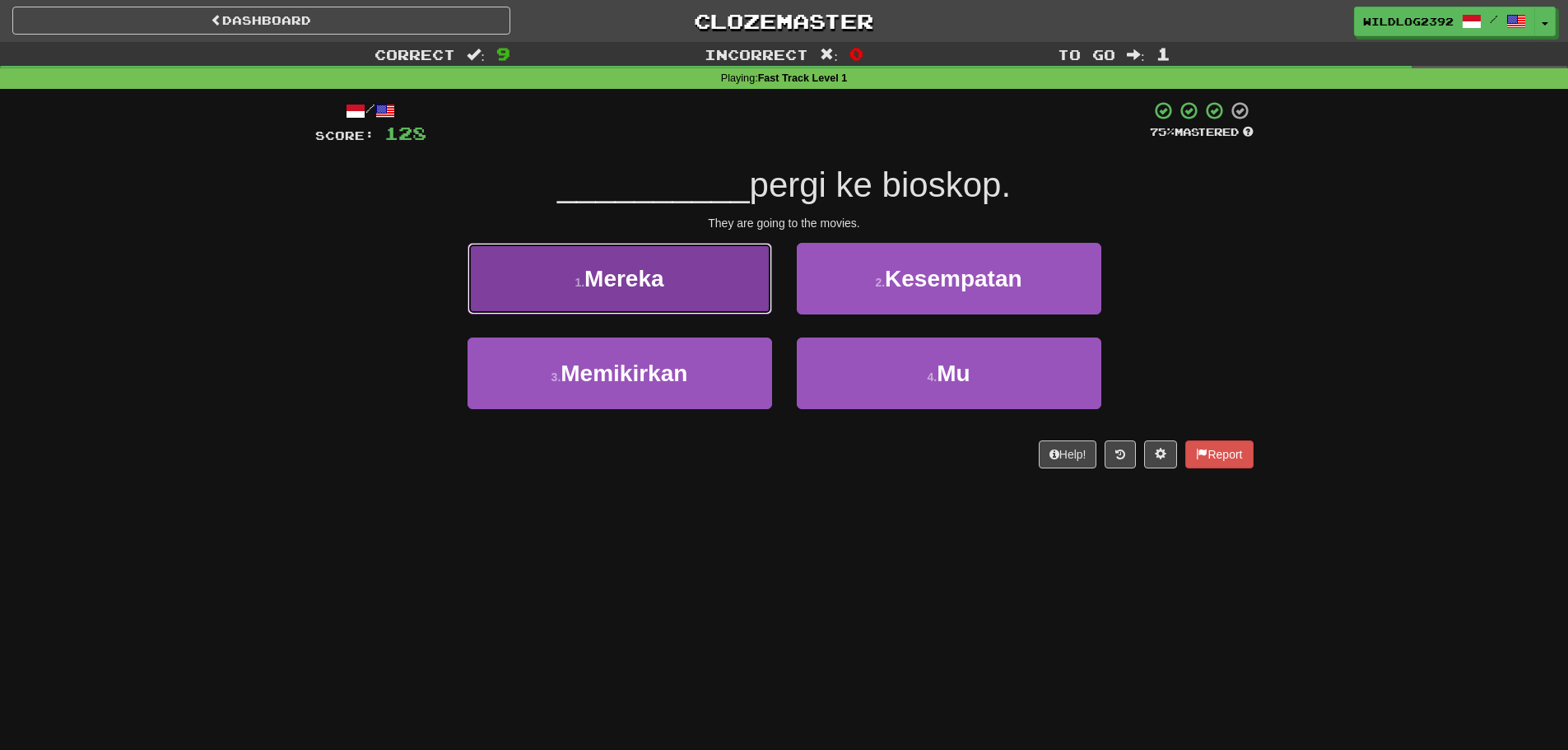
click at [597, 294] on button "1 . Mereka" at bounding box center [620, 278] width 305 height 72
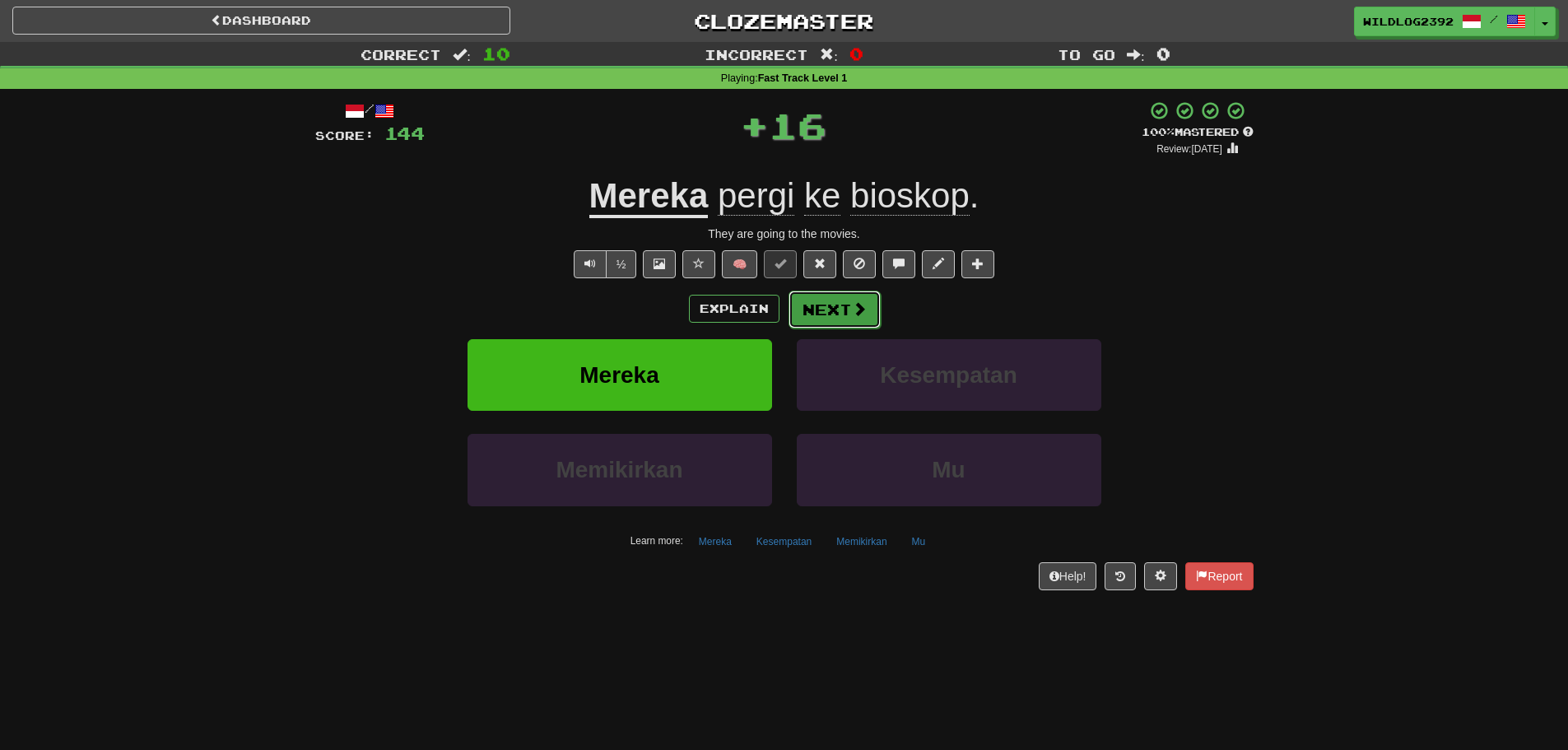
click at [831, 319] on button "Next" at bounding box center [835, 309] width 92 height 38
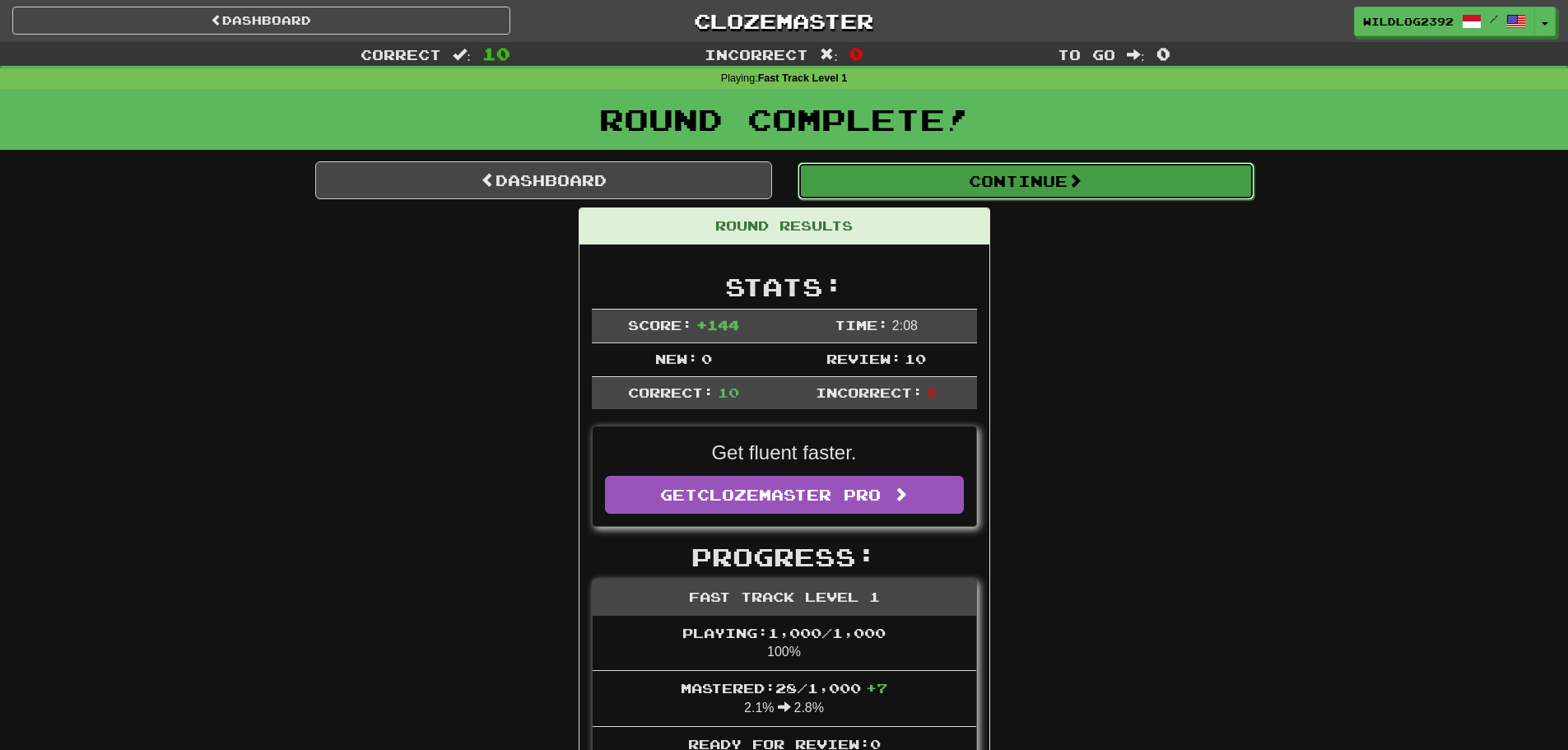
click at [910, 188] on button "Continue" at bounding box center [1026, 181] width 457 height 38
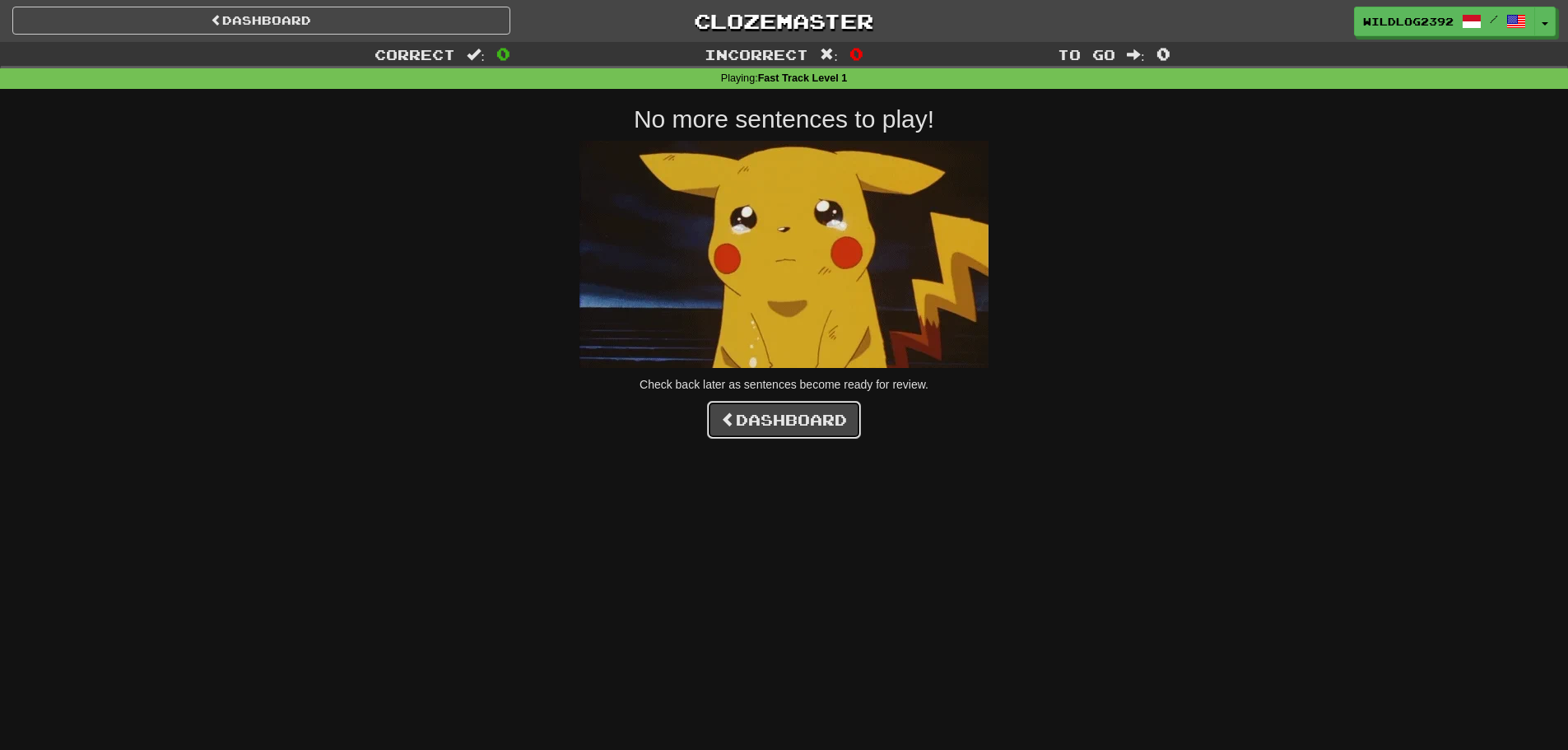
click at [770, 428] on link "Dashboard" at bounding box center [784, 419] width 154 height 38
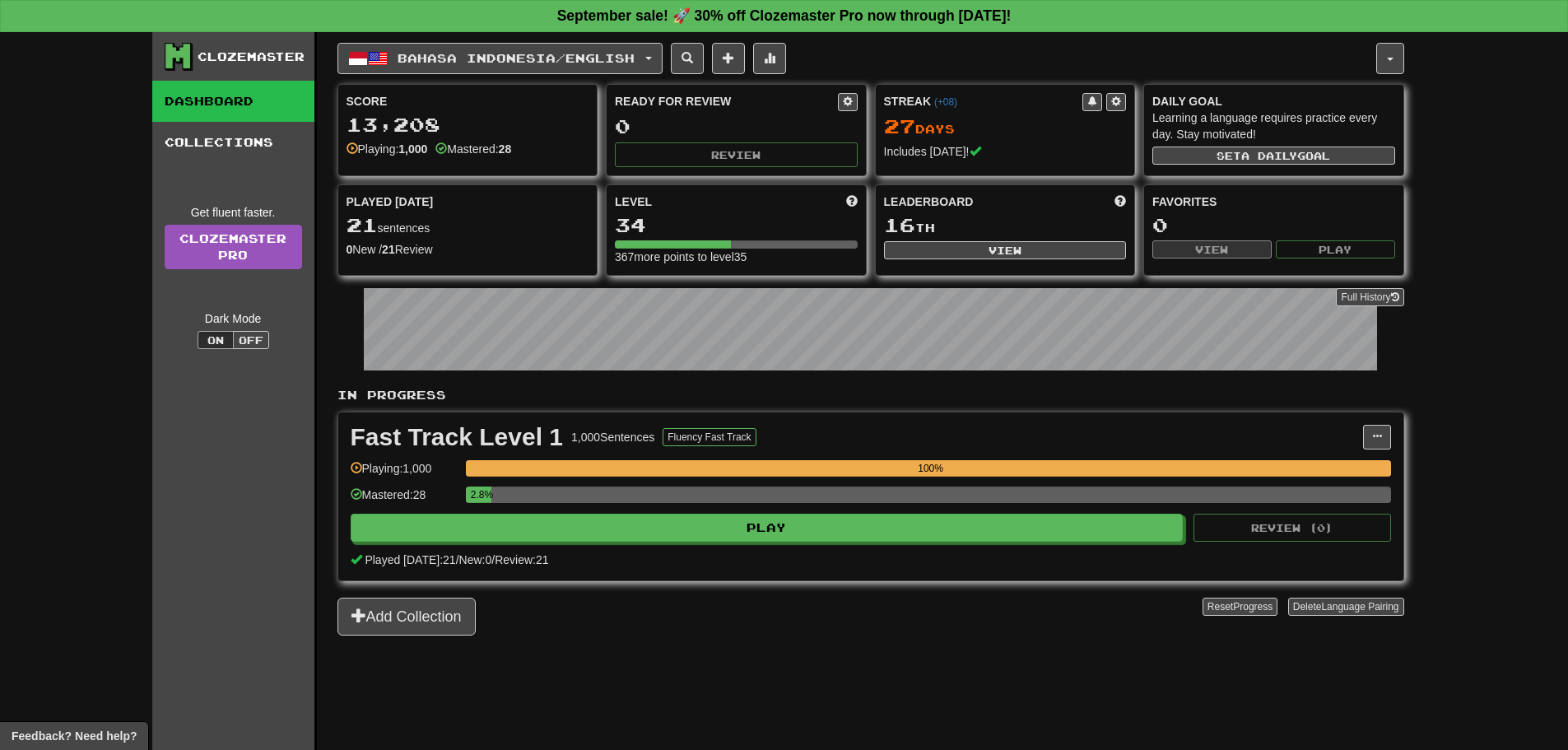
click at [23, 564] on div "Clozemaster Dashboard Collections Get fluent faster. Clozemaster Pro Dark Mode …" at bounding box center [784, 392] width 1568 height 718
